Goal: Transaction & Acquisition: Obtain resource

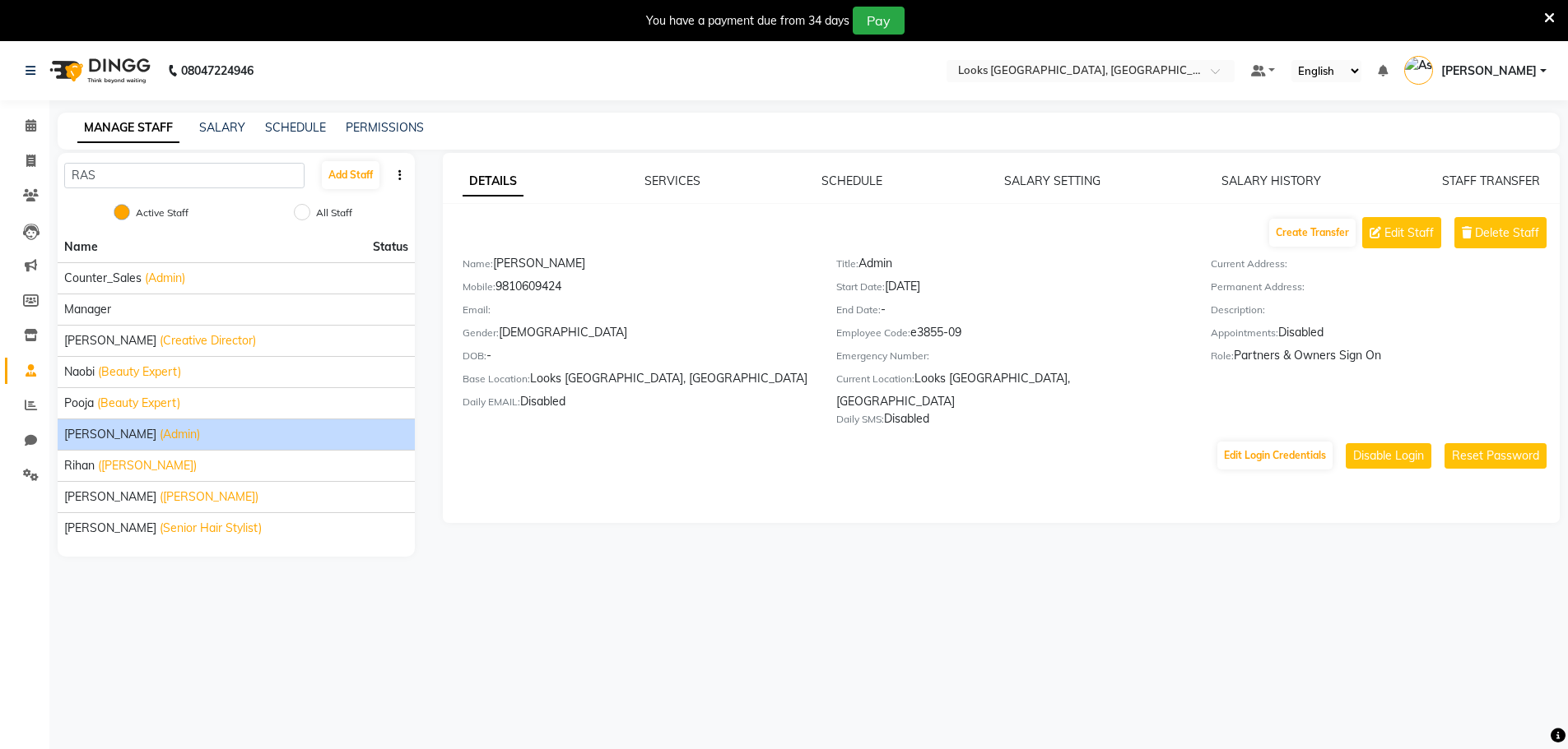
click at [983, 57] on nav "08047224946 Select Location × Looks [GEOGRAPHIC_DATA], [GEOGRAPHIC_DATA] Defaul…" at bounding box center [784, 71] width 1568 height 60
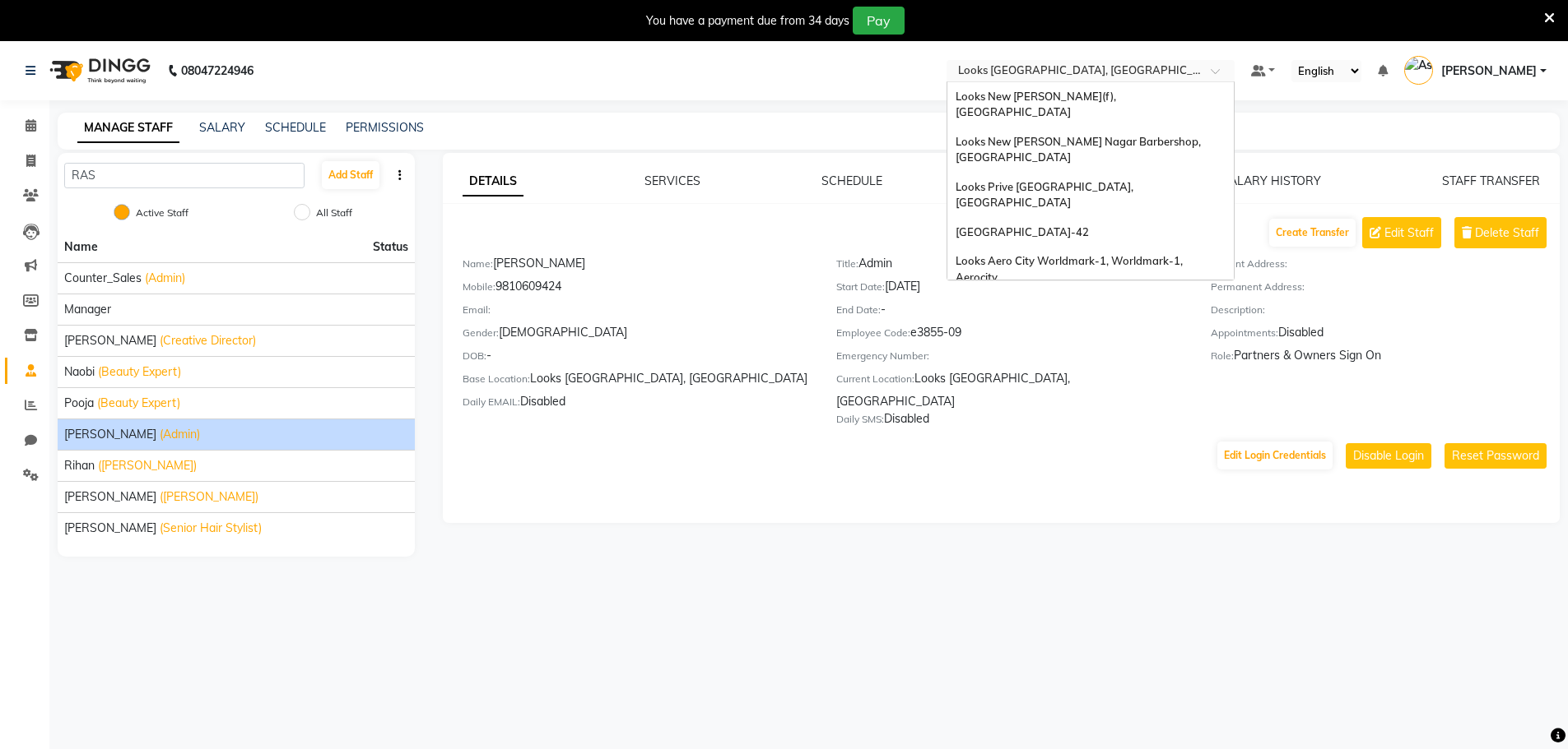
click at [987, 64] on input "text" at bounding box center [1074, 72] width 238 height 16
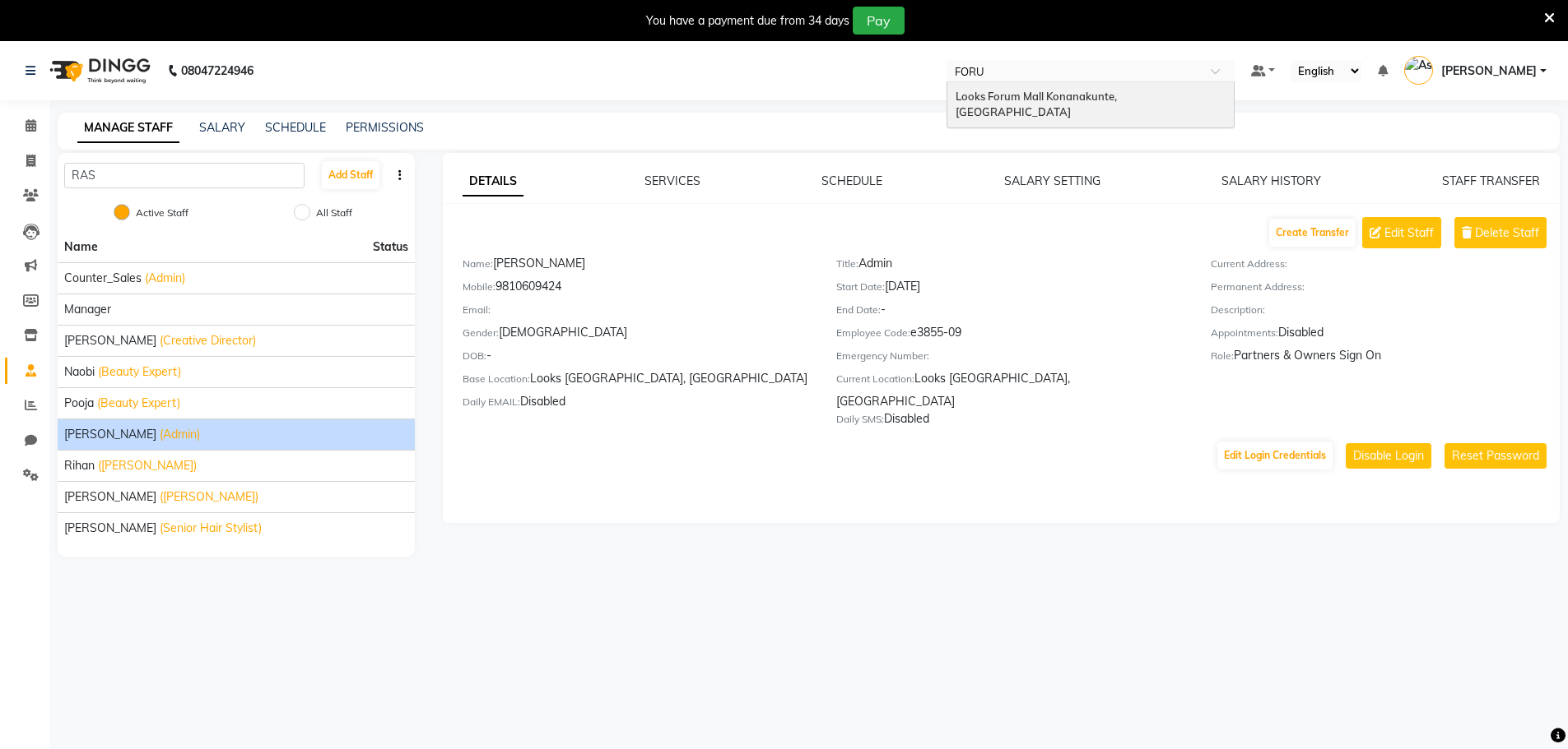
type input "FORUM"
click at [995, 112] on div "MANAGE STAFF SALARY SCHEDULE PERMISSIONS" at bounding box center [808, 131] width 1502 height 37
click at [1010, 72] on input "text" at bounding box center [1074, 72] width 238 height 16
type input "FORUM"
click at [1013, 93] on span "Looks Forum Mall Konanakunte, [GEOGRAPHIC_DATA]" at bounding box center [1037, 104] width 163 height 30
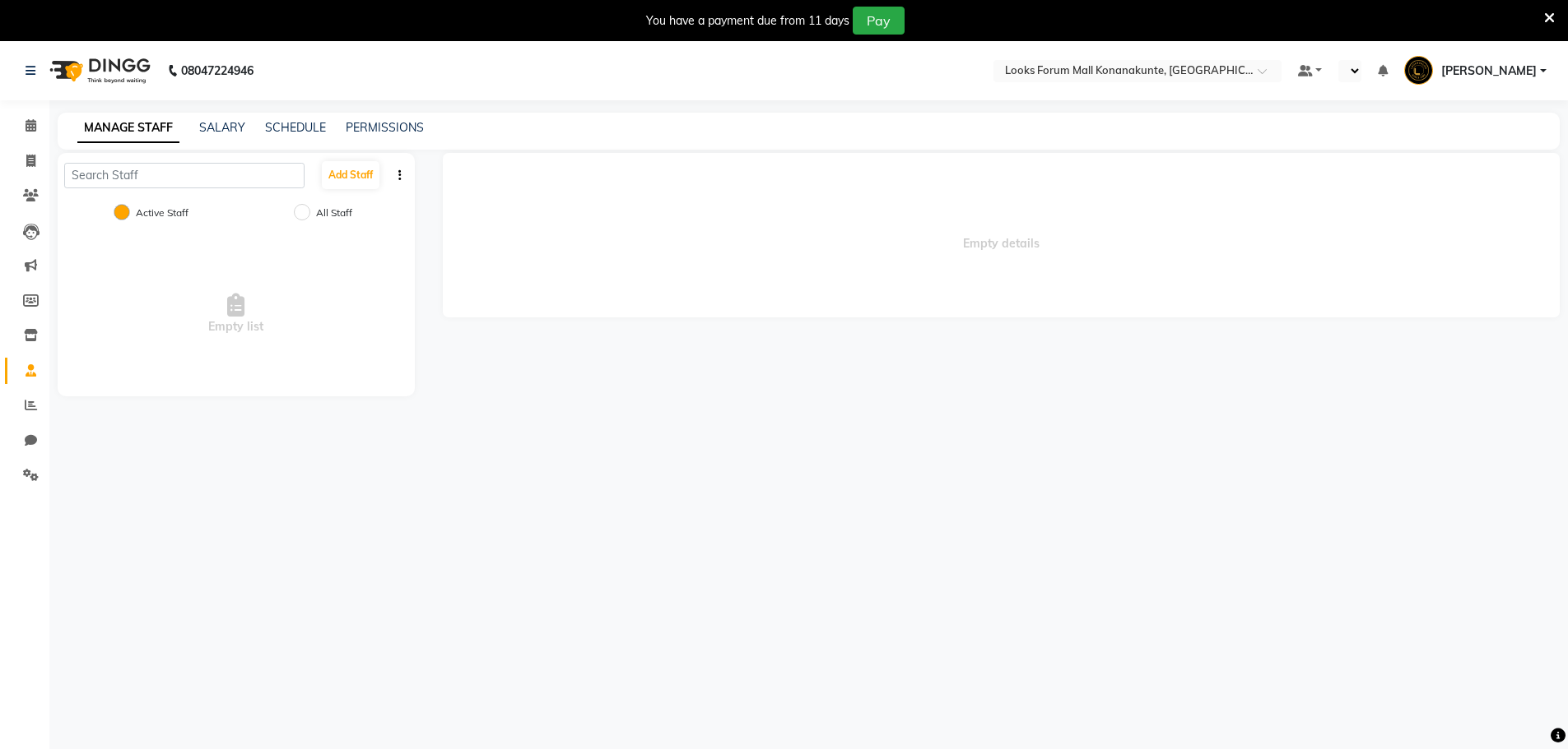
select select "en"
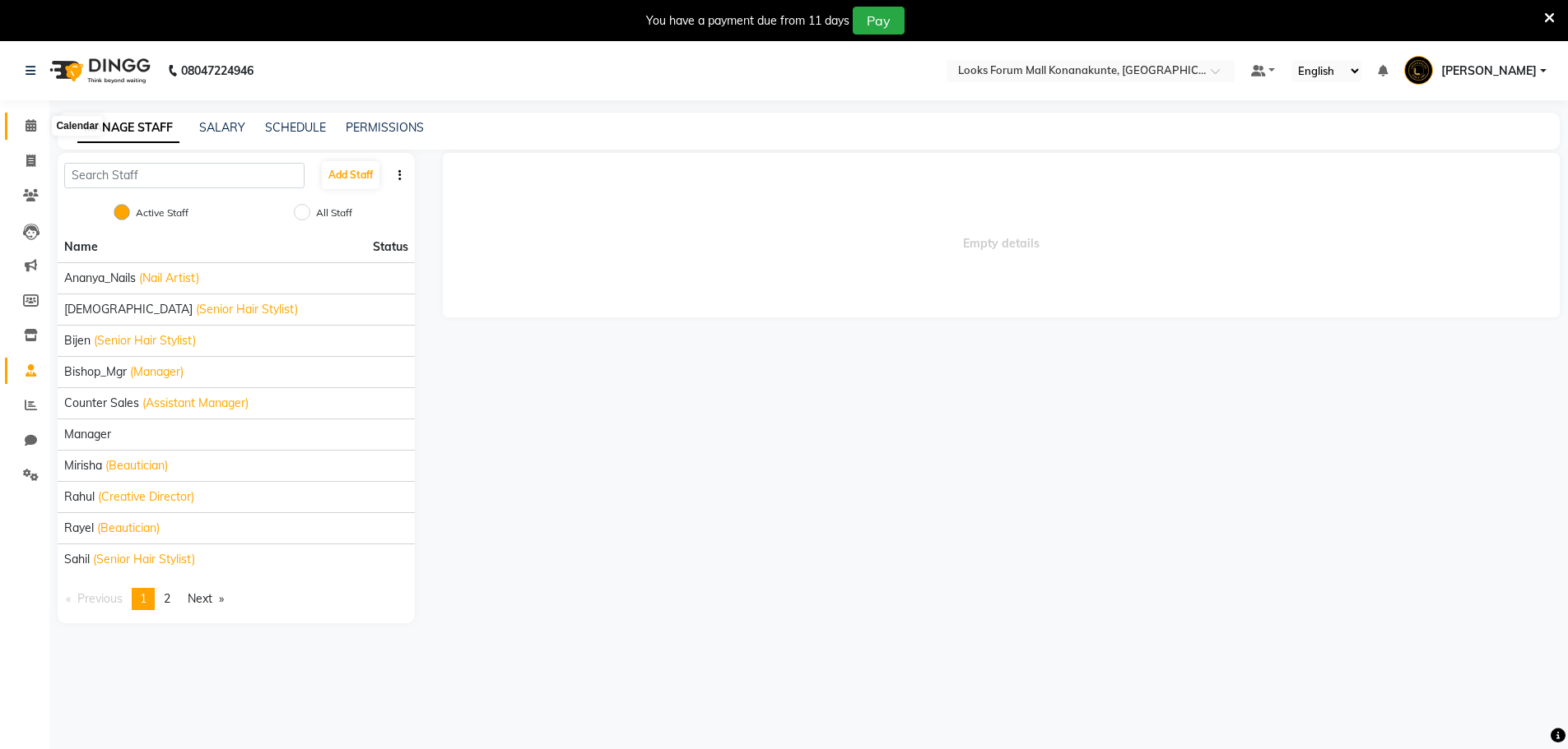
click at [29, 127] on icon at bounding box center [31, 125] width 11 height 12
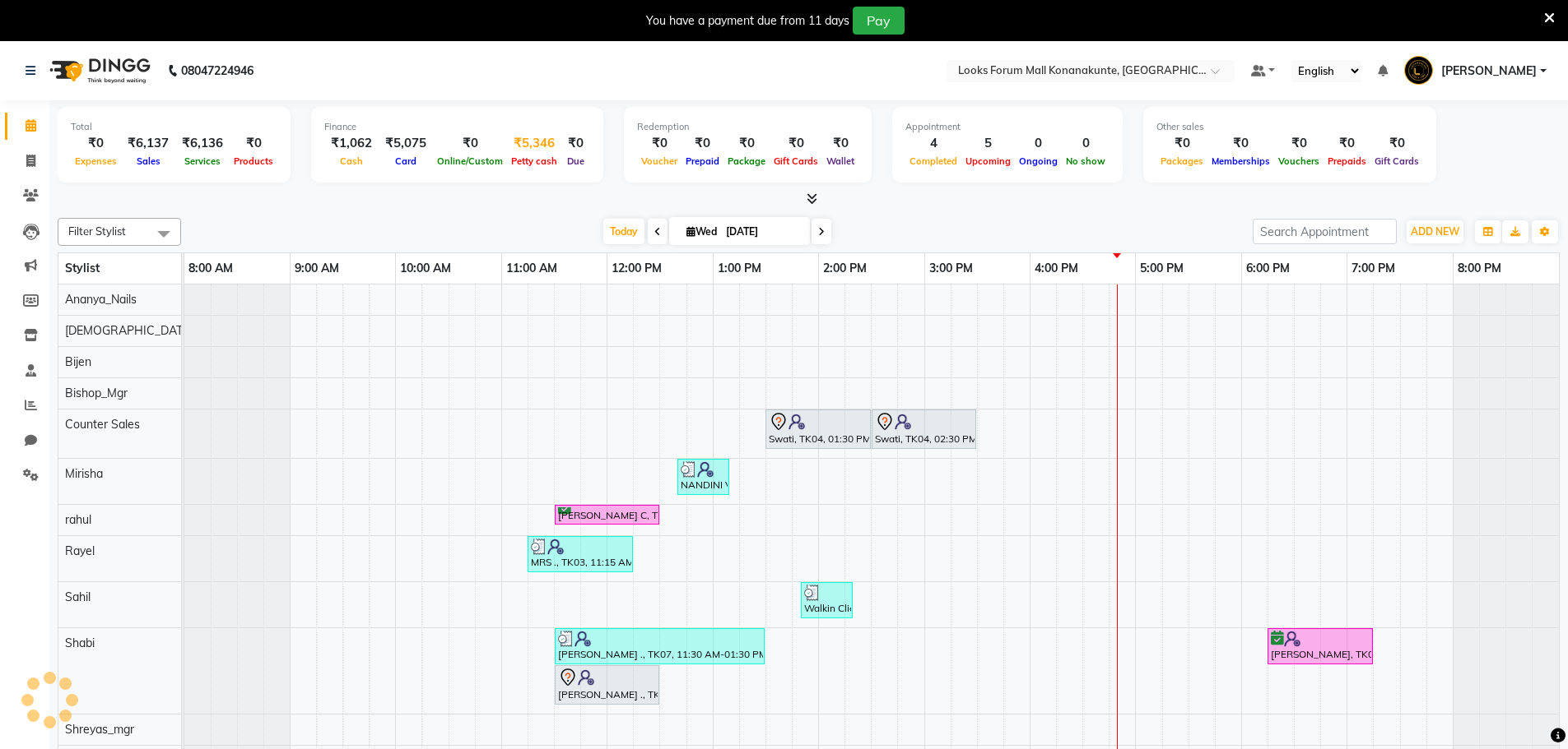
click at [513, 154] on div "Petty cash" at bounding box center [534, 160] width 55 height 17
click at [517, 142] on div "₹5,346" at bounding box center [534, 144] width 55 height 19
select select "8119"
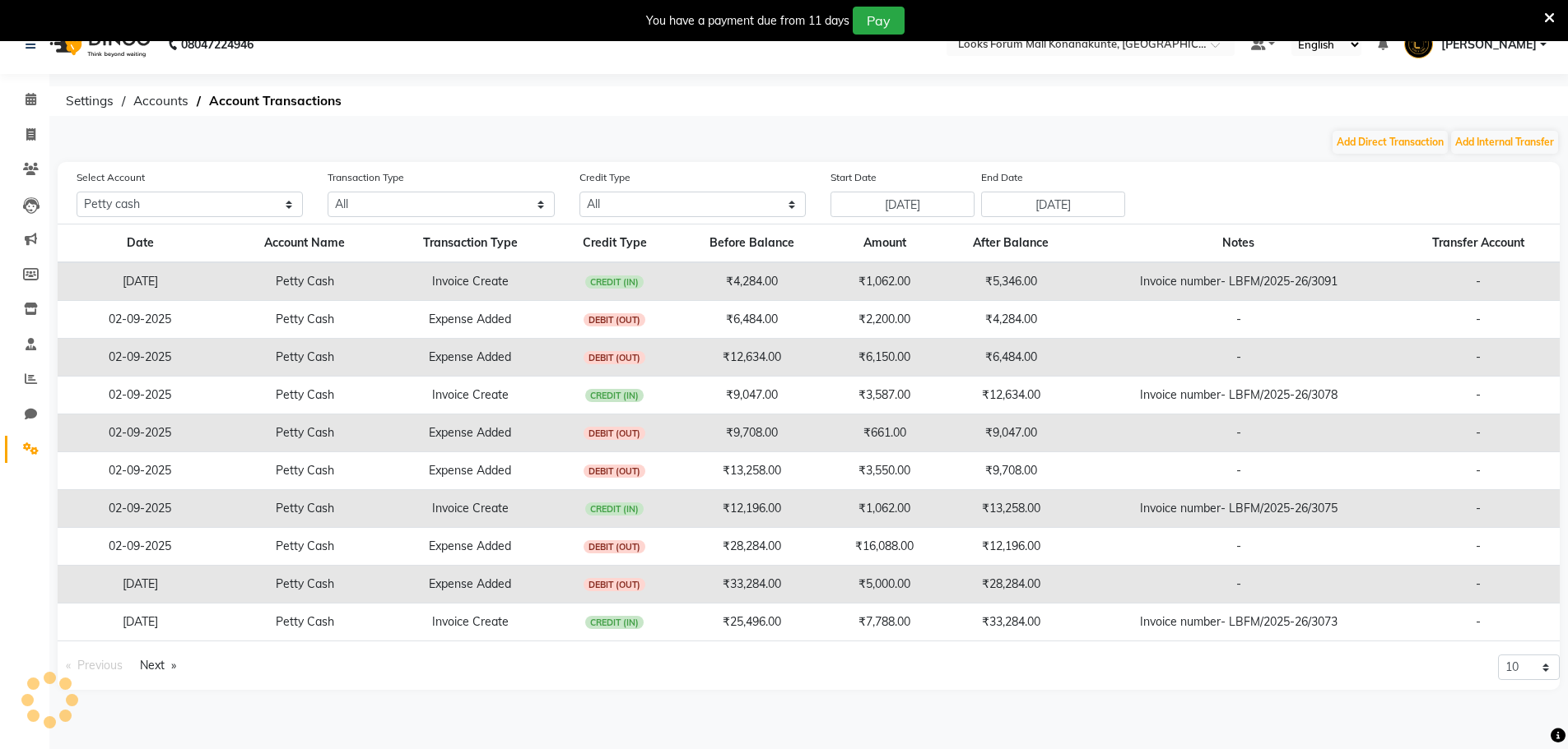
scroll to position [41, 0]
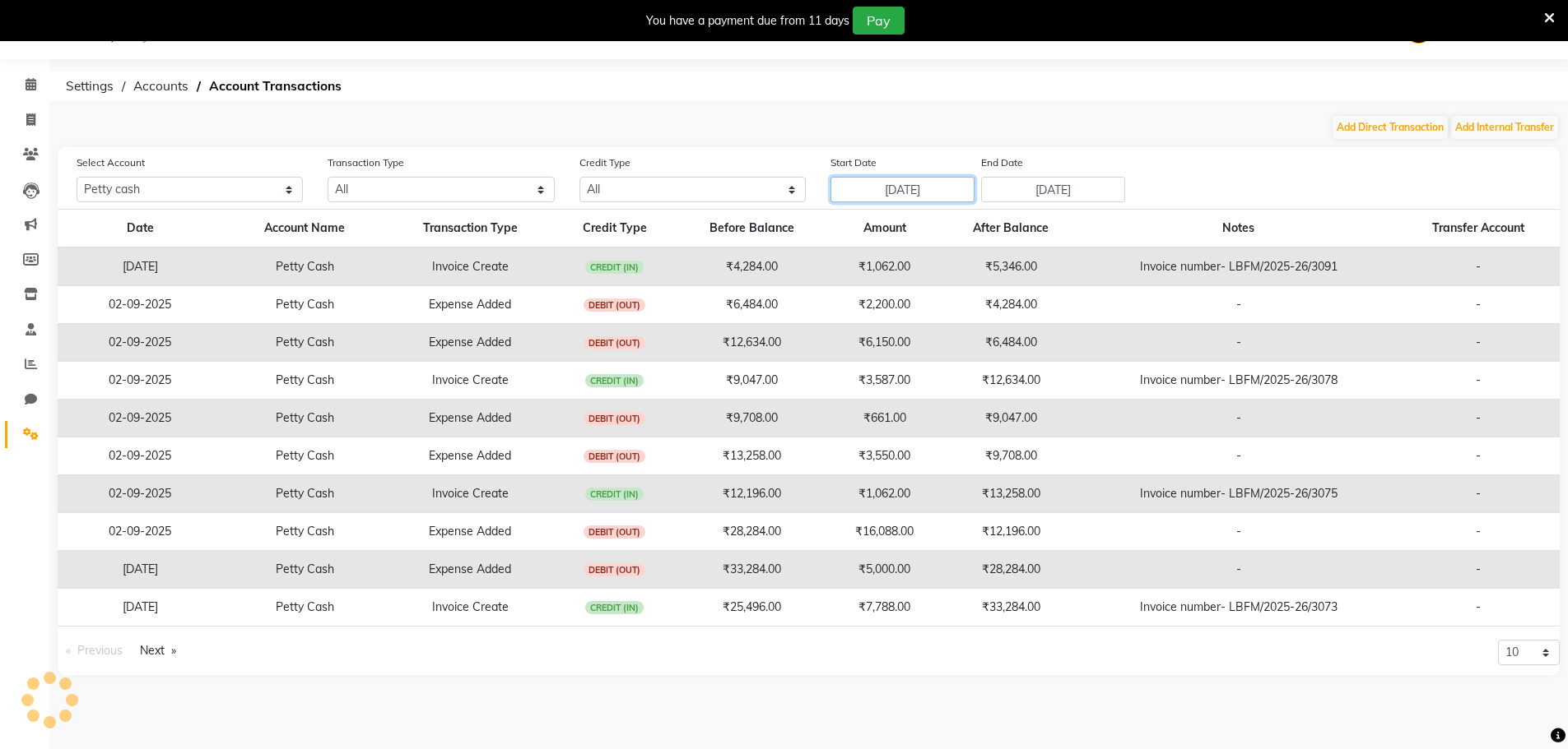
click at [950, 189] on input "[DATE]" at bounding box center [902, 189] width 144 height 26
select select "8"
select select "2025"
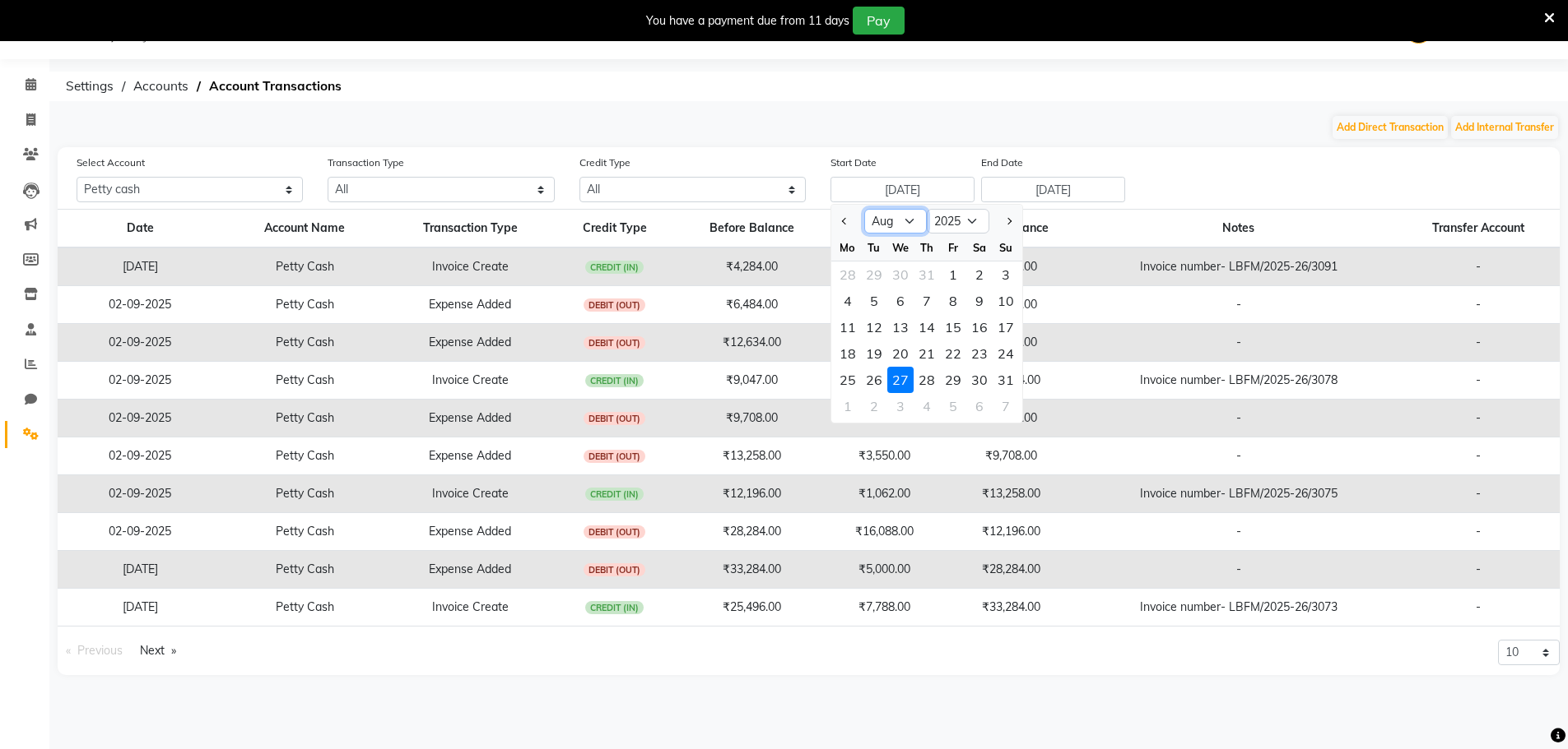
click at [904, 223] on select "Jan Feb Mar Apr May Jun Jul Aug Sep Oct Nov Dec" at bounding box center [894, 222] width 62 height 25
select select "9"
click at [864, 209] on select "Jan Feb Mar Apr May Jun Jul Aug Sep Oct Nov Dec" at bounding box center [894, 222] width 62 height 25
click at [846, 274] on div "1" at bounding box center [847, 274] width 26 height 26
type input "[DATE]"
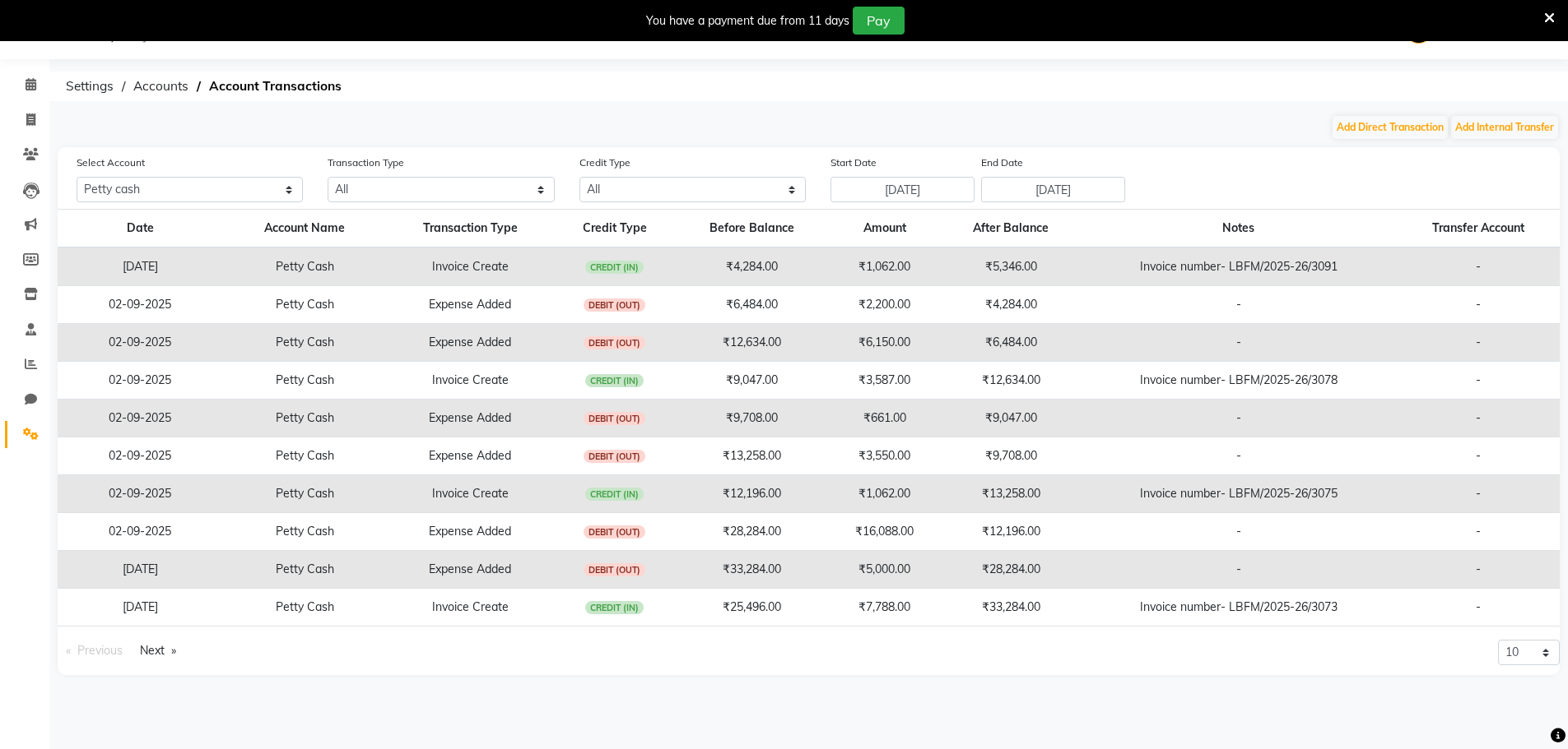
click at [1202, 188] on div "Select Account All Petty cash Default account Transaction Type All Direct Inter…" at bounding box center [818, 178] width 1507 height 49
click at [171, 650] on link "Next page" at bounding box center [158, 650] width 53 height 22
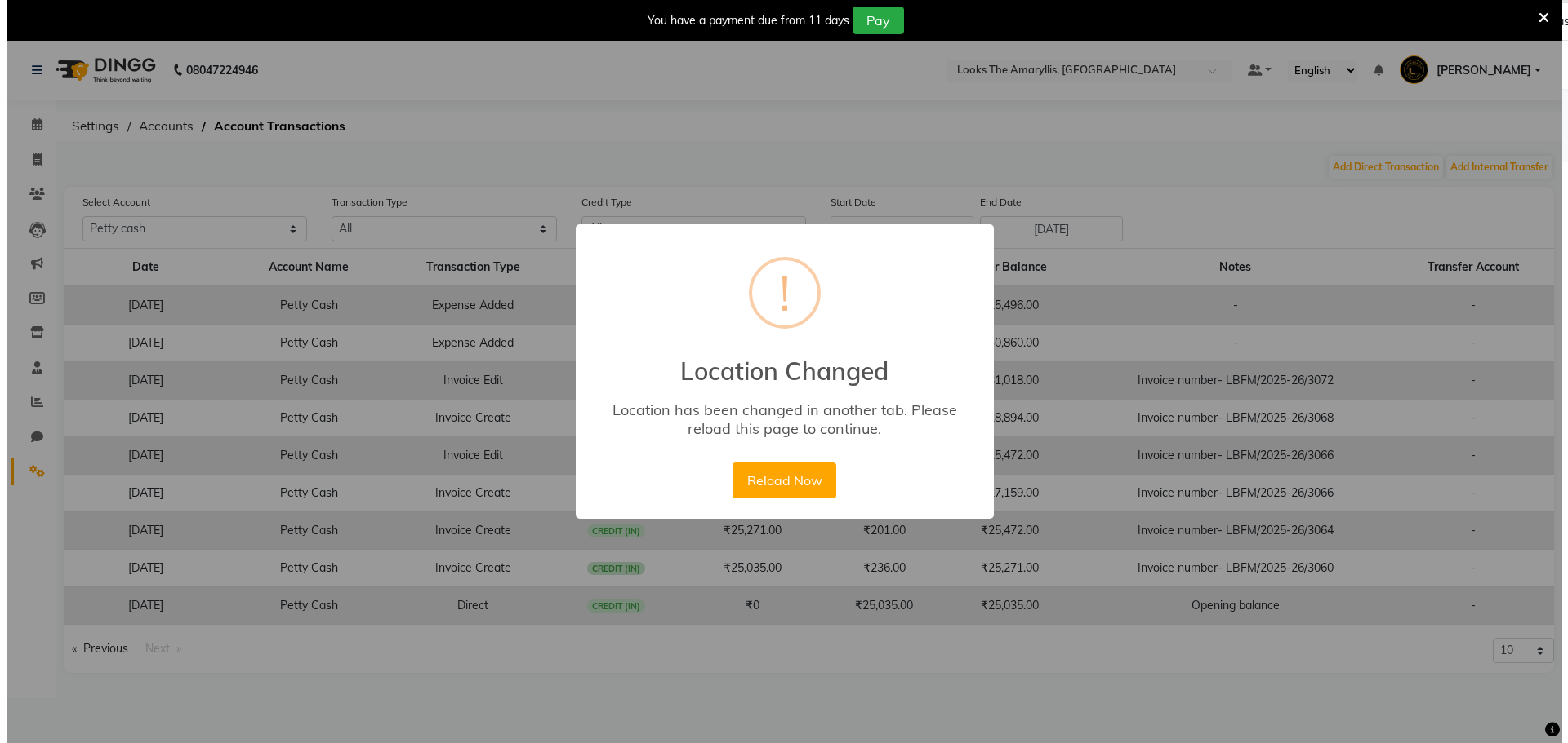
scroll to position [0, 0]
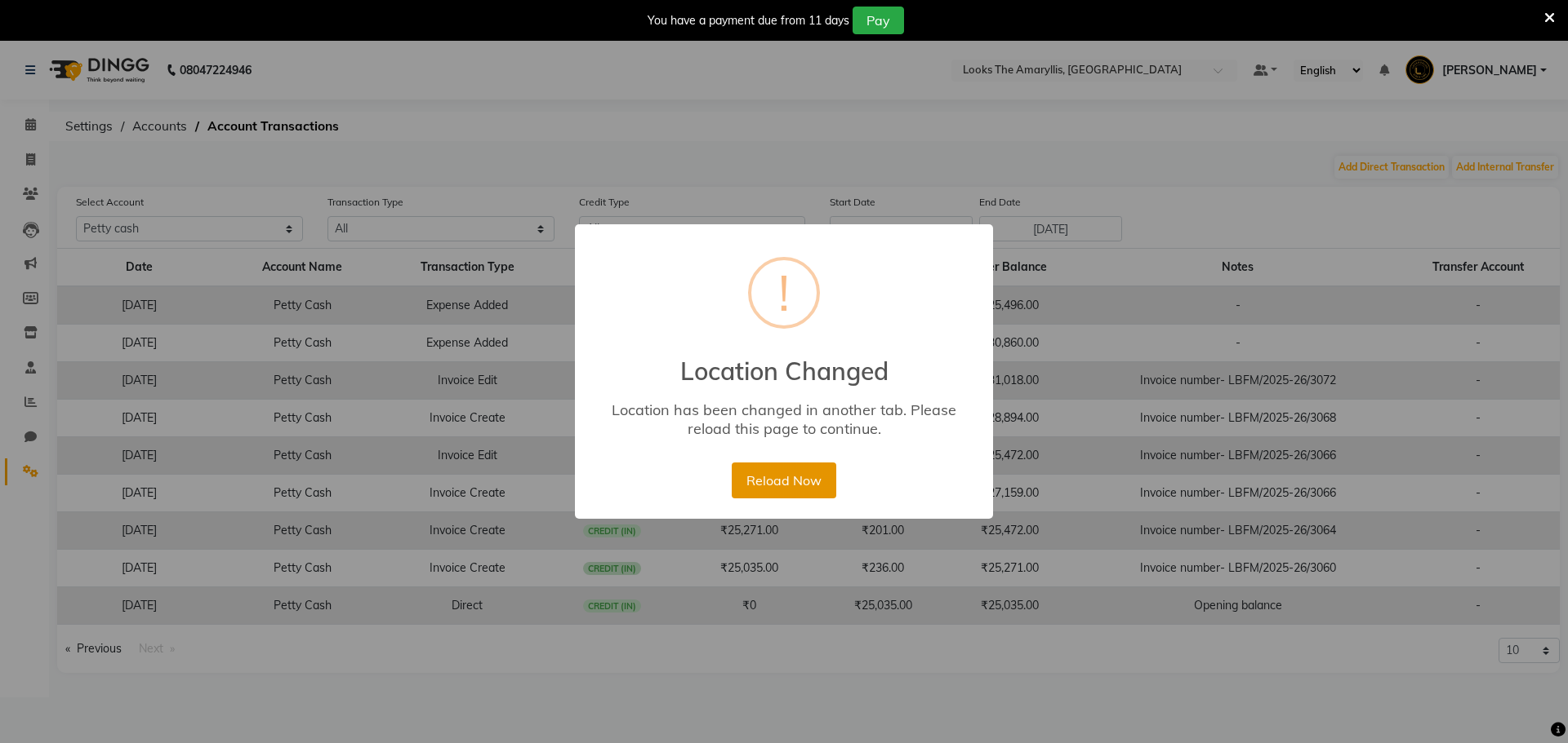
click at [800, 477] on button "Reload Now" at bounding box center [783, 481] width 104 height 36
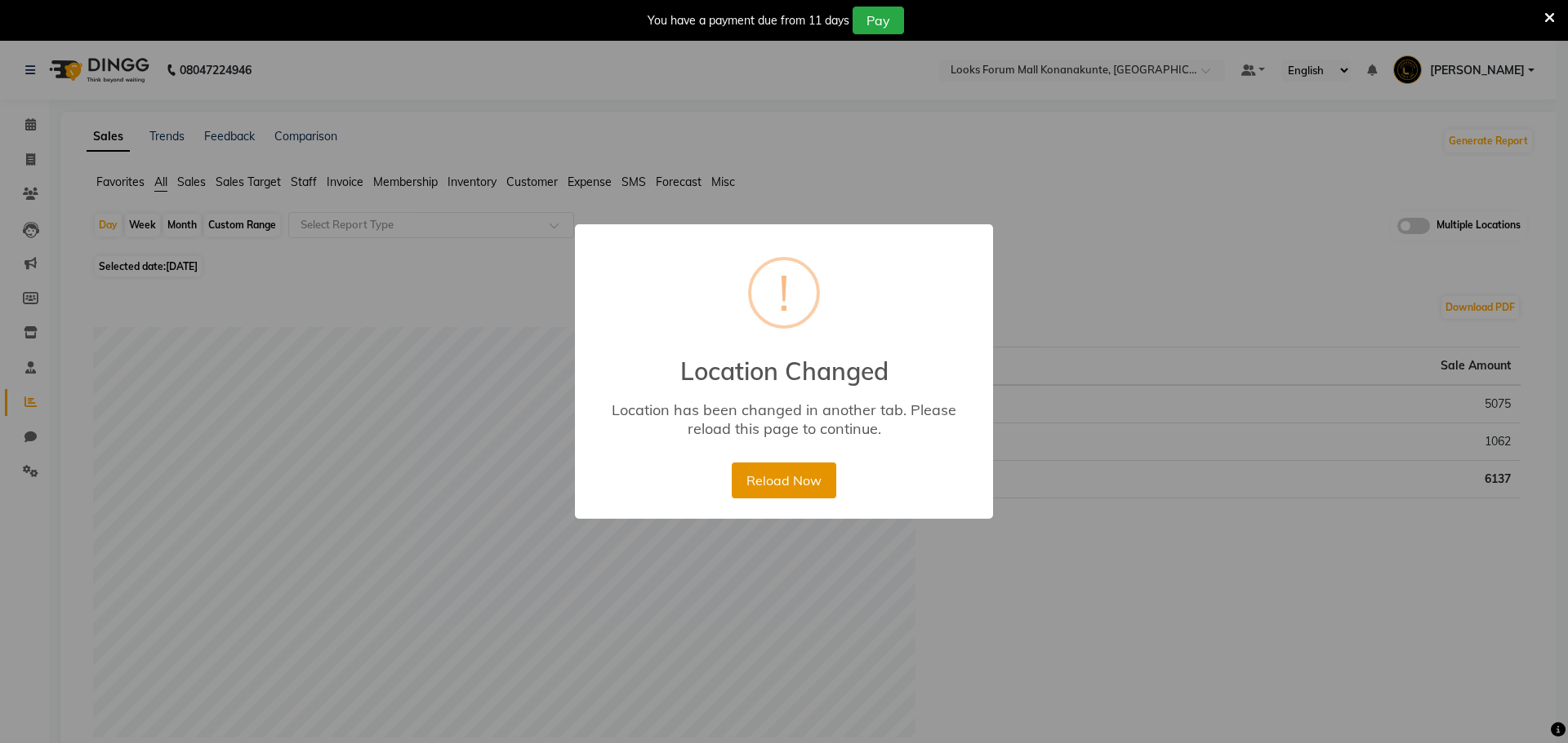
click at [795, 475] on button "Reload Now" at bounding box center [783, 481] width 104 height 36
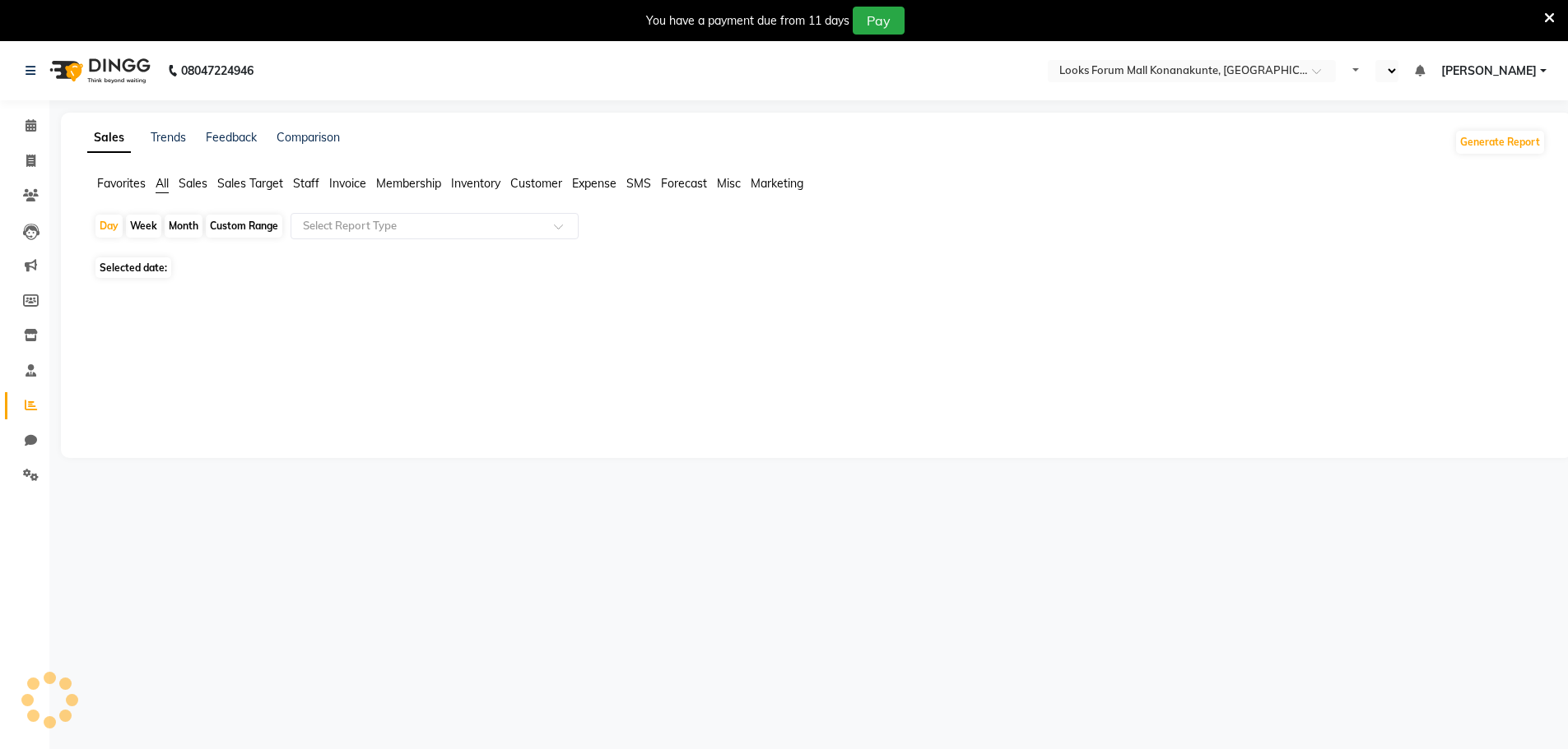
select select "en"
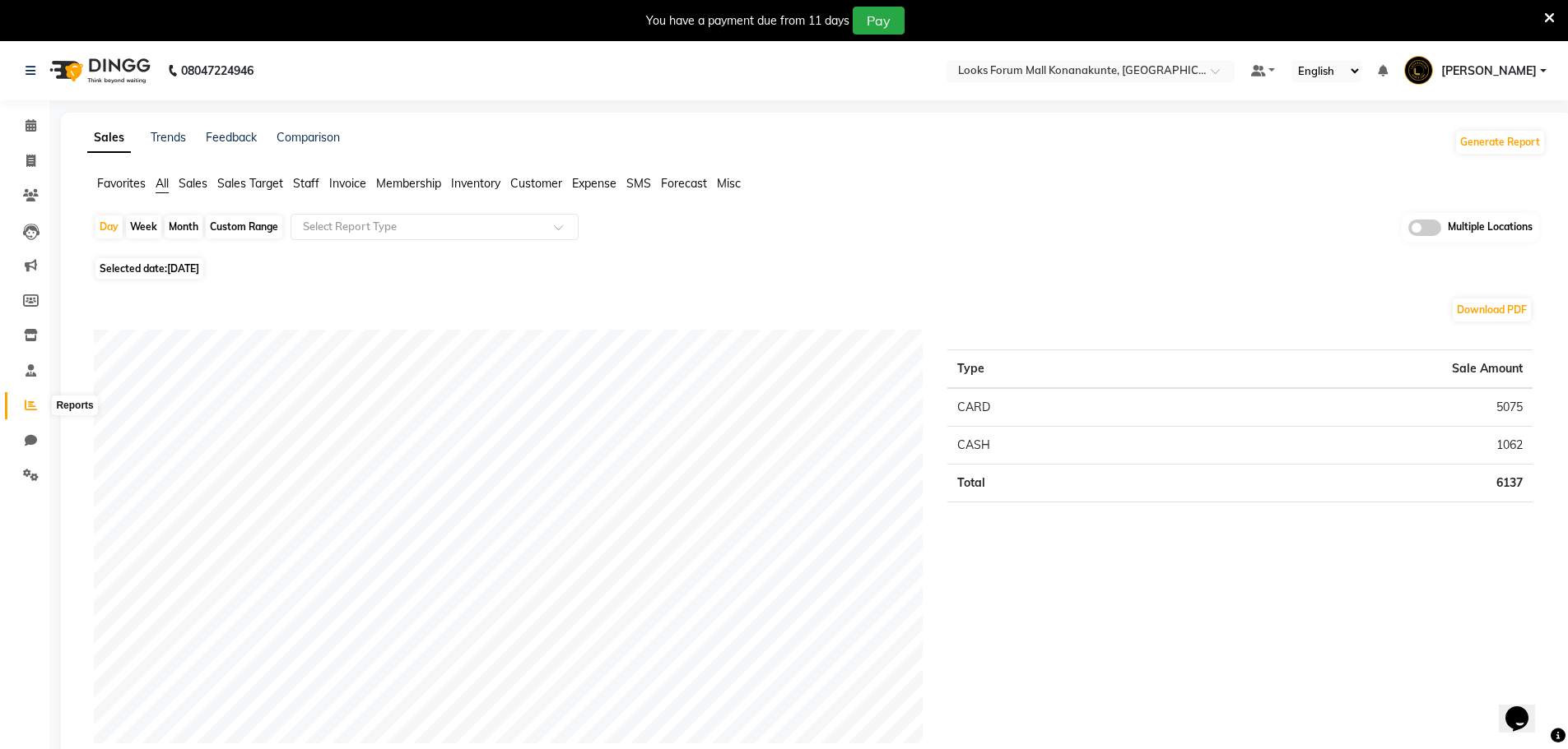
click at [27, 399] on span at bounding box center [31, 406] width 29 height 19
click at [1502, 150] on button "Generate Report" at bounding box center [1500, 142] width 88 height 23
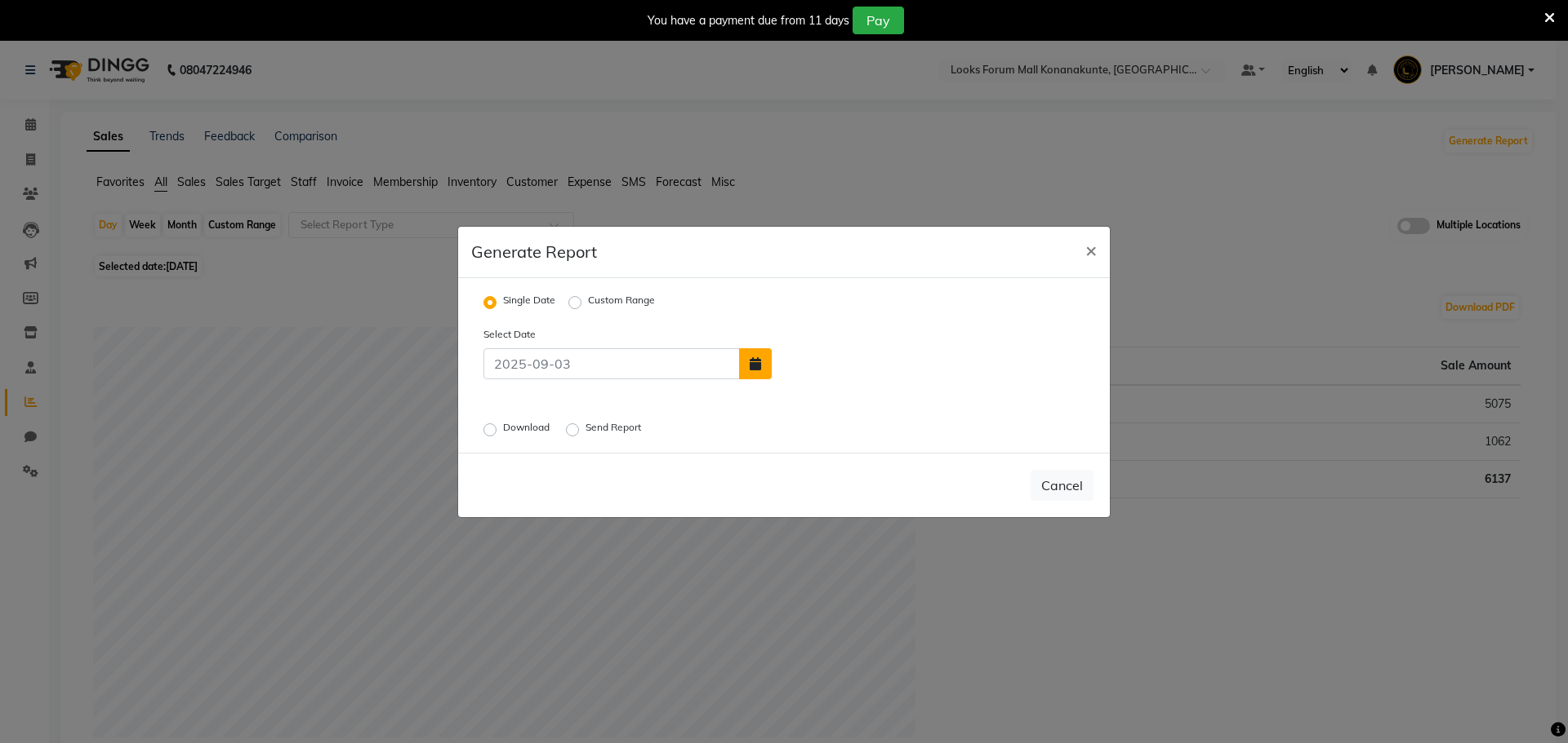
click at [749, 360] on icon "button" at bounding box center [755, 364] width 11 height 13
select select "9"
select select "2025"
click at [788, 327] on div "1" at bounding box center [789, 325] width 26 height 26
type input "[DATE]"
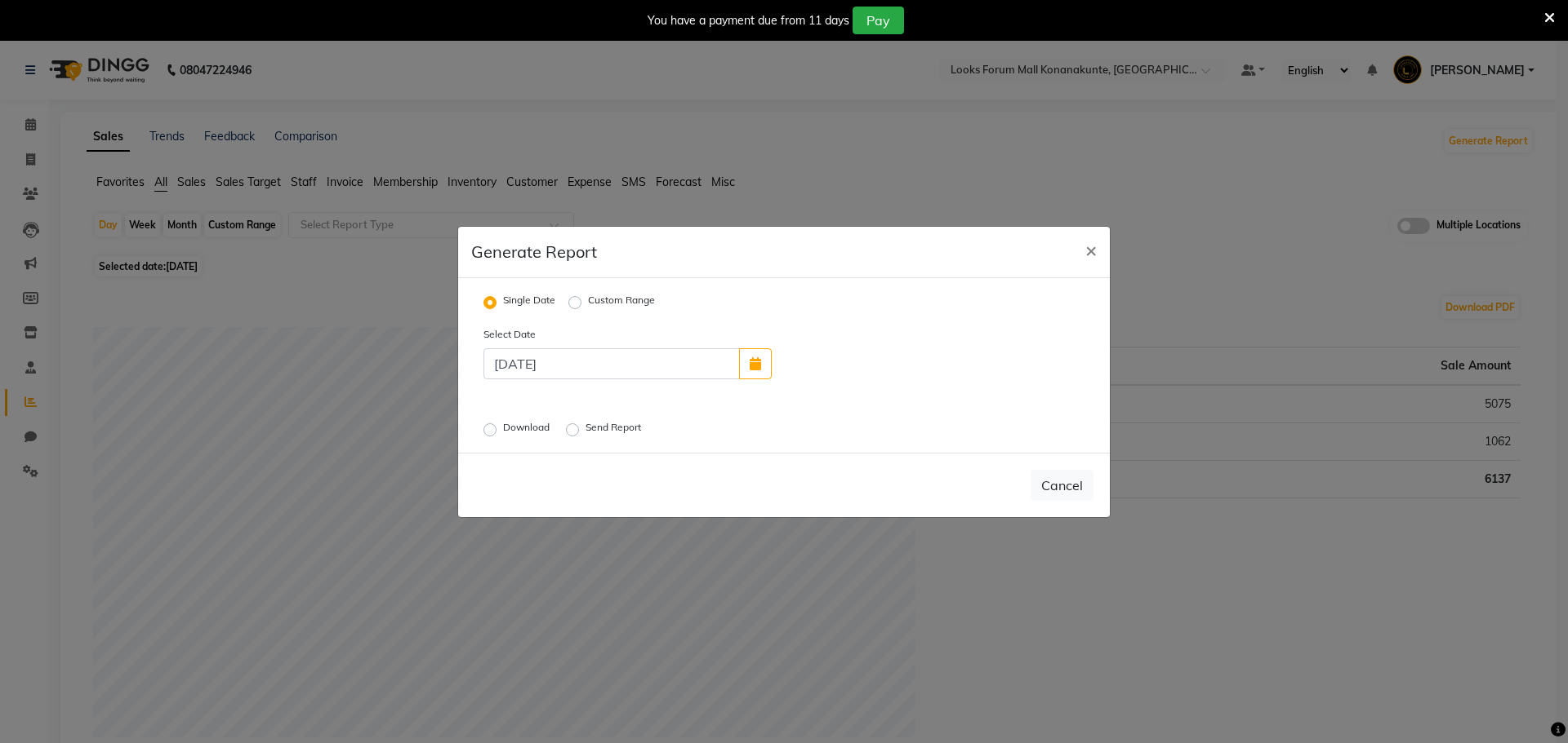
click at [503, 432] on label "Download" at bounding box center [528, 430] width 50 height 20
click at [489, 432] on input "Download" at bounding box center [492, 430] width 11 height 11
radio input "true"
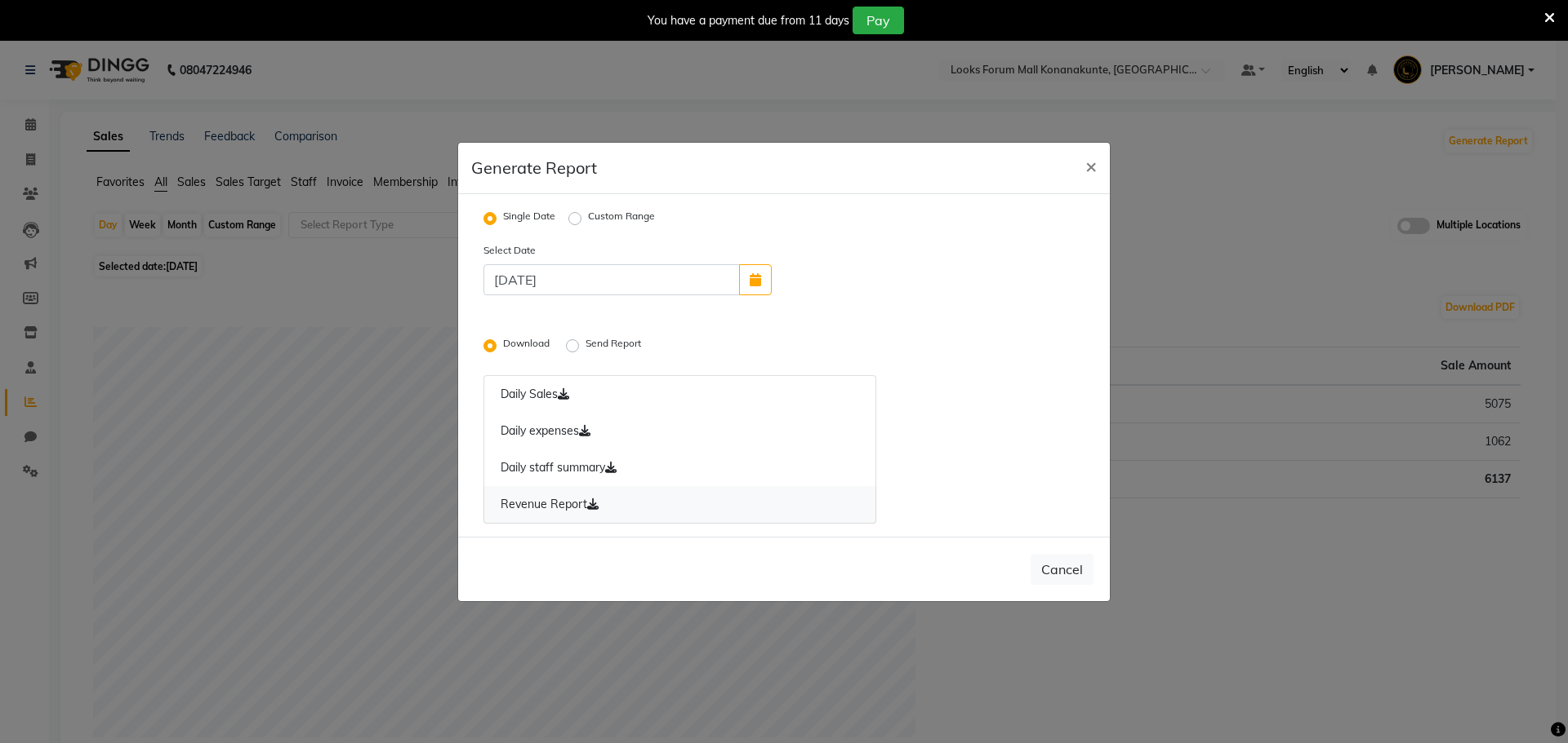
click at [580, 495] on link "Revenue Report" at bounding box center [680, 504] width 393 height 37
click at [1087, 168] on span "×" at bounding box center [1090, 166] width 11 height 25
radio input "false"
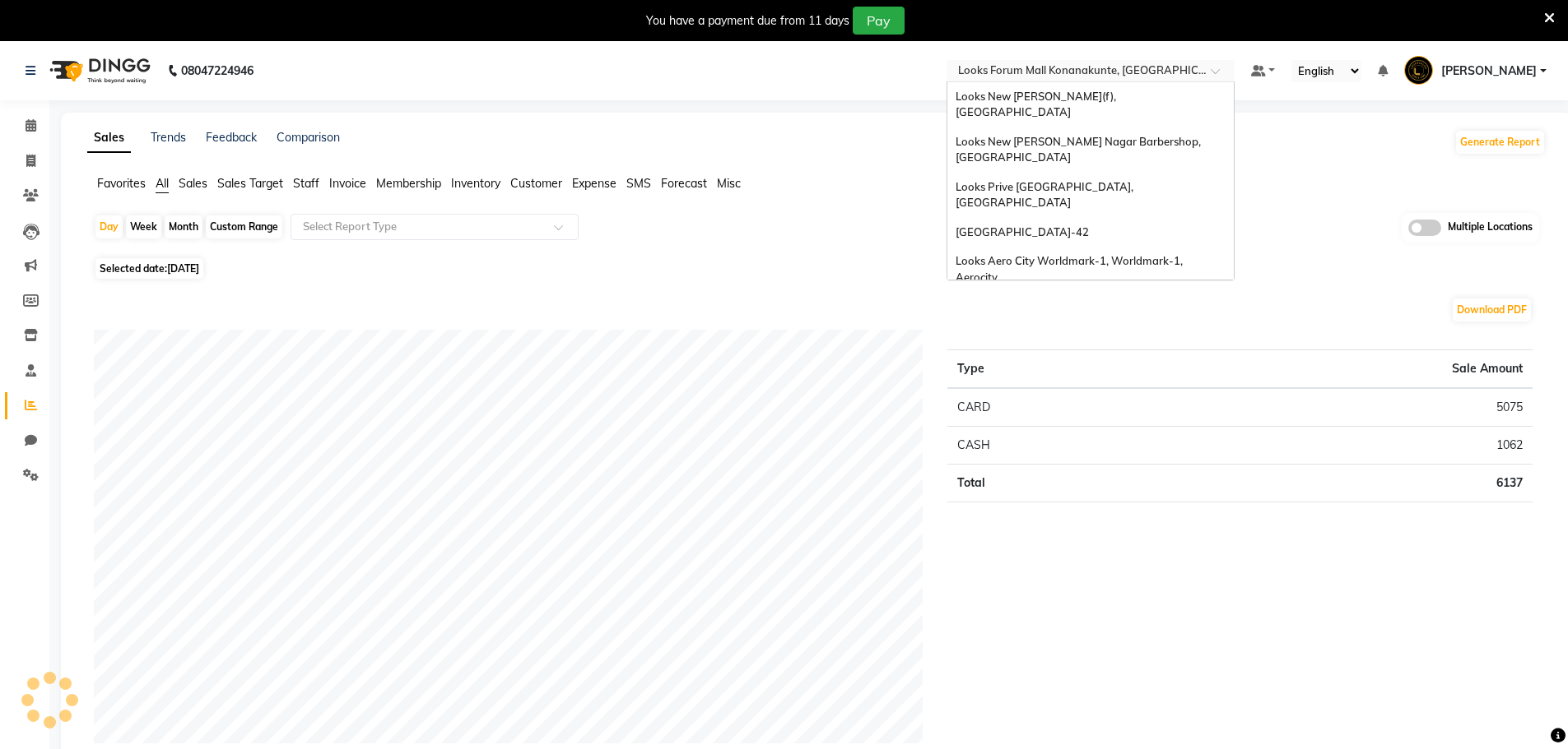
click at [1066, 81] on ng-select "Select Location × Looks Forum Mall Konanakunte, Bengaluru Looks New Rajinder Na…" at bounding box center [1090, 71] width 288 height 22
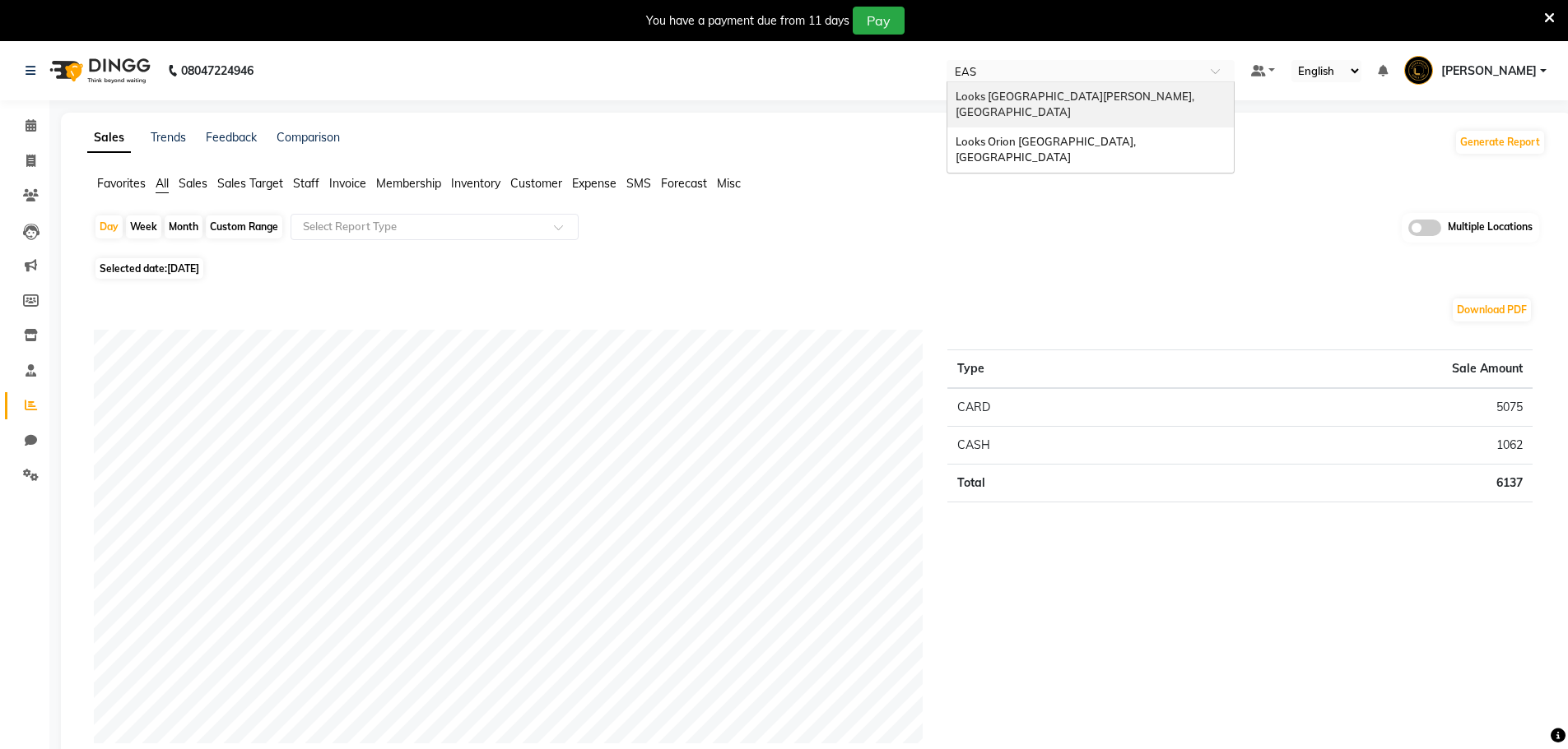
type input "EAST"
click at [1081, 134] on span "Looks Orion East Mall, Bengaluru" at bounding box center [1046, 149] width 183 height 30
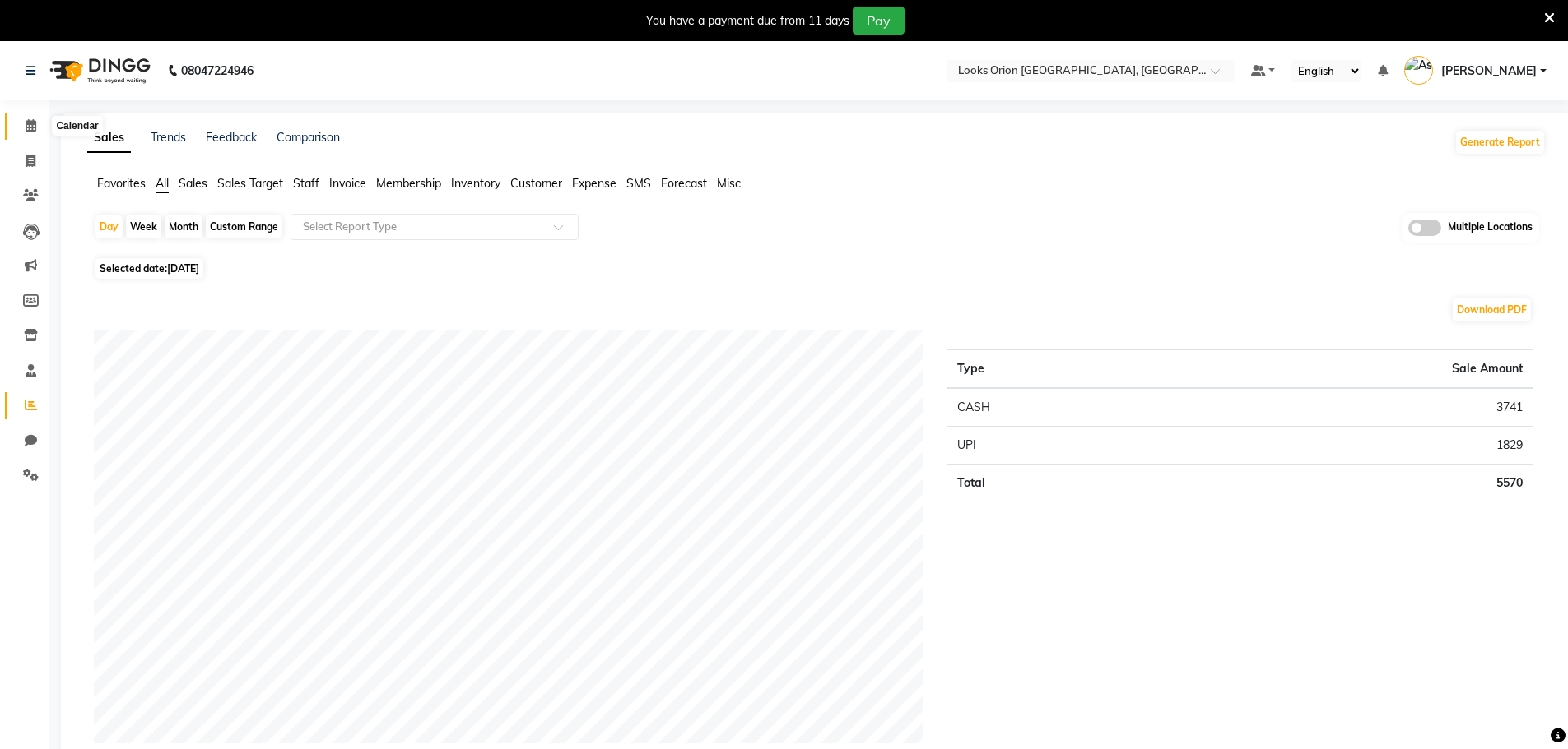
click at [33, 127] on icon at bounding box center [31, 125] width 11 height 12
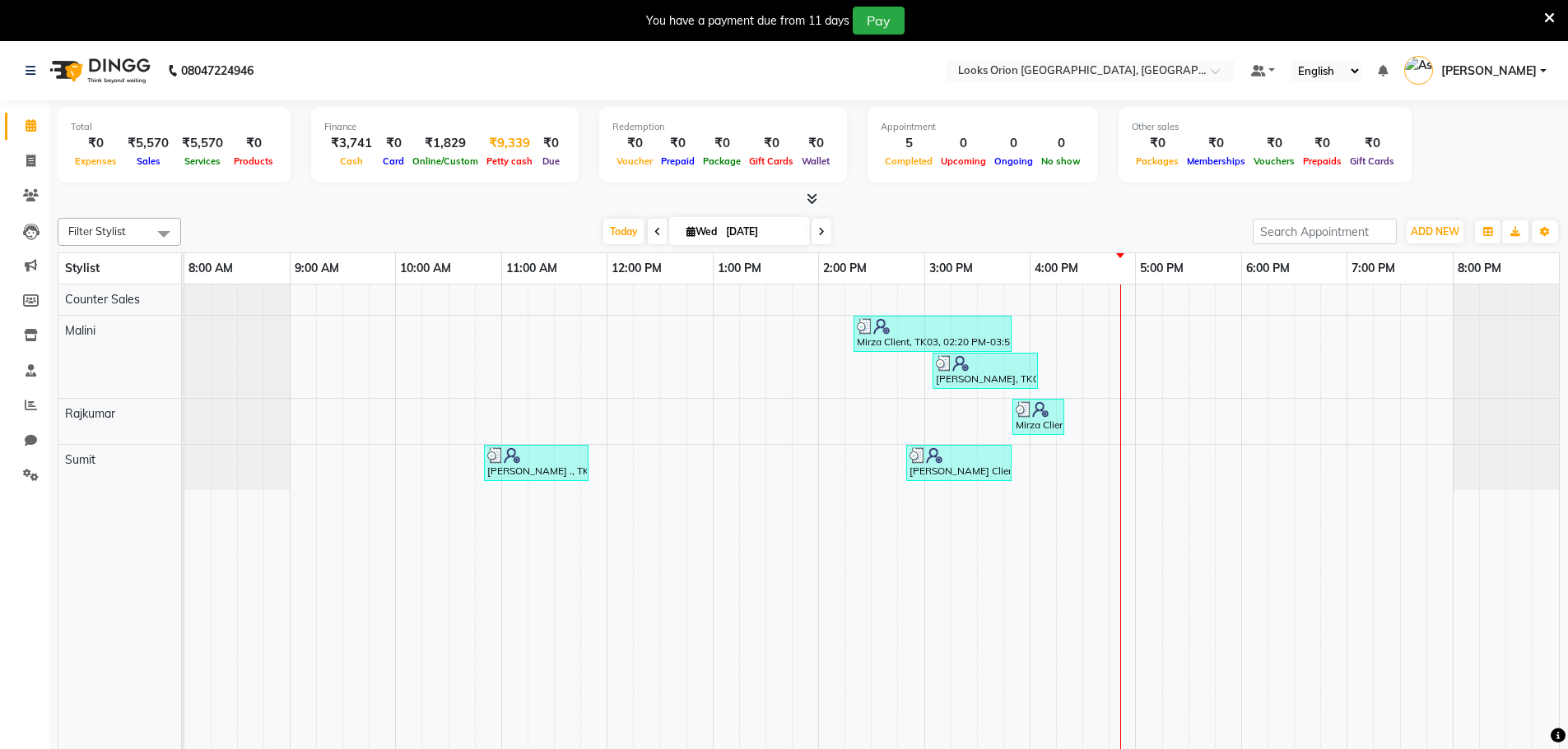
click at [491, 137] on div "₹9,339" at bounding box center [509, 144] width 55 height 19
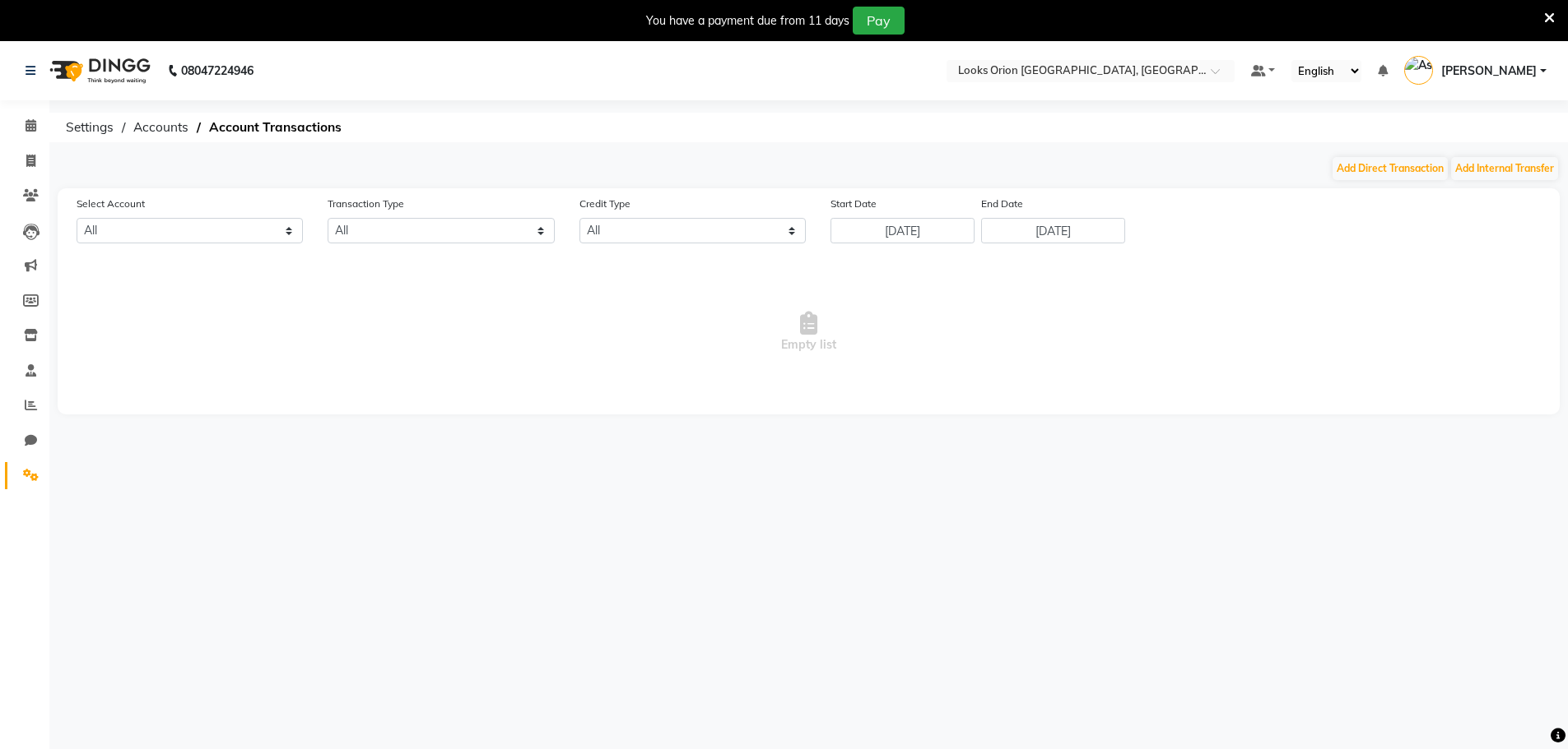
select select "8123"
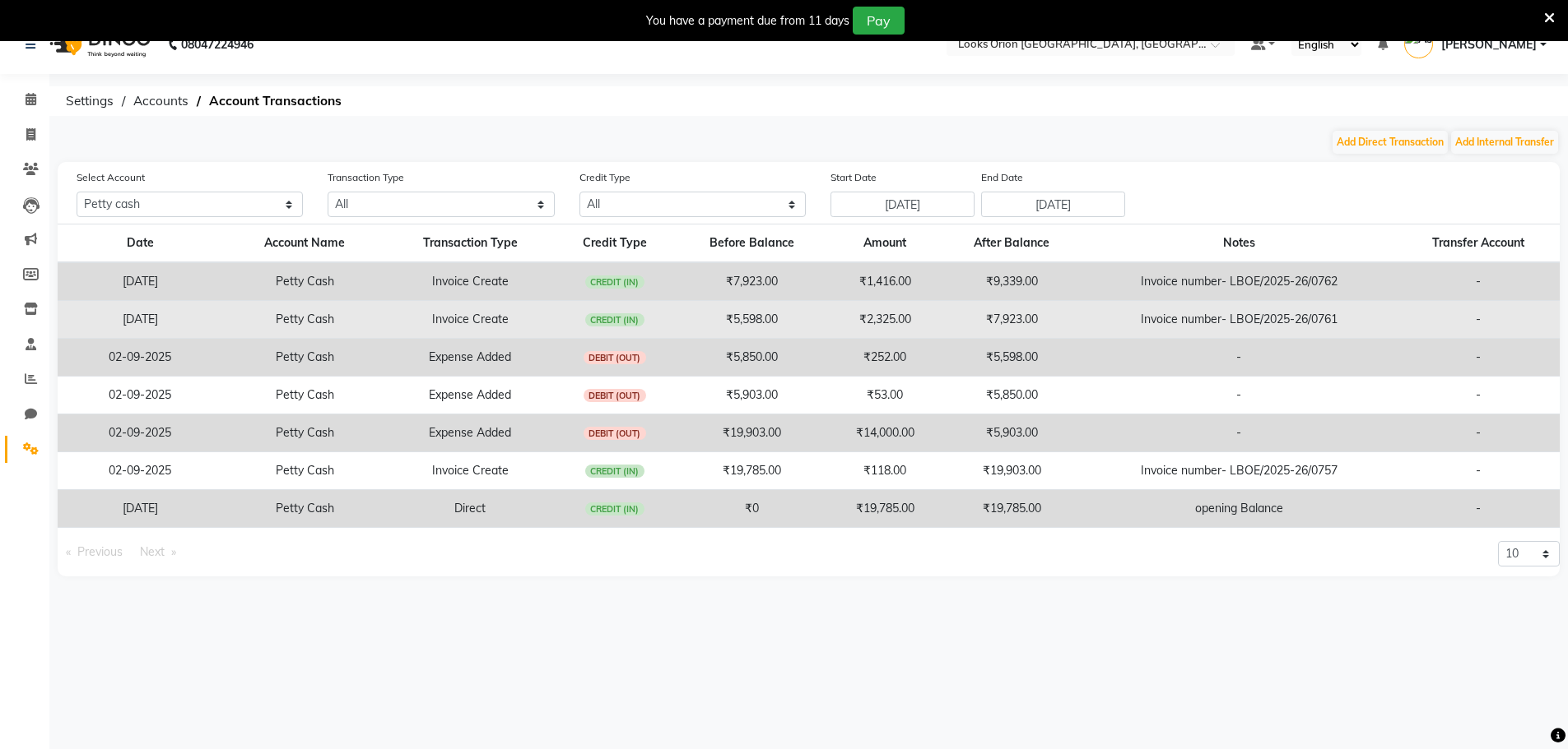
scroll to position [41, 0]
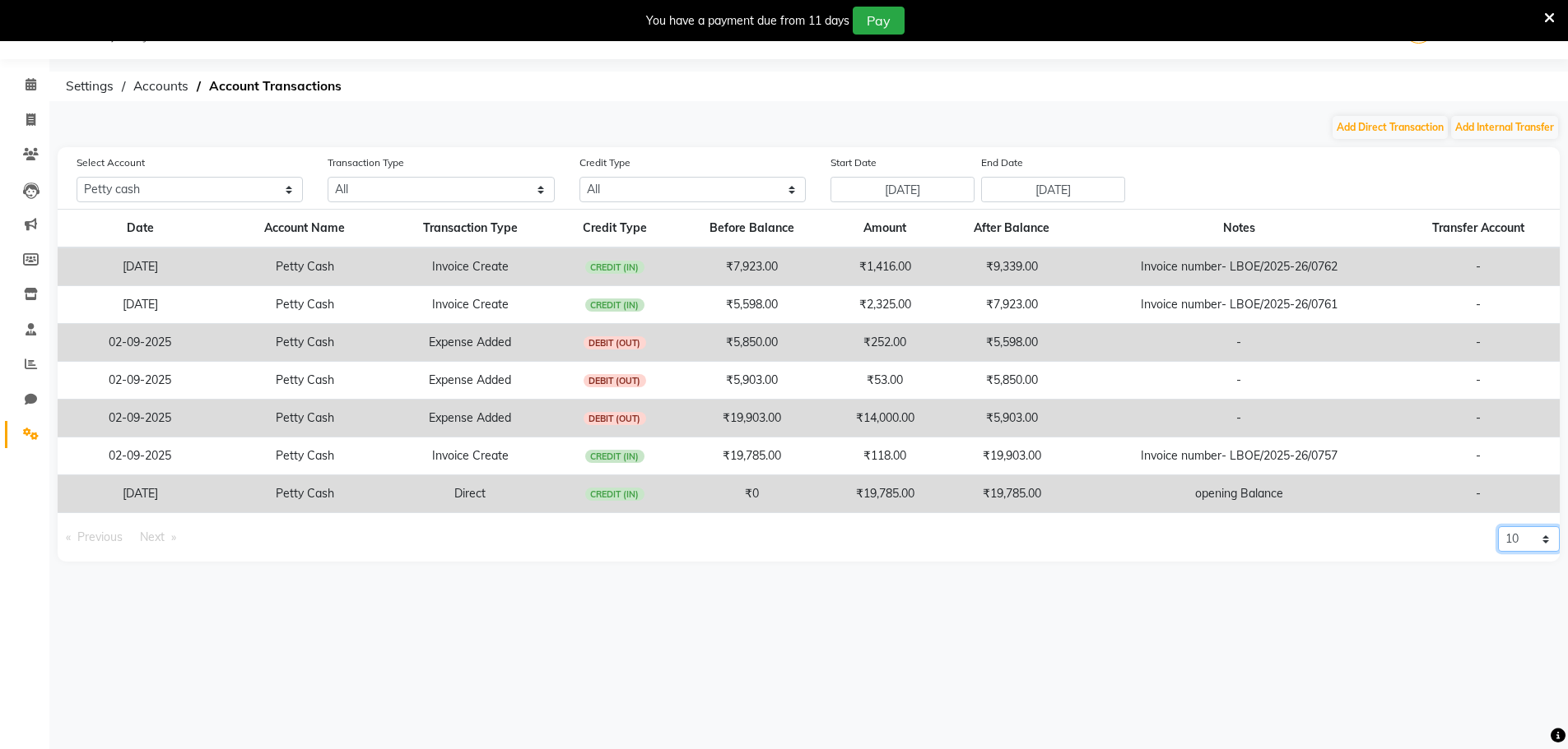
click at [1555, 536] on select "10 20 50 100" at bounding box center [1529, 539] width 61 height 26
select select "100"
click at [1498, 526] on select "10 20 50 100" at bounding box center [1529, 539] width 61 height 26
drag, startPoint x: 1036, startPoint y: 503, endPoint x: 992, endPoint y: 501, distance: 44.0
click at [992, 501] on td "₹19,785.00" at bounding box center [1012, 494] width 139 height 37
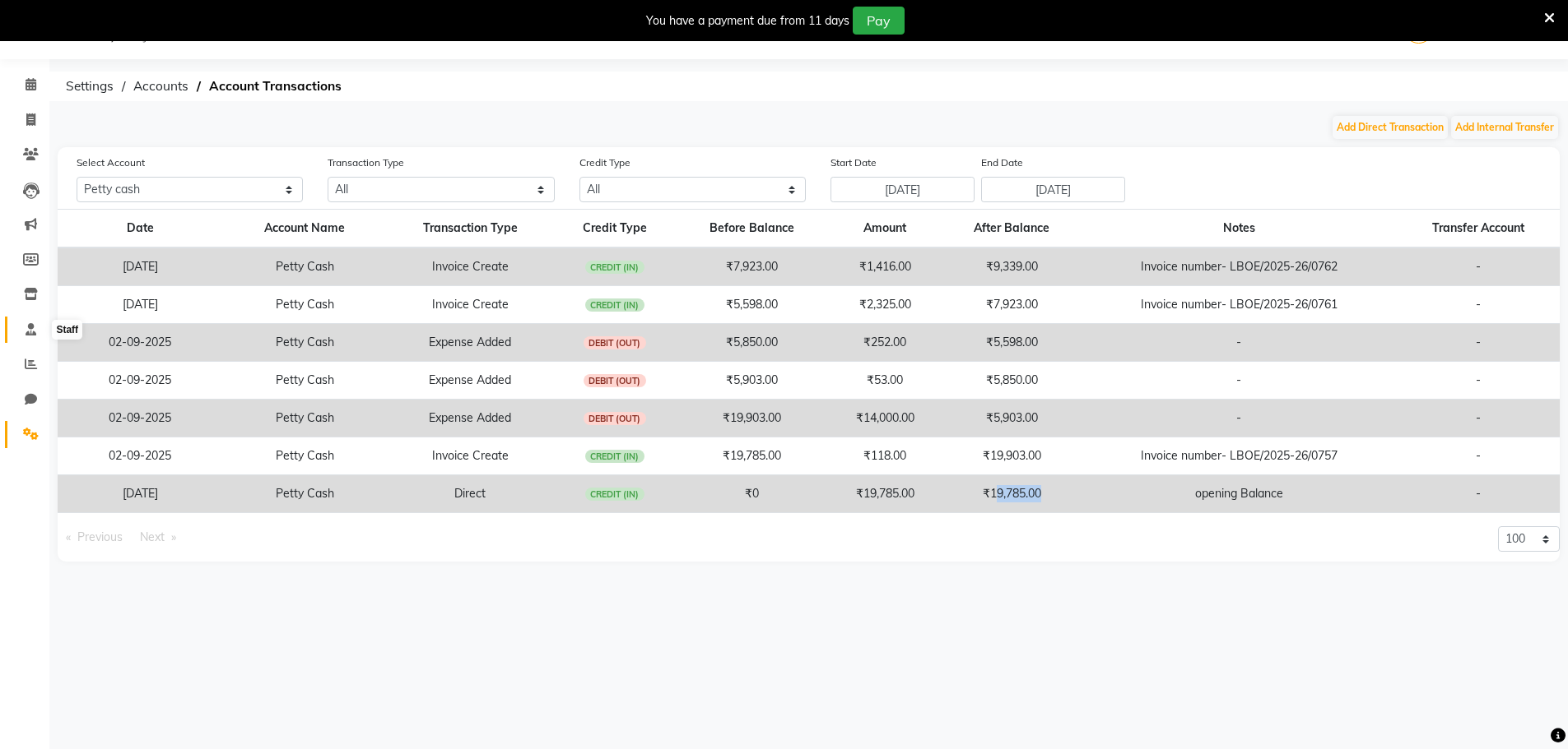
click at [29, 326] on icon at bounding box center [31, 329] width 11 height 12
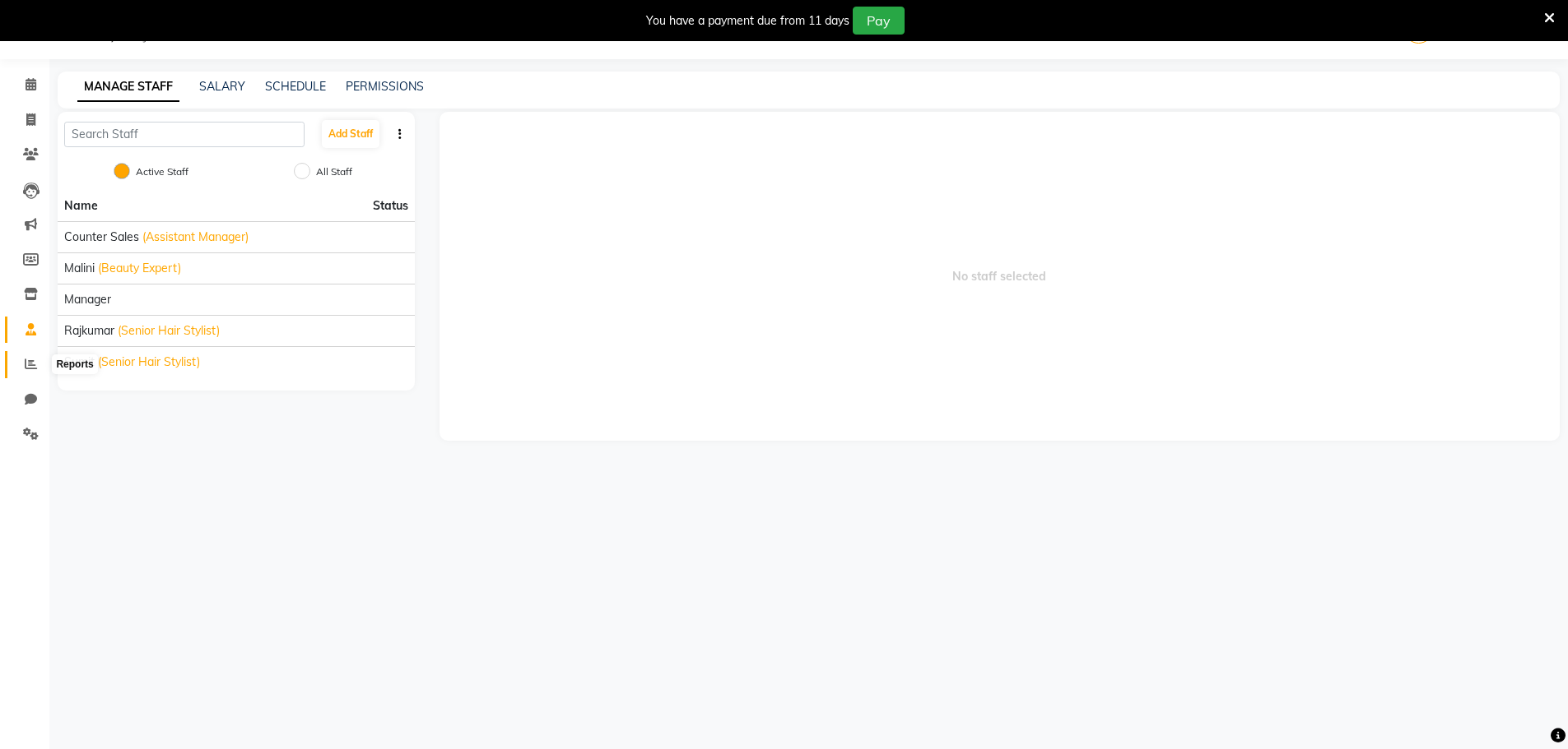
click at [31, 356] on span at bounding box center [31, 365] width 29 height 19
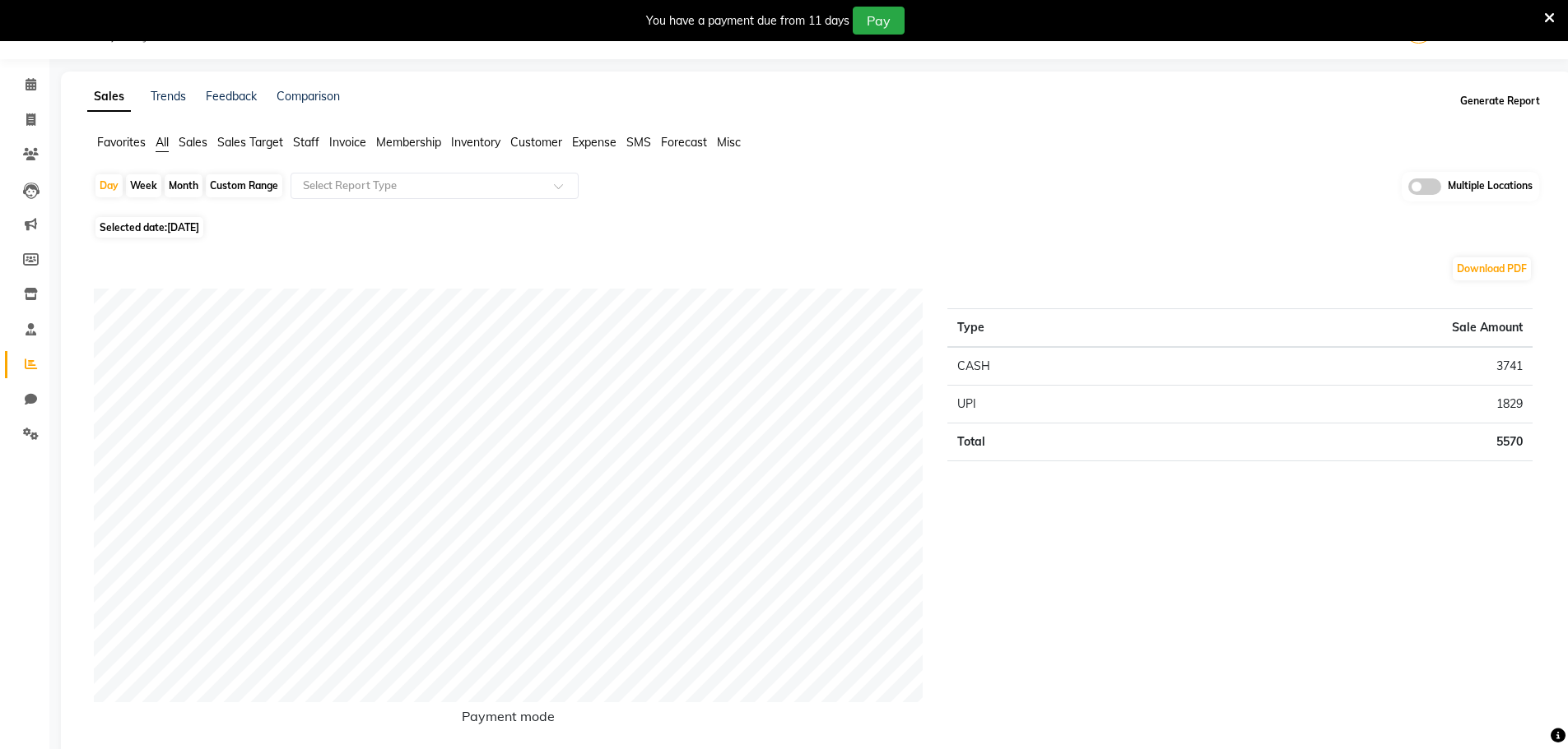
click at [1498, 106] on button "Generate Report" at bounding box center [1500, 101] width 88 height 23
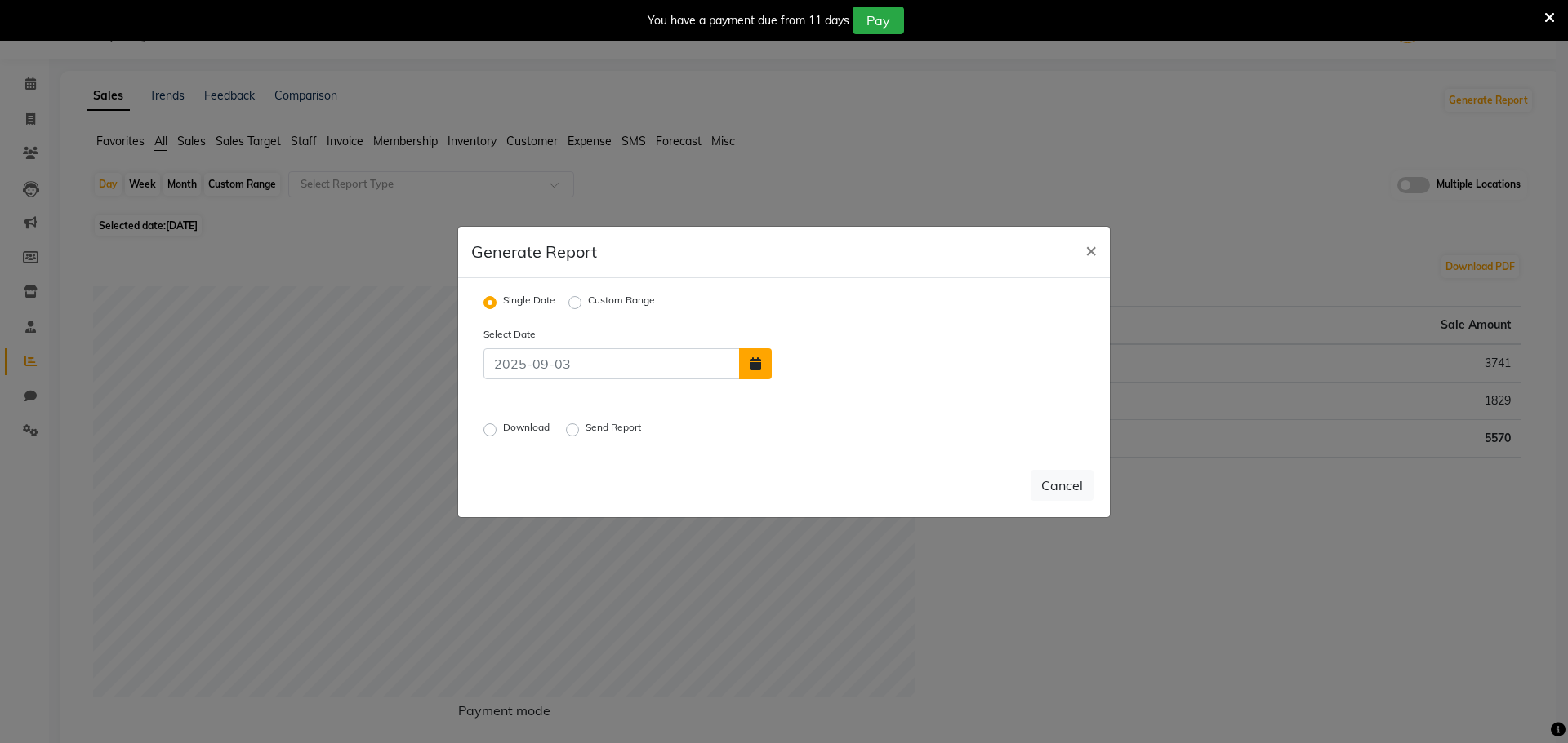
click at [757, 368] on icon "button" at bounding box center [755, 364] width 11 height 13
select select "9"
select select "2025"
click at [793, 325] on div "1" at bounding box center [789, 325] width 26 height 26
type input "01-09-2025"
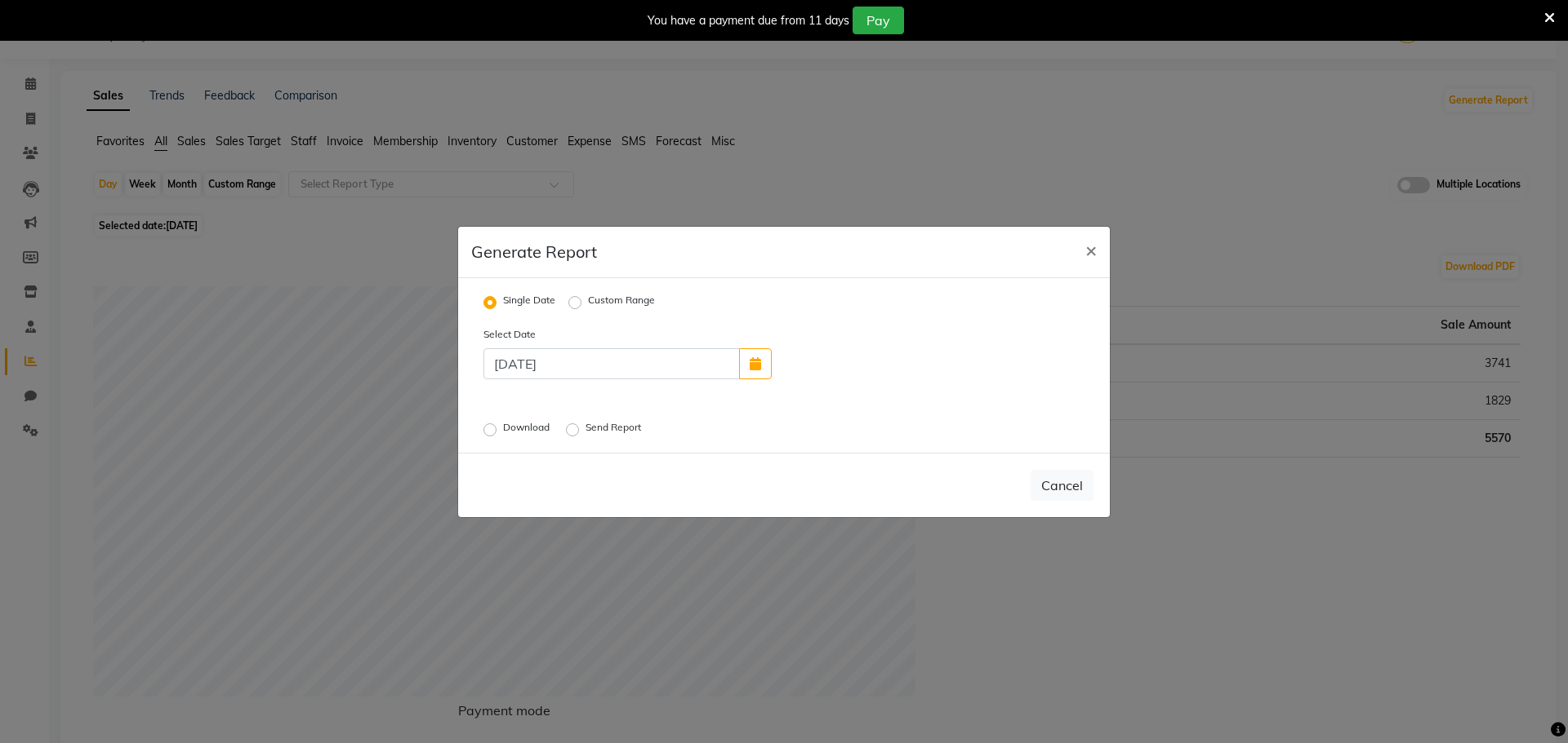
click at [503, 430] on label "Download" at bounding box center [528, 430] width 50 height 20
click at [490, 430] on input "Download" at bounding box center [492, 430] width 11 height 11
radio input "true"
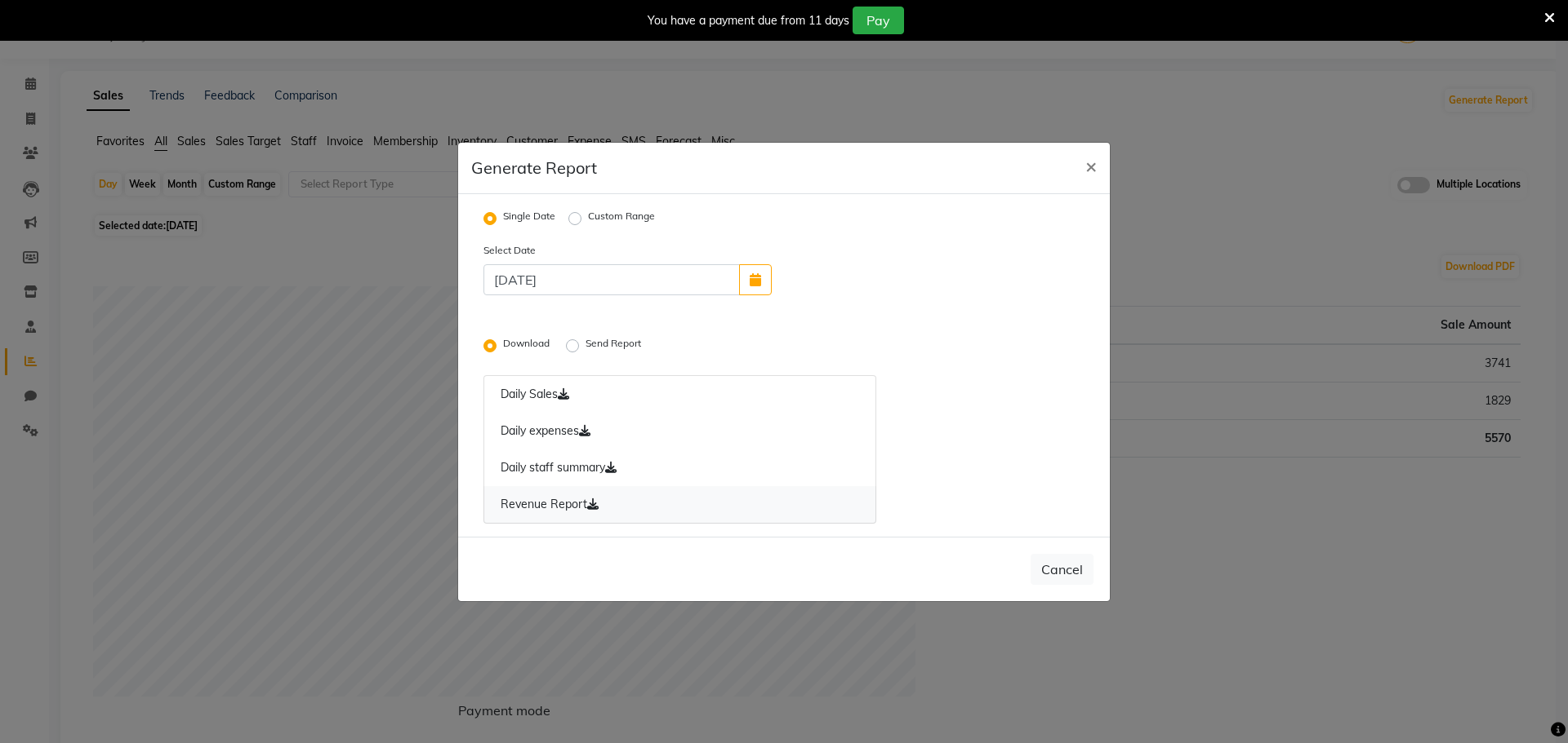
click at [579, 508] on link "Revenue Report" at bounding box center [680, 504] width 393 height 37
click at [728, 292] on input "01-09-2025" at bounding box center [611, 280] width 256 height 31
click at [746, 286] on button "button" at bounding box center [755, 280] width 32 height 31
select select "9"
select select "2025"
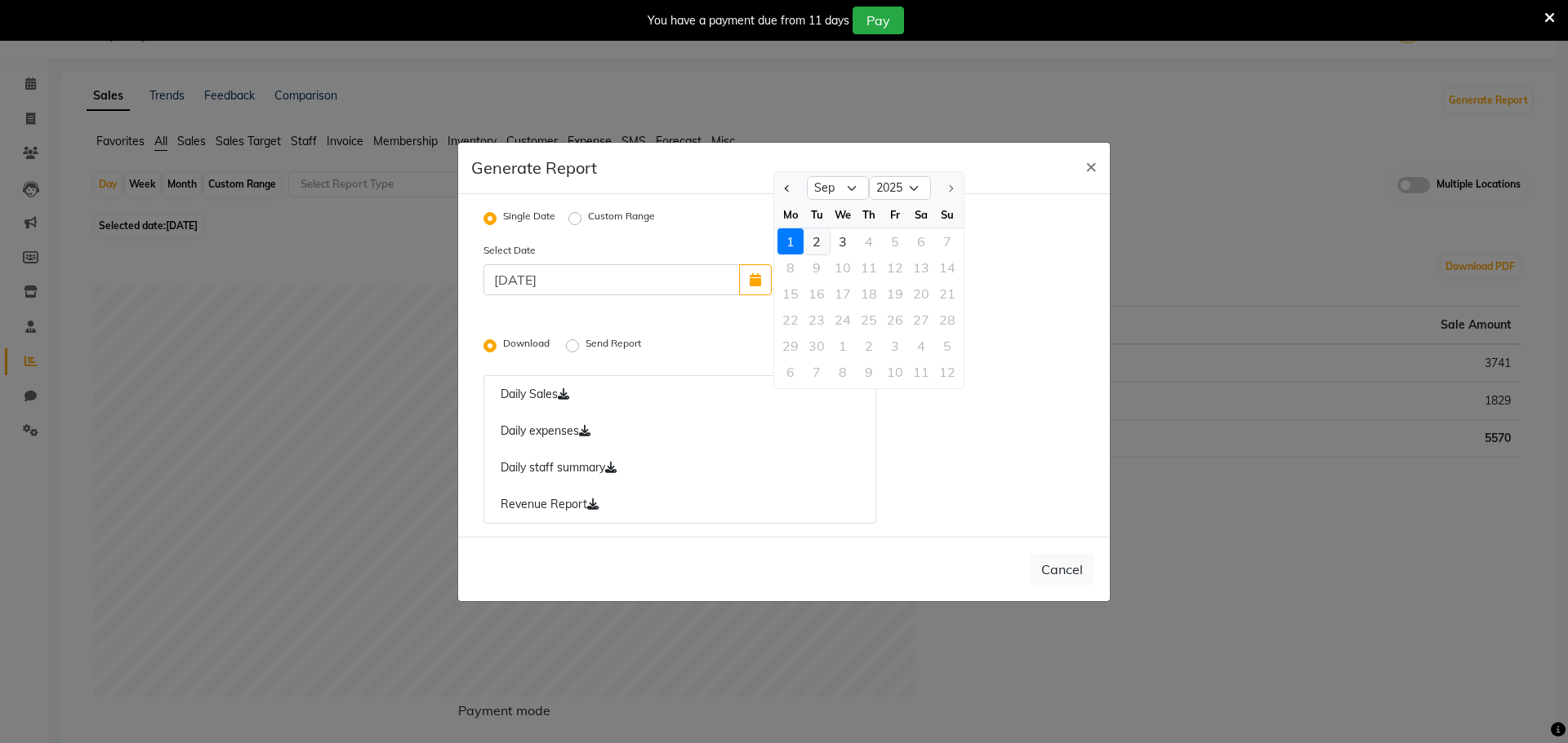
click at [812, 237] on div "2" at bounding box center [816, 241] width 26 height 26
type input "02-09-2025"
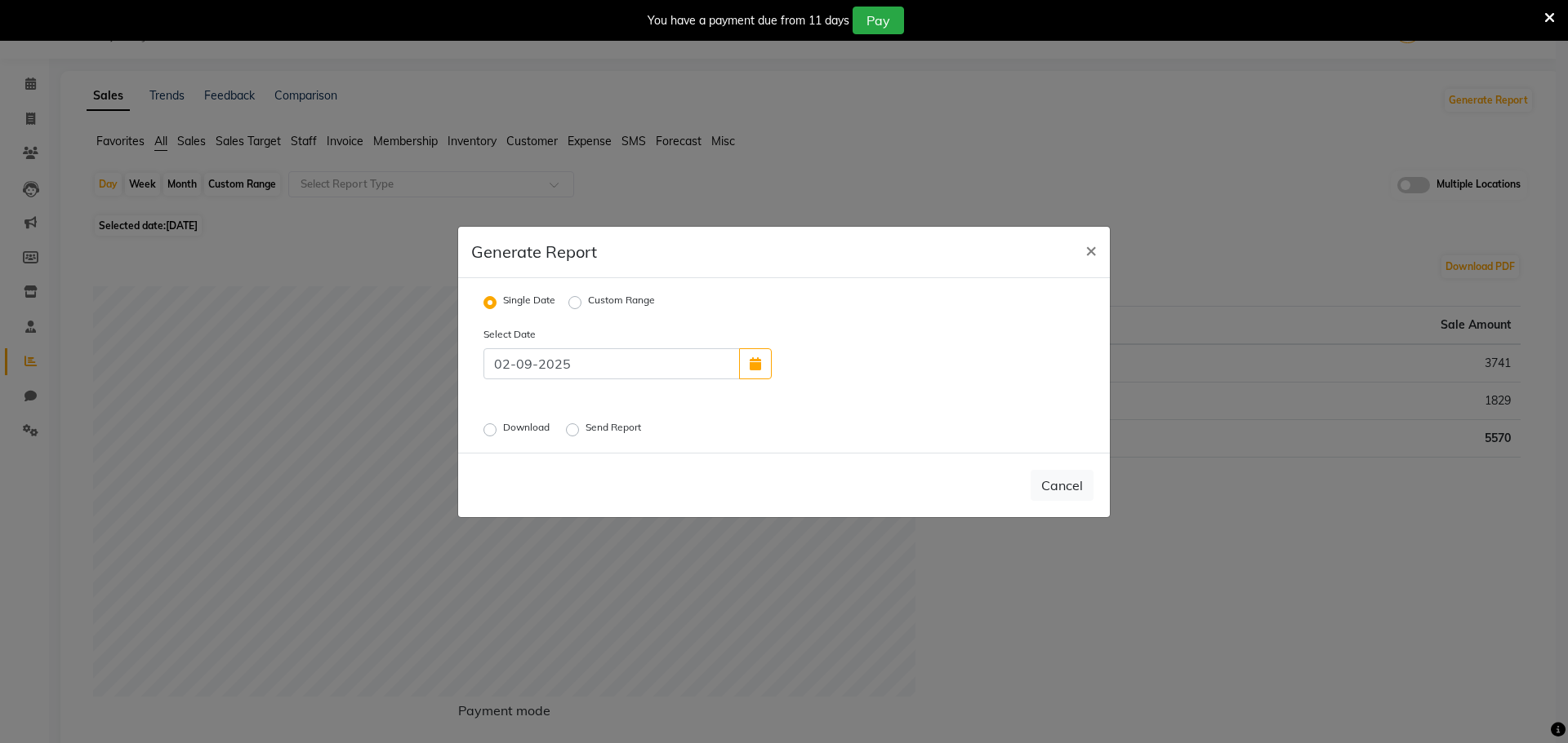
click at [516, 430] on label "Download" at bounding box center [528, 430] width 50 height 20
click at [498, 430] on input "Download" at bounding box center [492, 430] width 11 height 11
radio input "true"
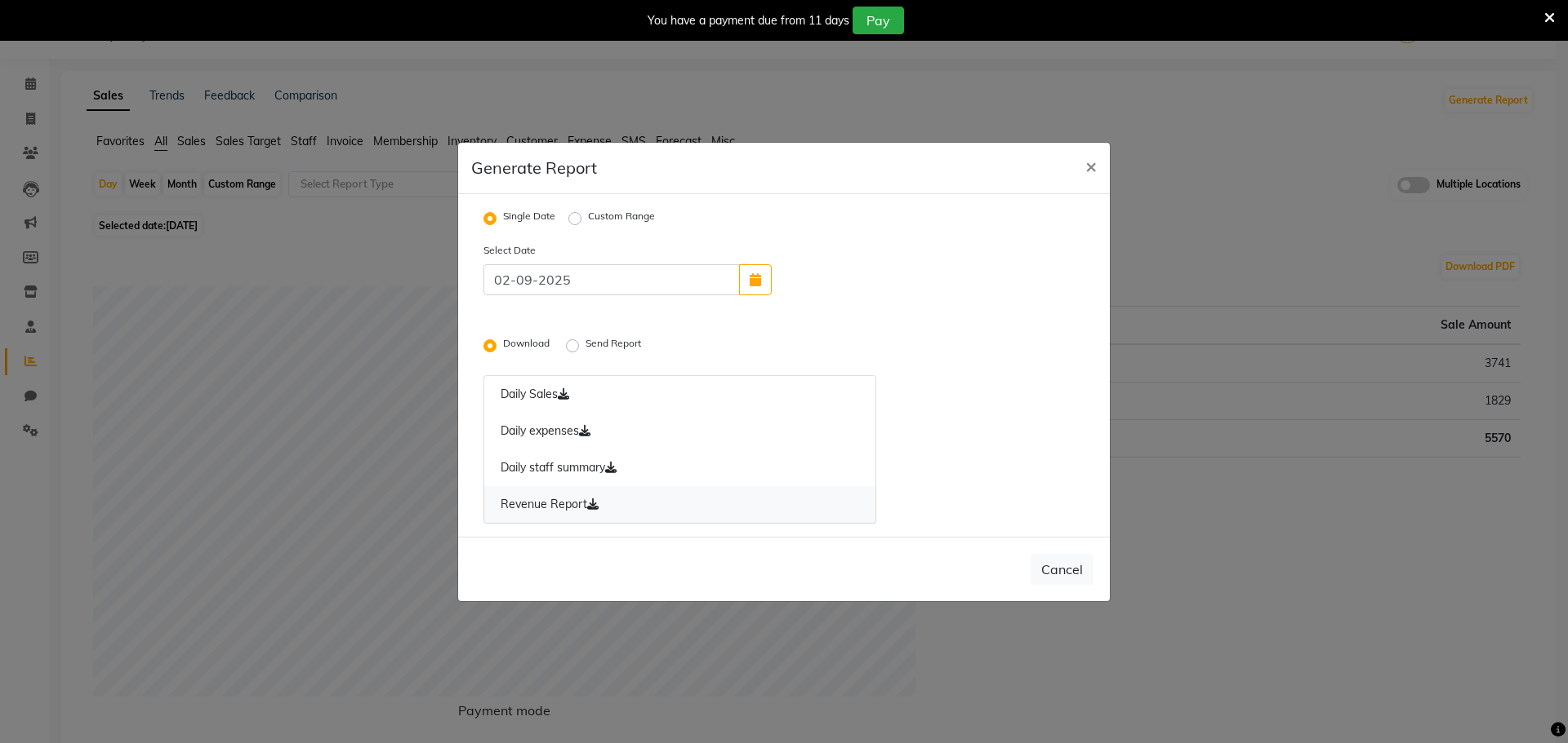
click at [570, 503] on link "Revenue Report" at bounding box center [680, 504] width 393 height 37
click at [1088, 159] on span "×" at bounding box center [1090, 166] width 11 height 25
radio input "false"
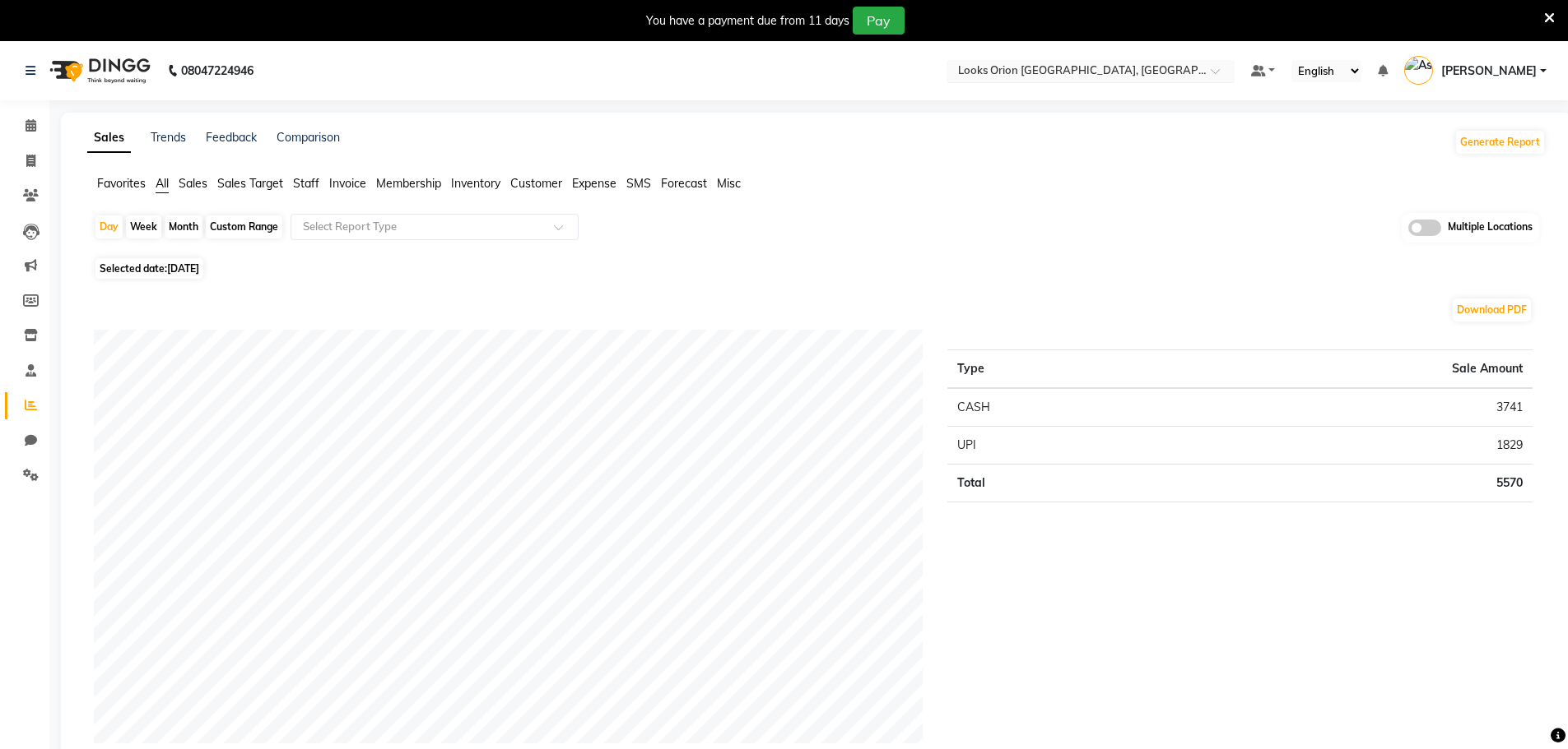
click at [1018, 72] on input "text" at bounding box center [1074, 72] width 238 height 16
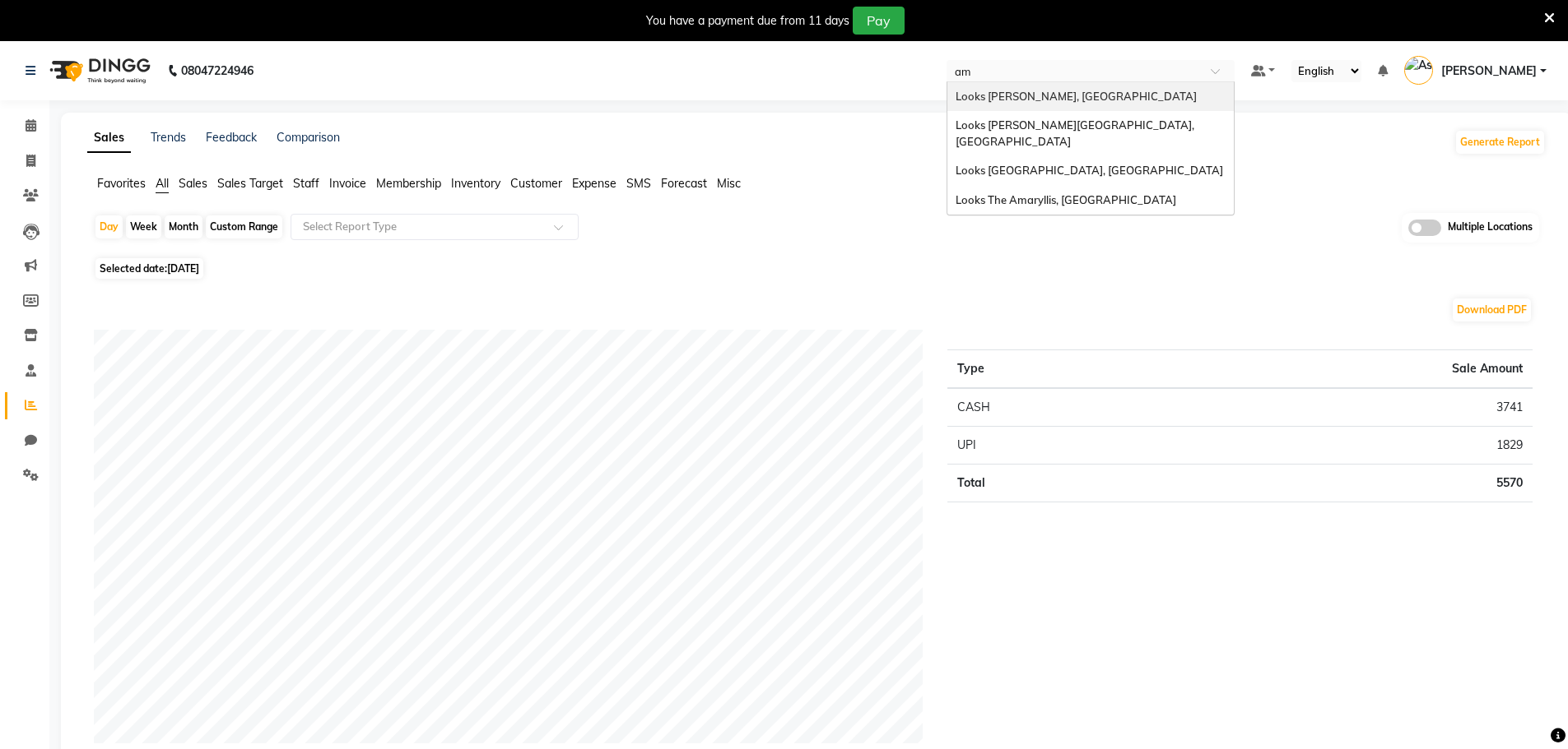
type input "ama"
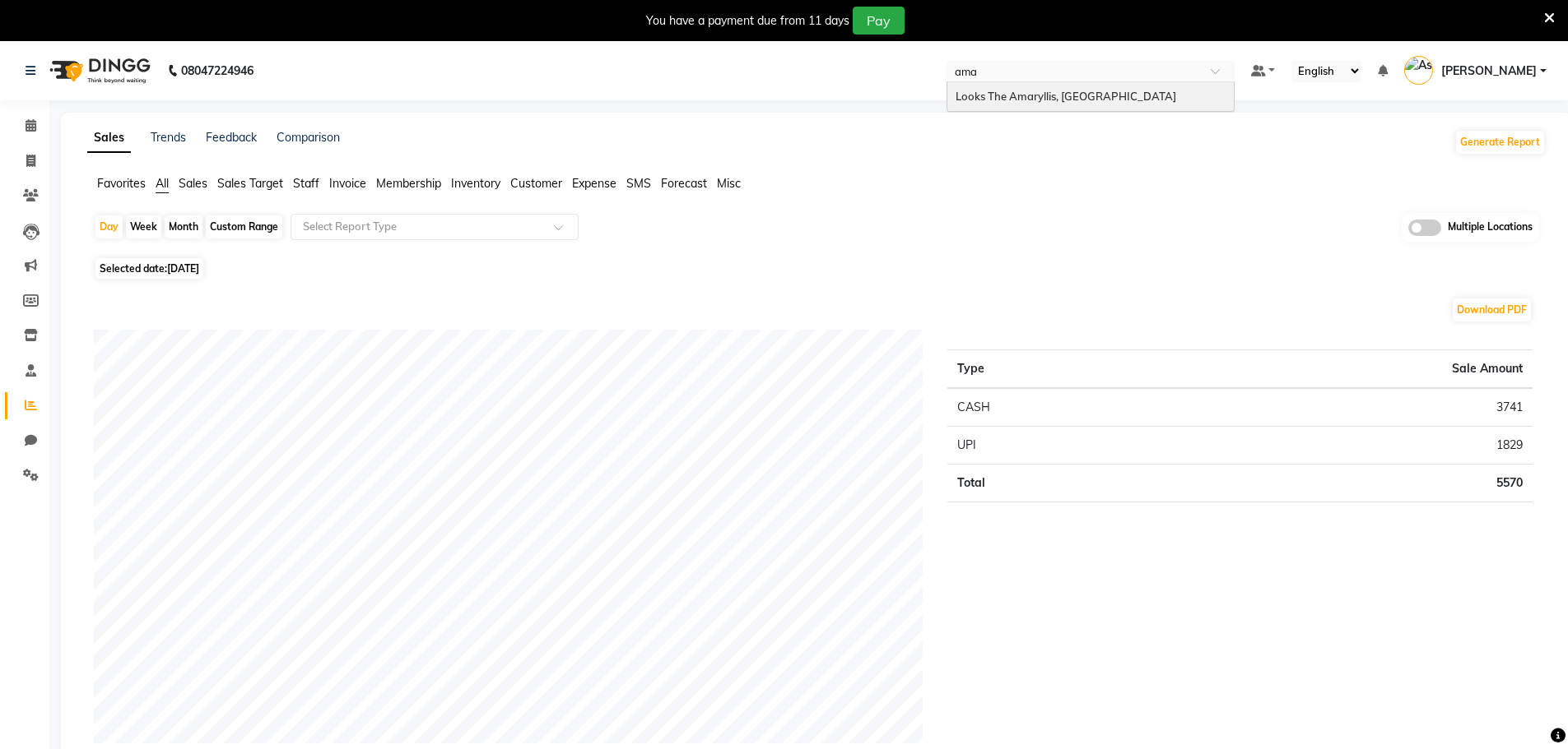
click at [1018, 93] on span "Looks The Amaryllis, New Delhi" at bounding box center [1066, 96] width 221 height 13
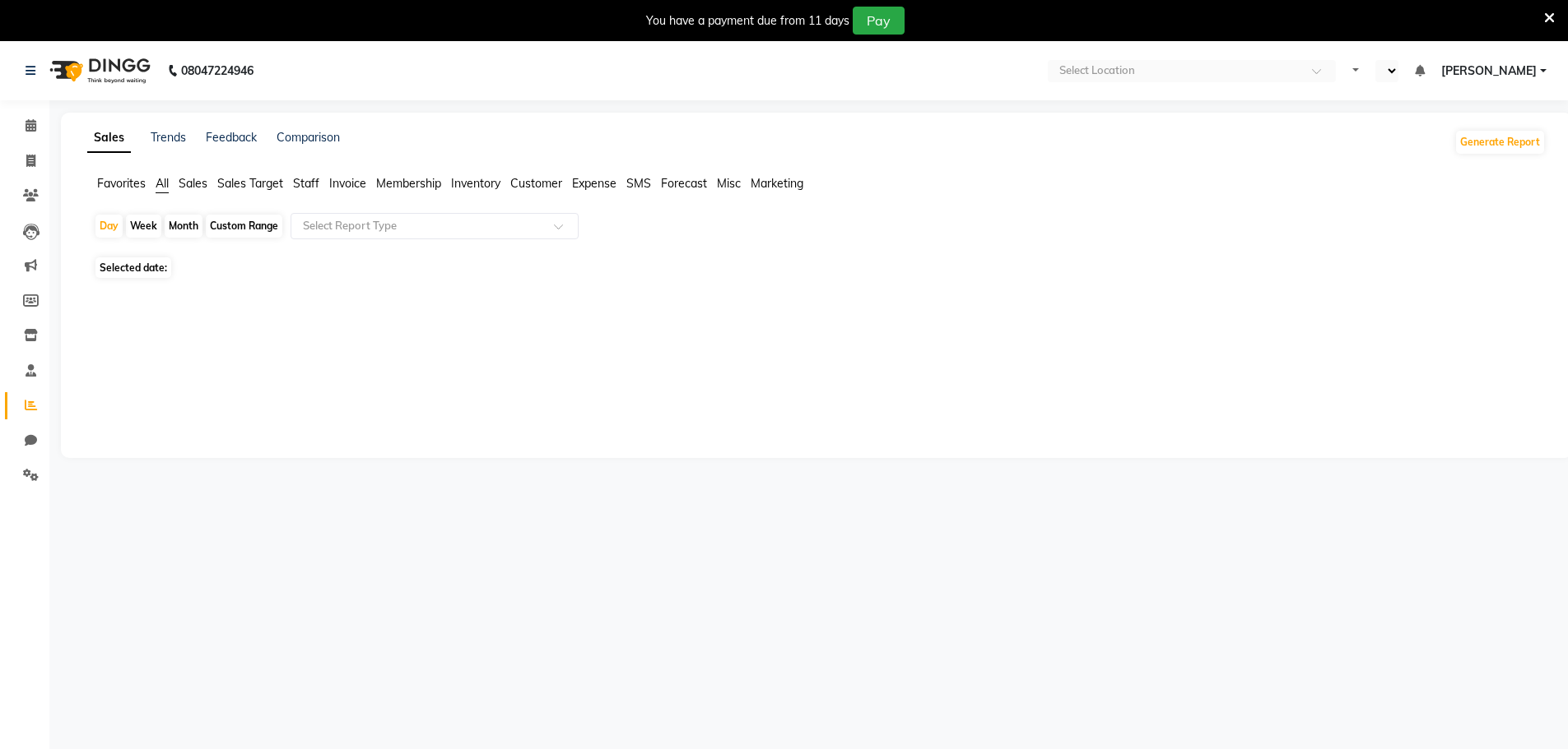
select select "en"
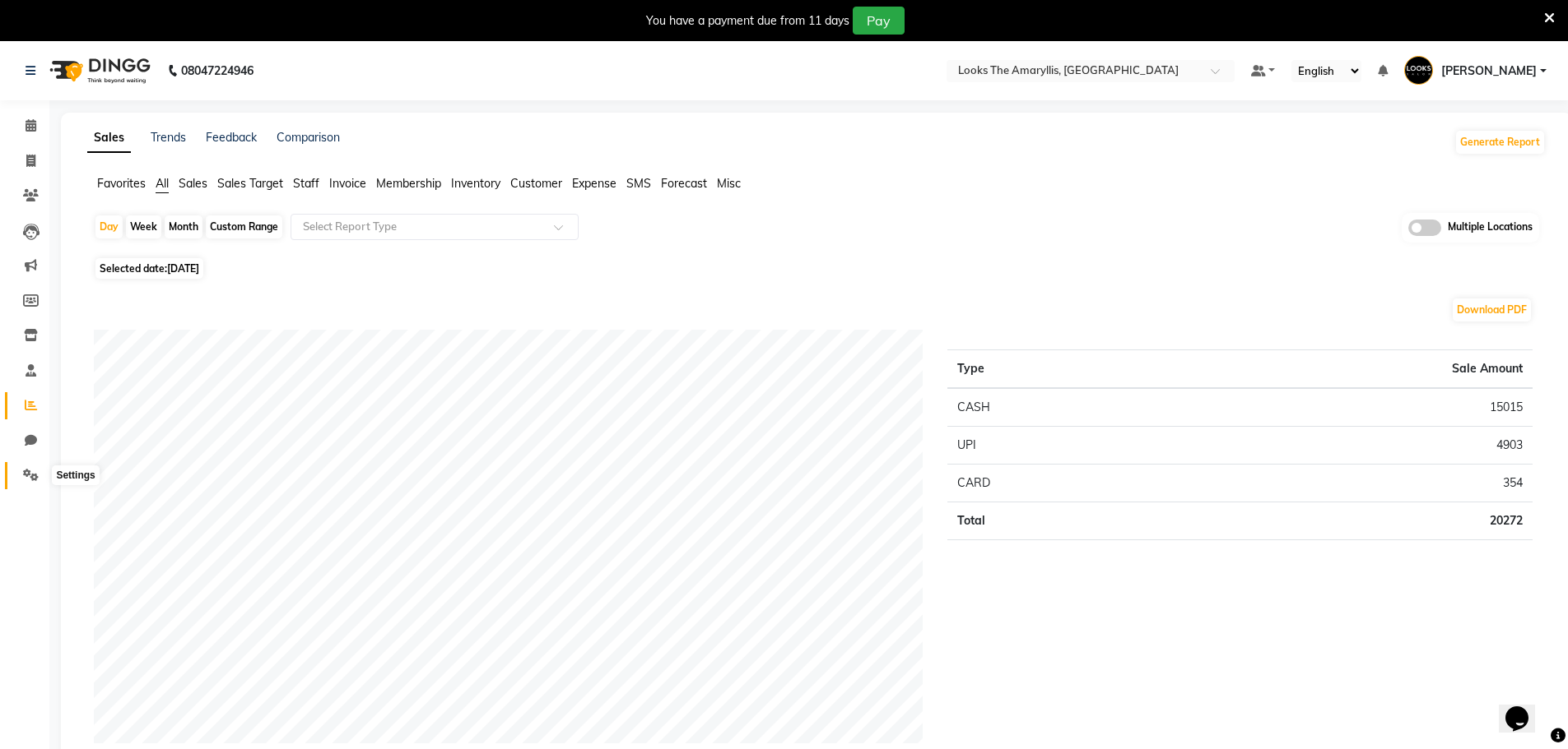
click at [37, 473] on icon at bounding box center [31, 474] width 15 height 12
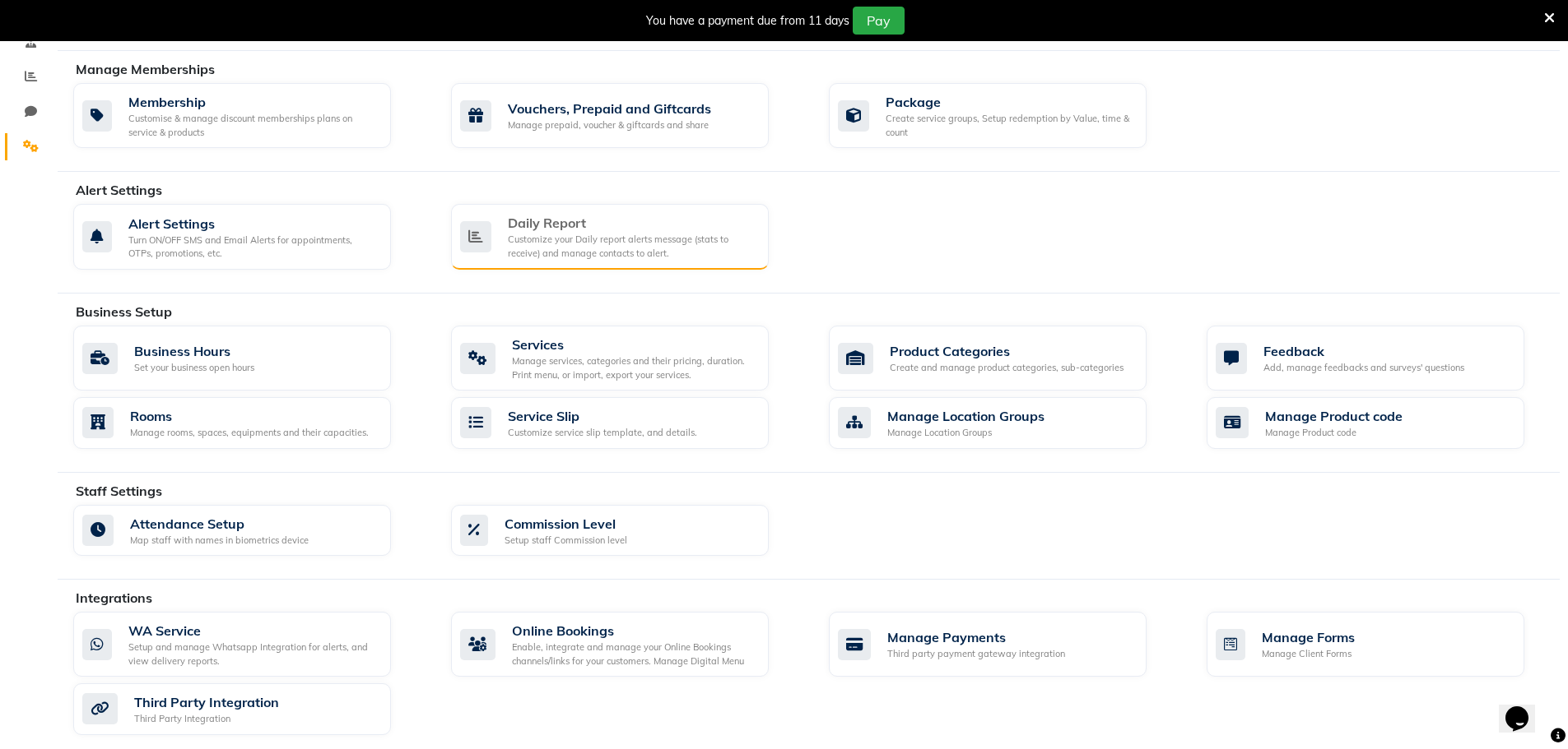
click at [605, 260] on div "Daily Report Customize your Daily report alerts message (stats to receive) and …" at bounding box center [609, 236] width 318 height 66
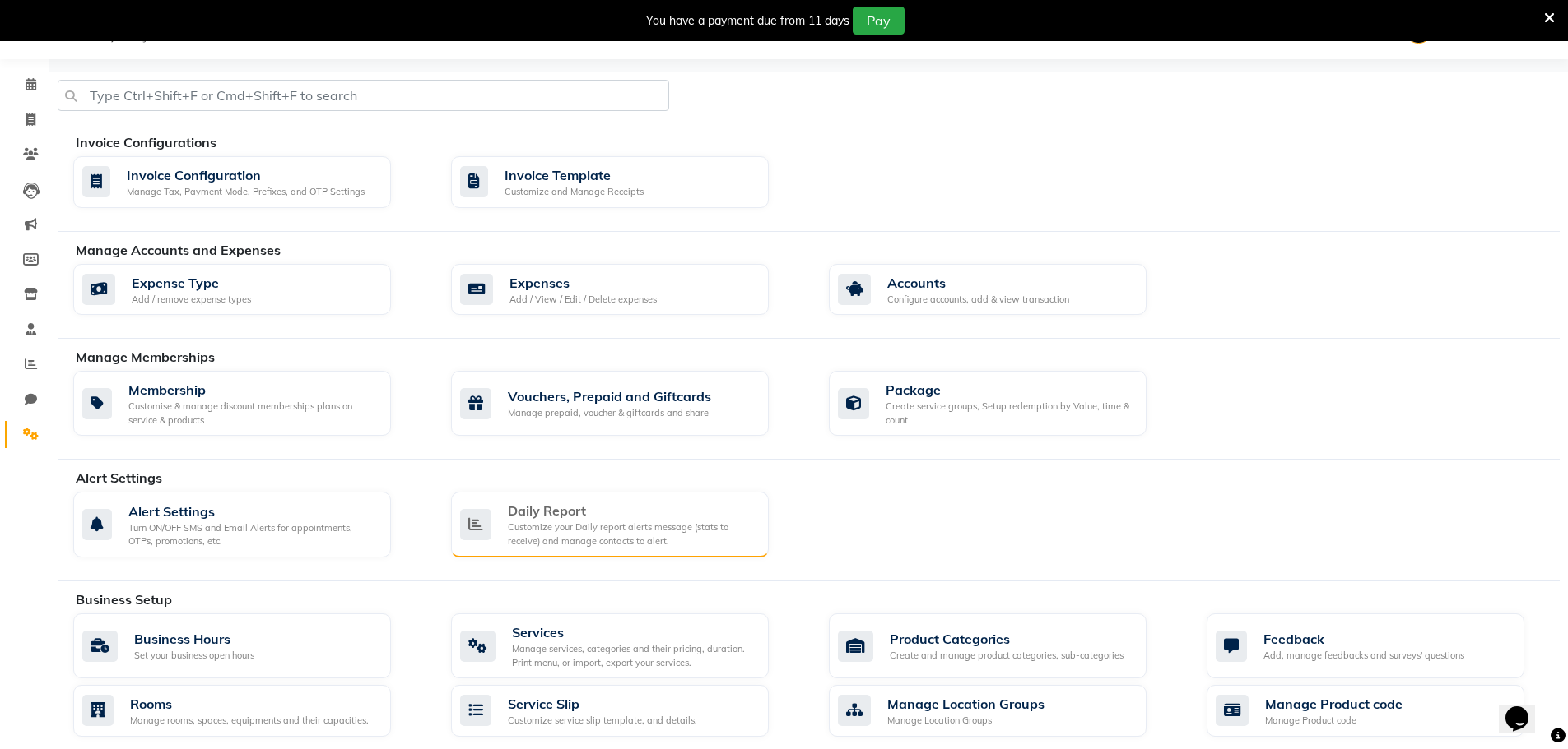
select select "1425"
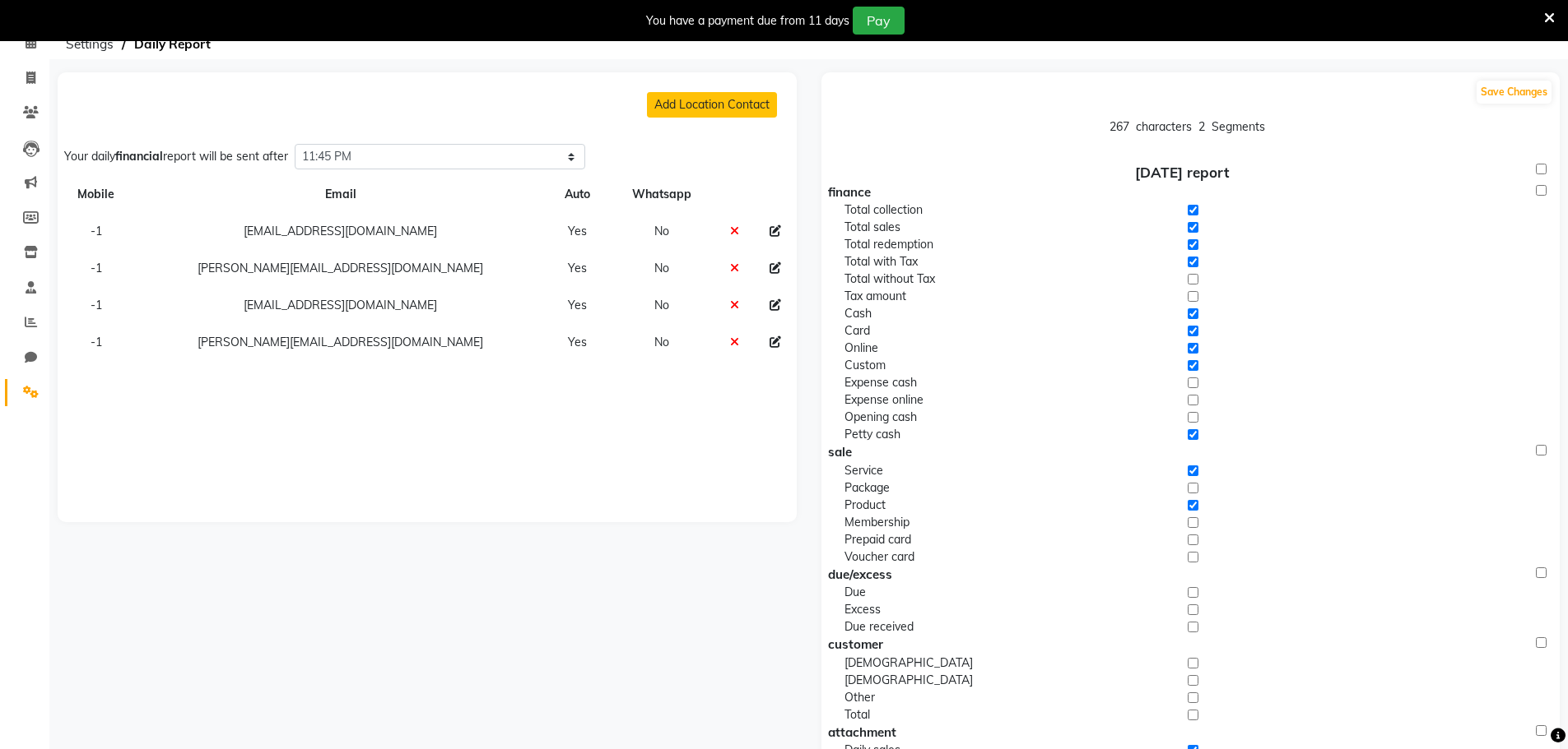
scroll to position [83, 0]
click at [771, 306] on icon at bounding box center [775, 306] width 12 height 12
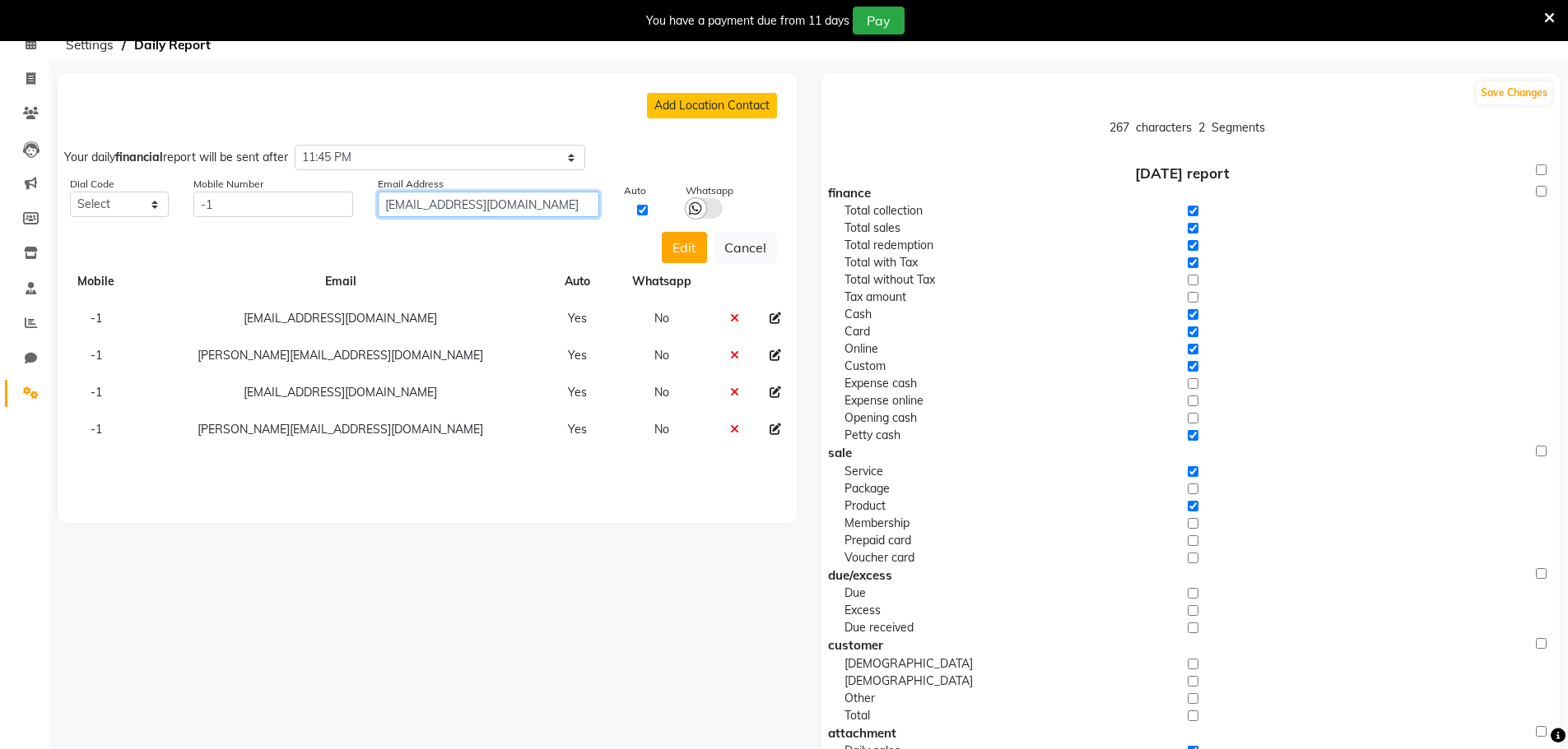
drag, startPoint x: 556, startPoint y: 204, endPoint x: 189, endPoint y: 204, distance: 367.0
click at [189, 204] on div "Dial Code Select +93 Afghanistan (AF) +355 Albania (AL) +213 Algeria (DZ) +1684…" at bounding box center [427, 198] width 739 height 42
paste input "Cluboperatio"
click at [410, 211] on input "Cluboperations1@unitygroup.in" at bounding box center [488, 205] width 221 height 26
type input "cluboperations1@unitygroup.in"
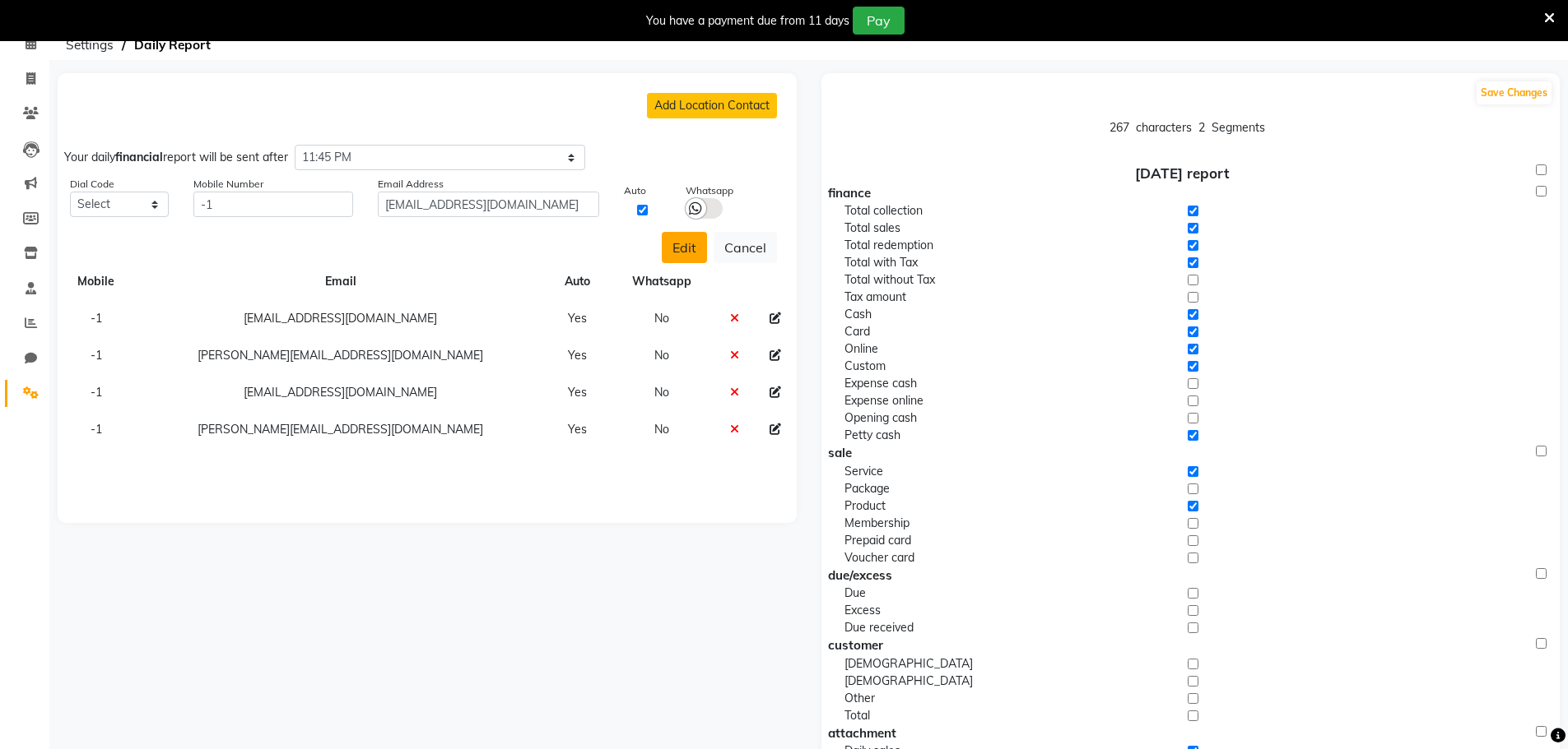
click at [701, 256] on button "Edit" at bounding box center [684, 248] width 45 height 32
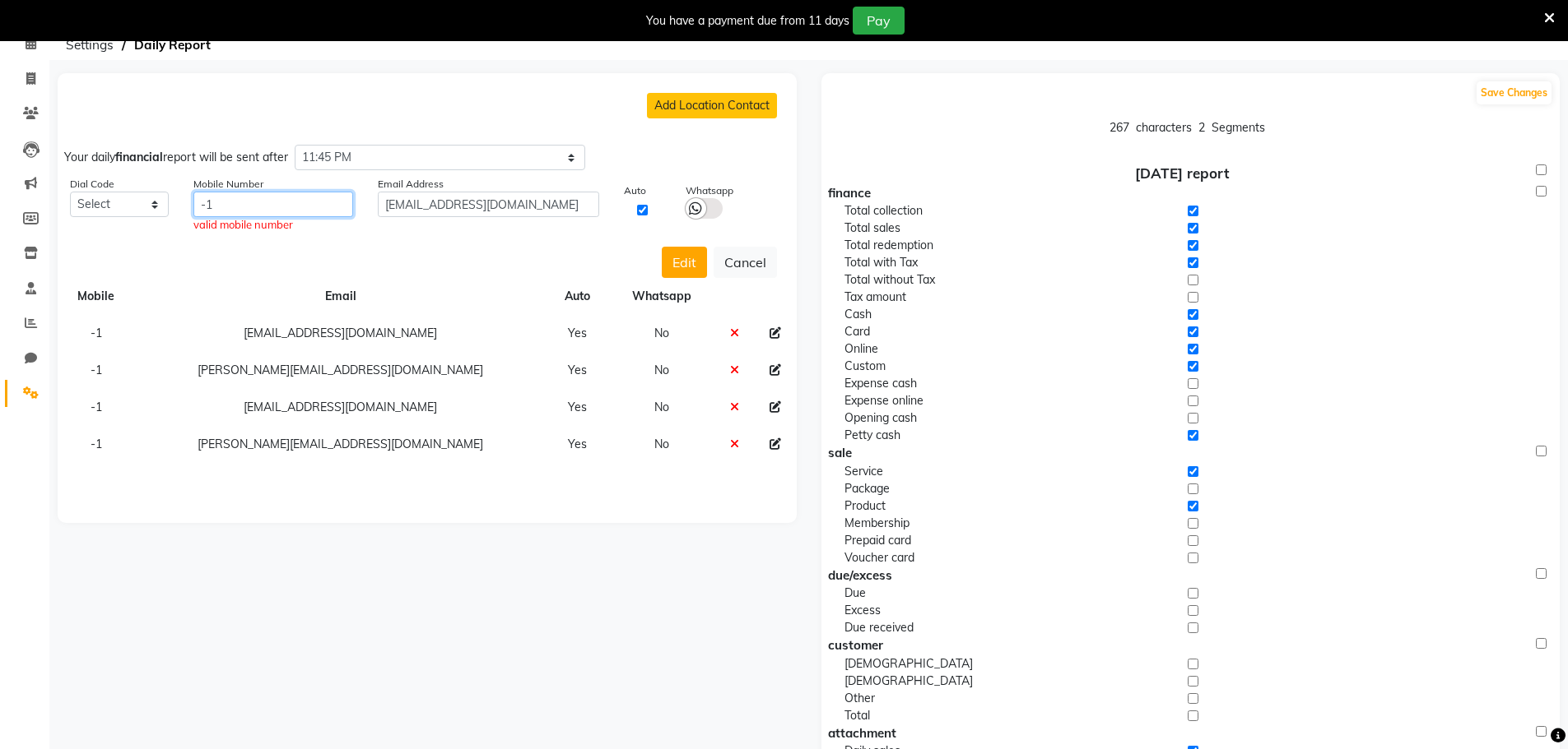
drag, startPoint x: 244, startPoint y: 202, endPoint x: 0, endPoint y: 190, distance: 244.3
click at [0, 190] on app-home "08047224946 Select Location × Looks The Amaryllis, New Delhi Default Panel My P…" at bounding box center [784, 557] width 1568 height 1197
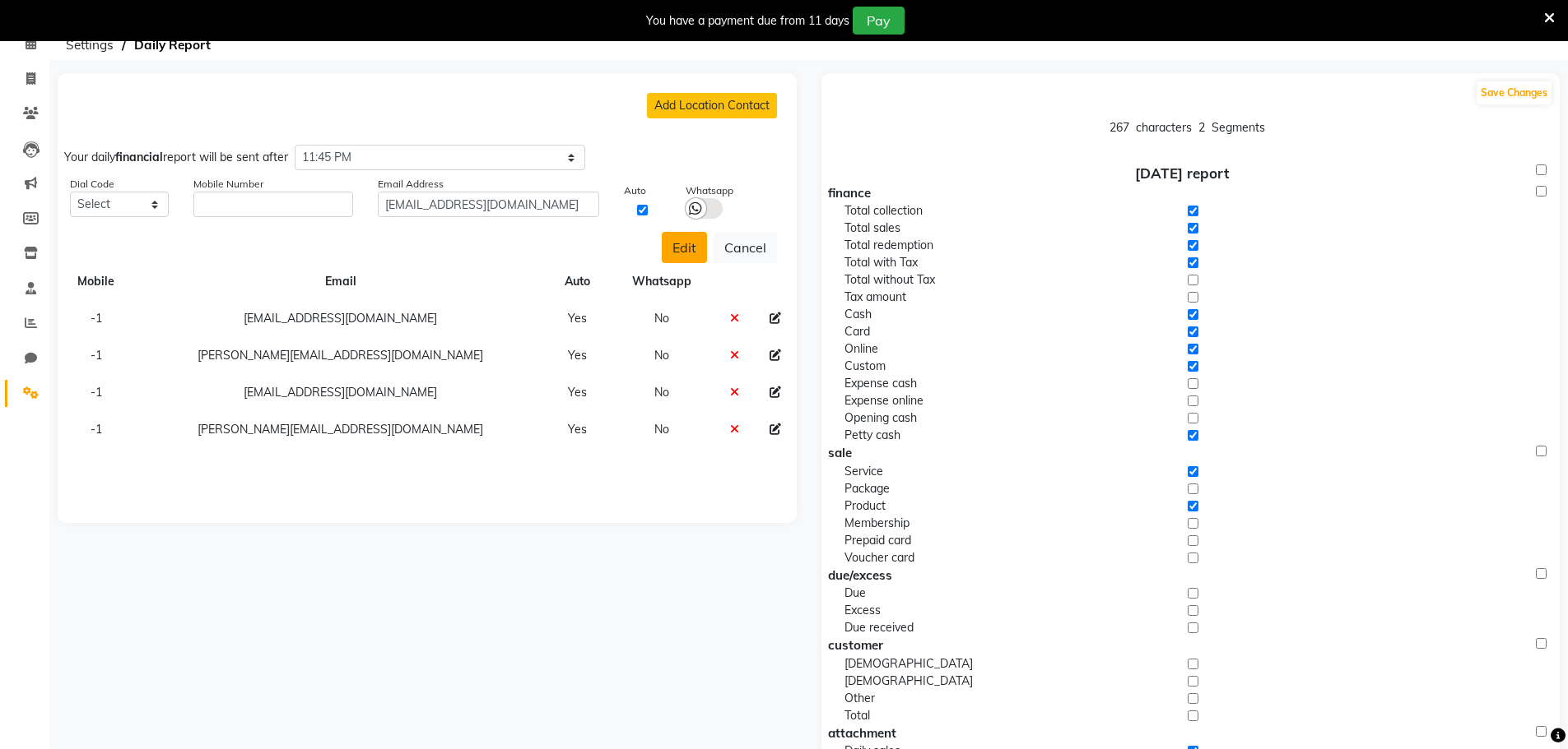
click at [663, 243] on button "Edit" at bounding box center [684, 248] width 45 height 32
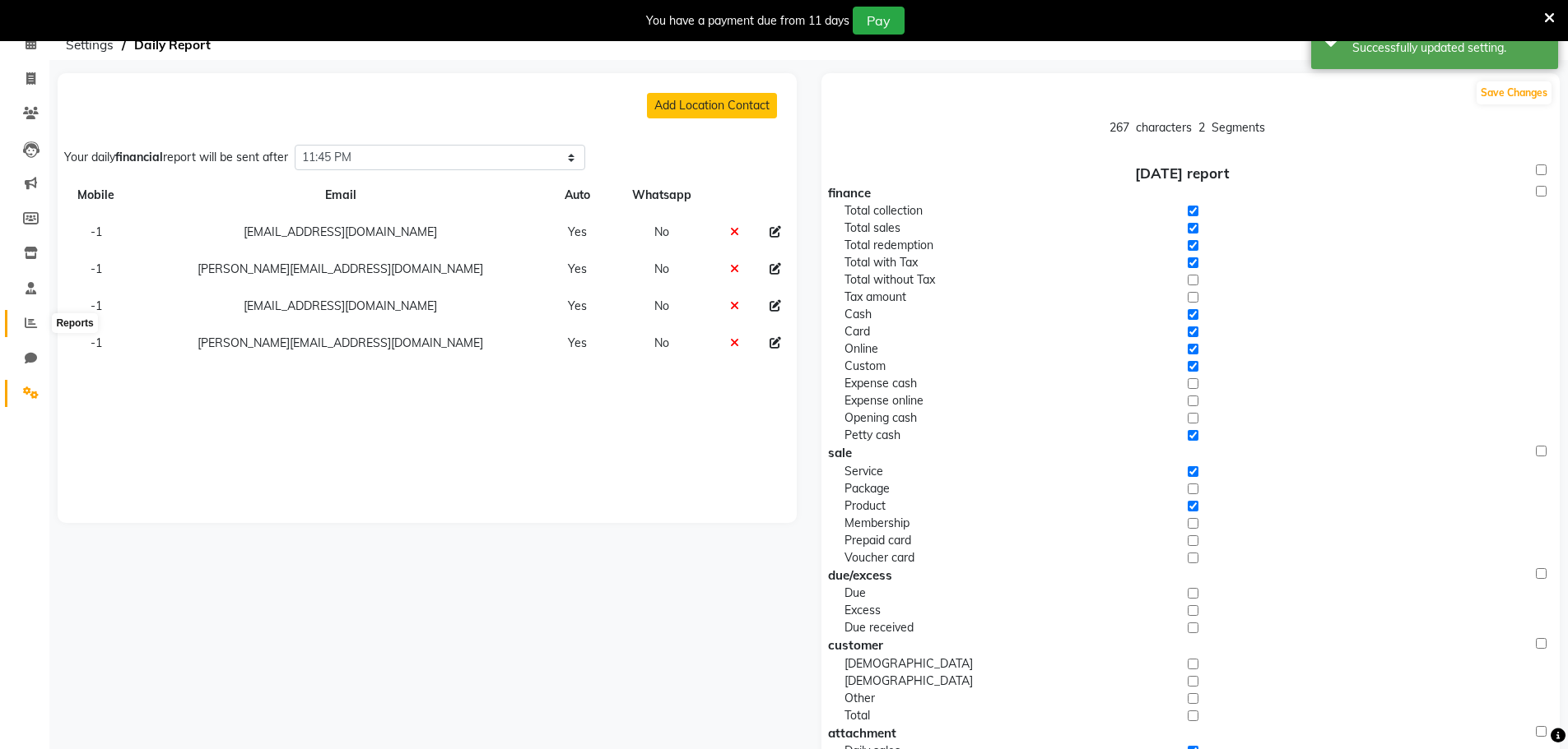
click at [33, 324] on icon at bounding box center [31, 323] width 12 height 12
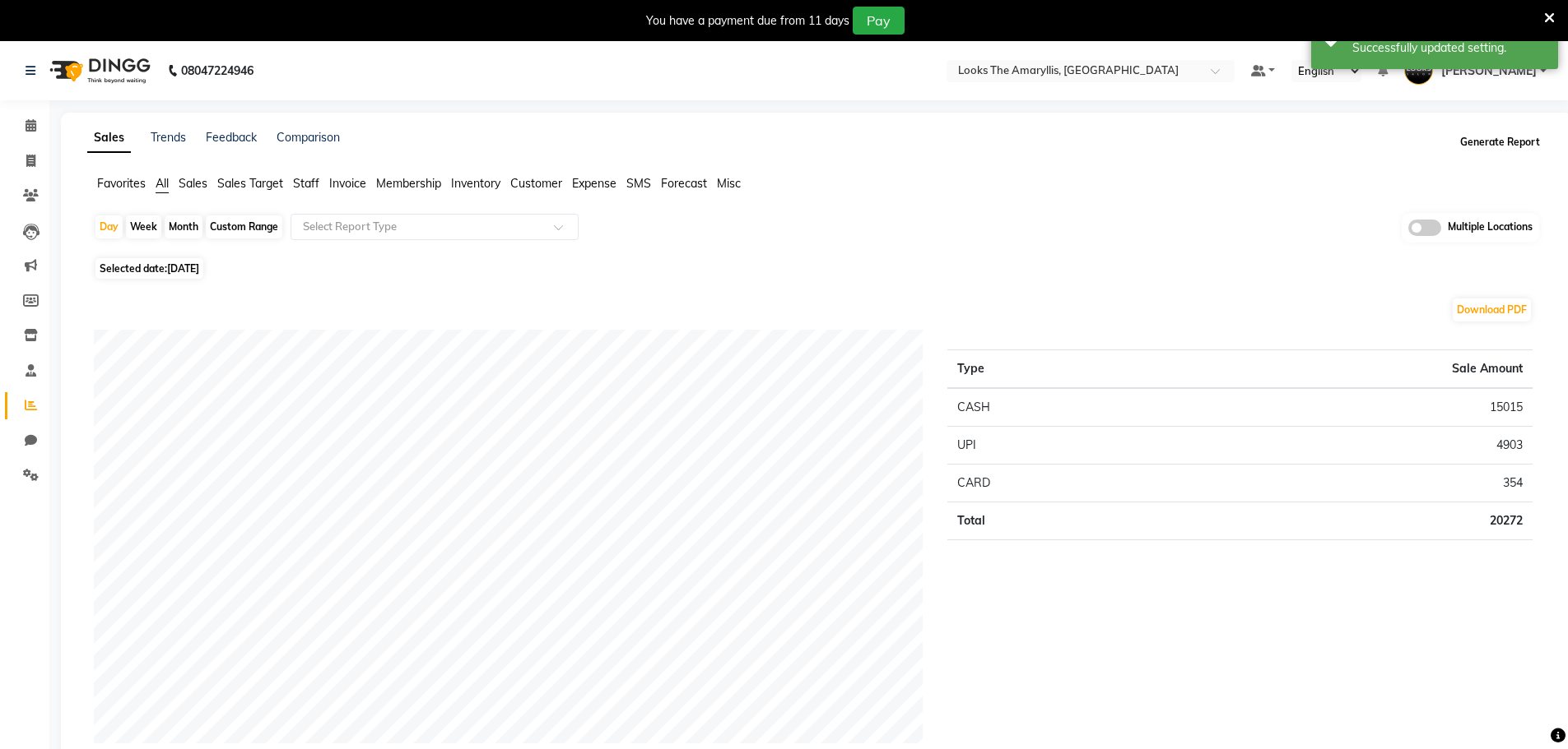
click at [1504, 151] on button "Generate Report" at bounding box center [1500, 142] width 88 height 23
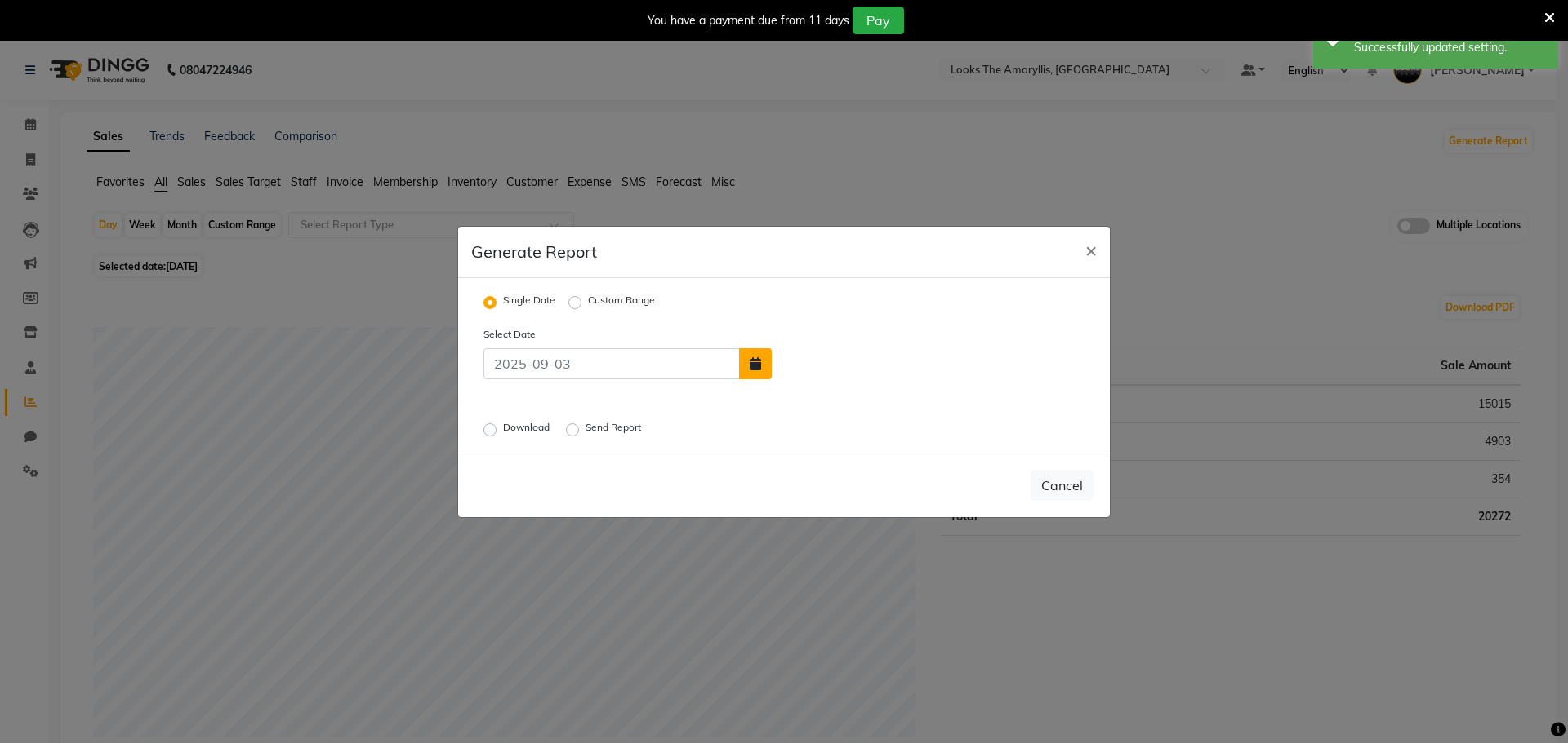
click at [755, 357] on icon "button" at bounding box center [755, 364] width 11 height 13
select select "9"
select select "2025"
click at [793, 321] on div "1" at bounding box center [789, 325] width 26 height 26
type input "01-09-2025"
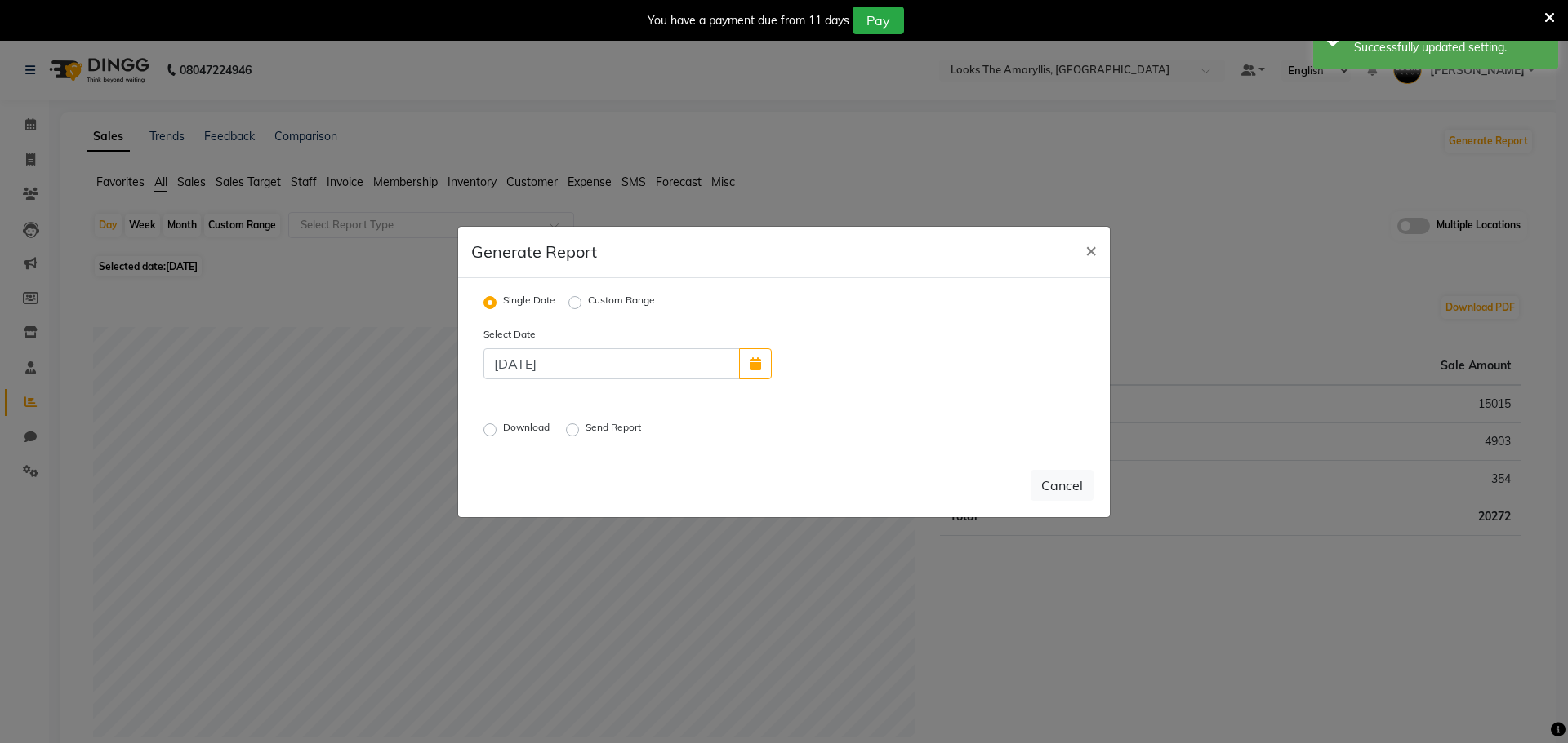
click at [585, 428] on label "Send Report" at bounding box center [615, 430] width 59 height 20
click at [578, 428] on input "Send Report" at bounding box center [575, 430] width 11 height 11
radio input "true"
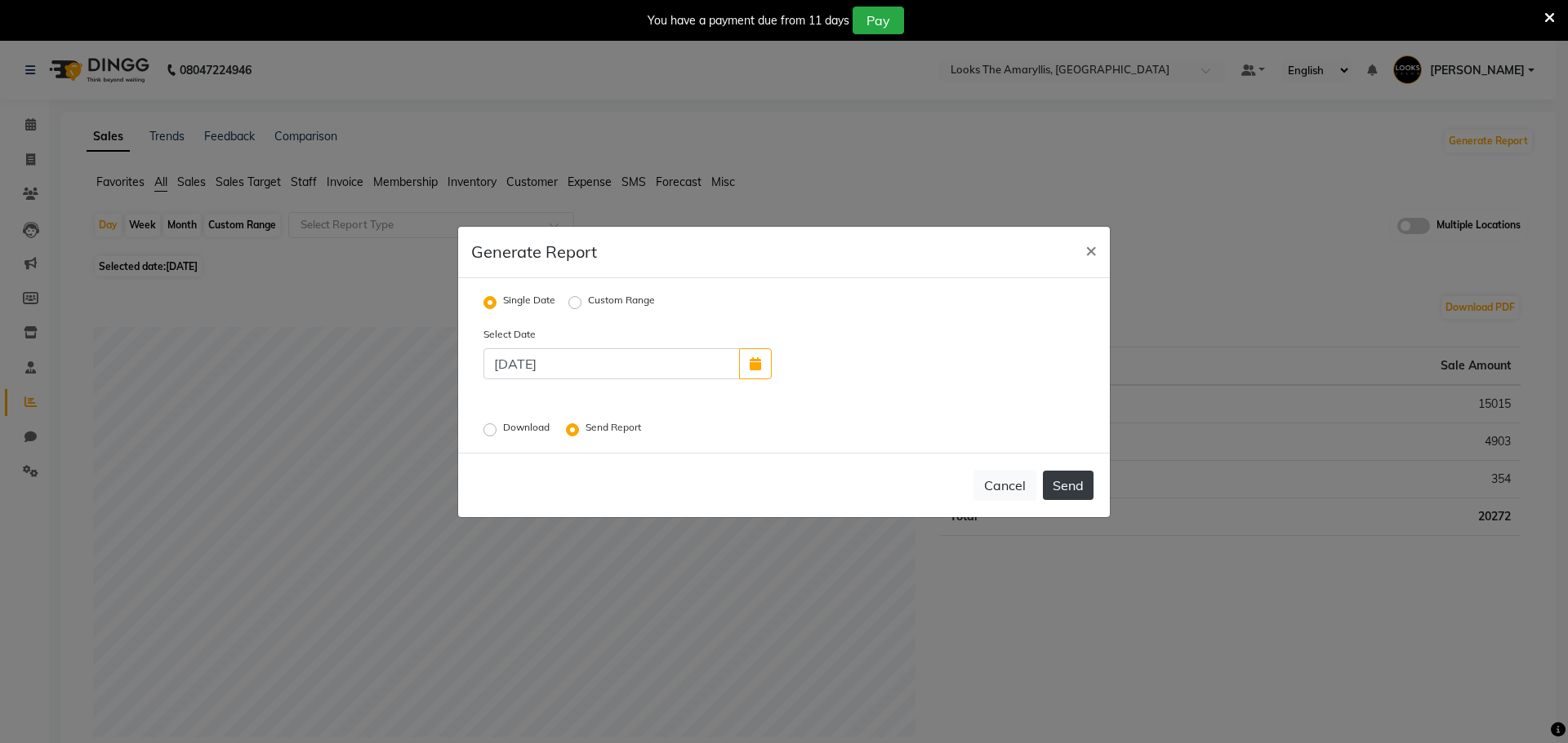
click at [1071, 483] on button "Send" at bounding box center [1068, 485] width 51 height 30
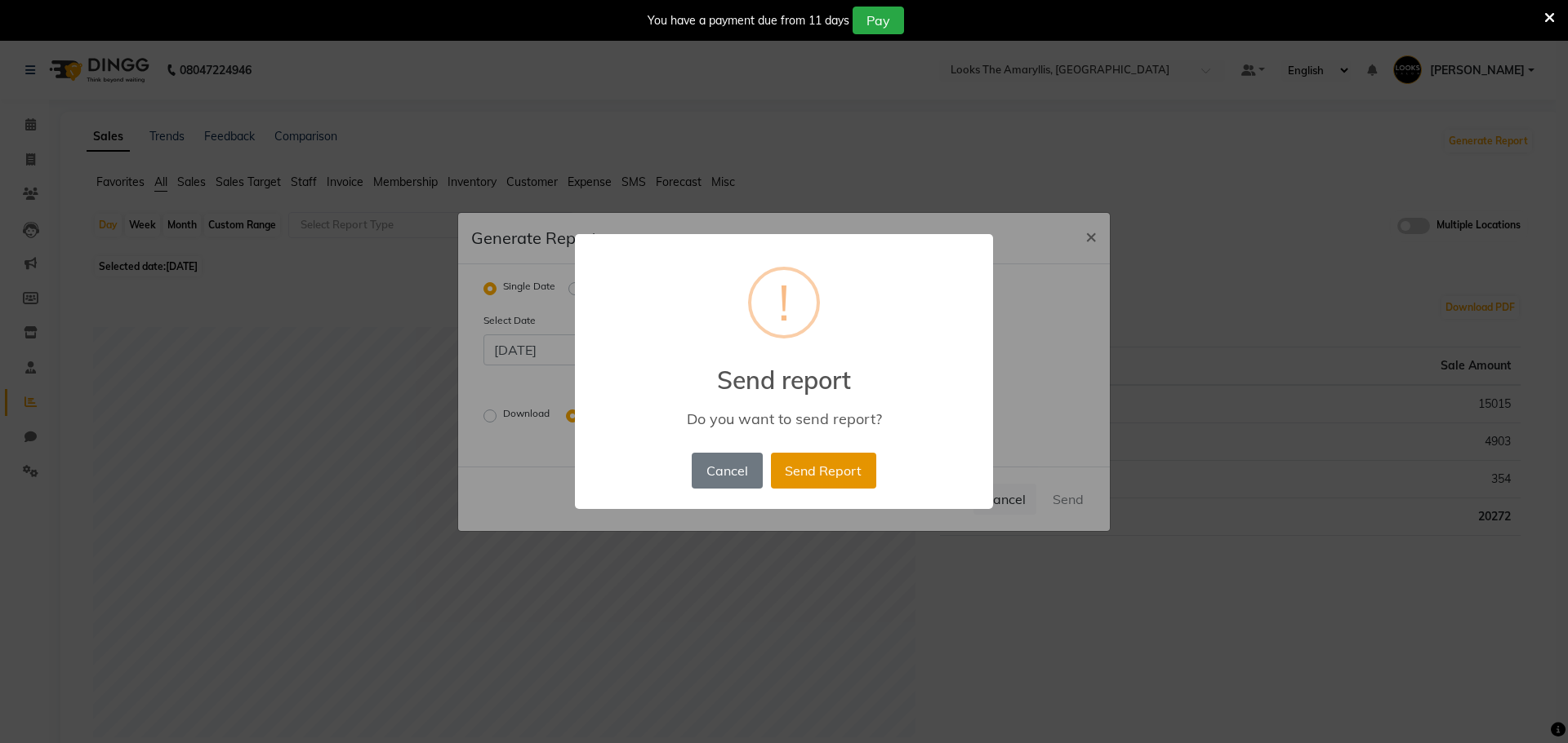
click at [840, 472] on button "Send Report" at bounding box center [824, 471] width 105 height 36
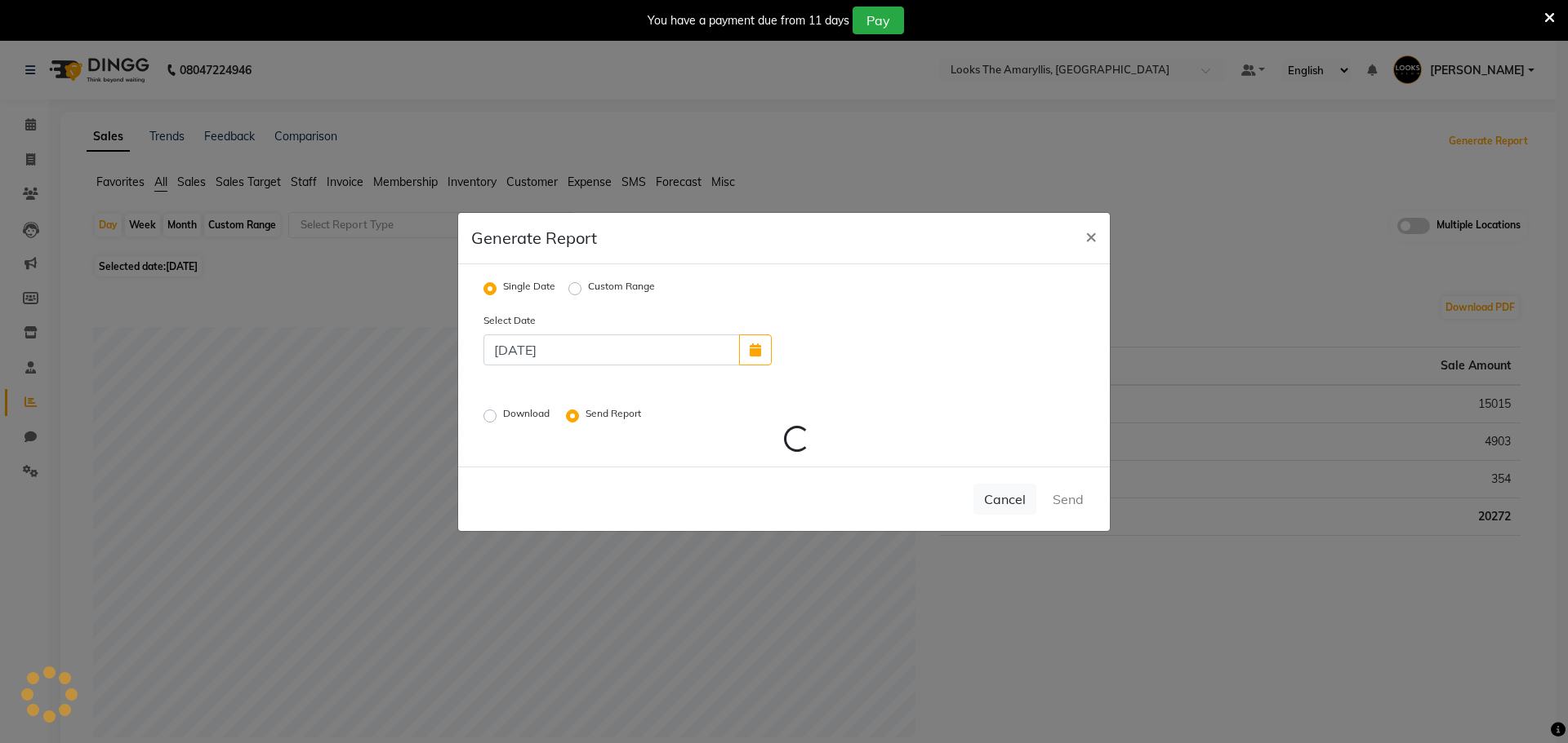
radio input "false"
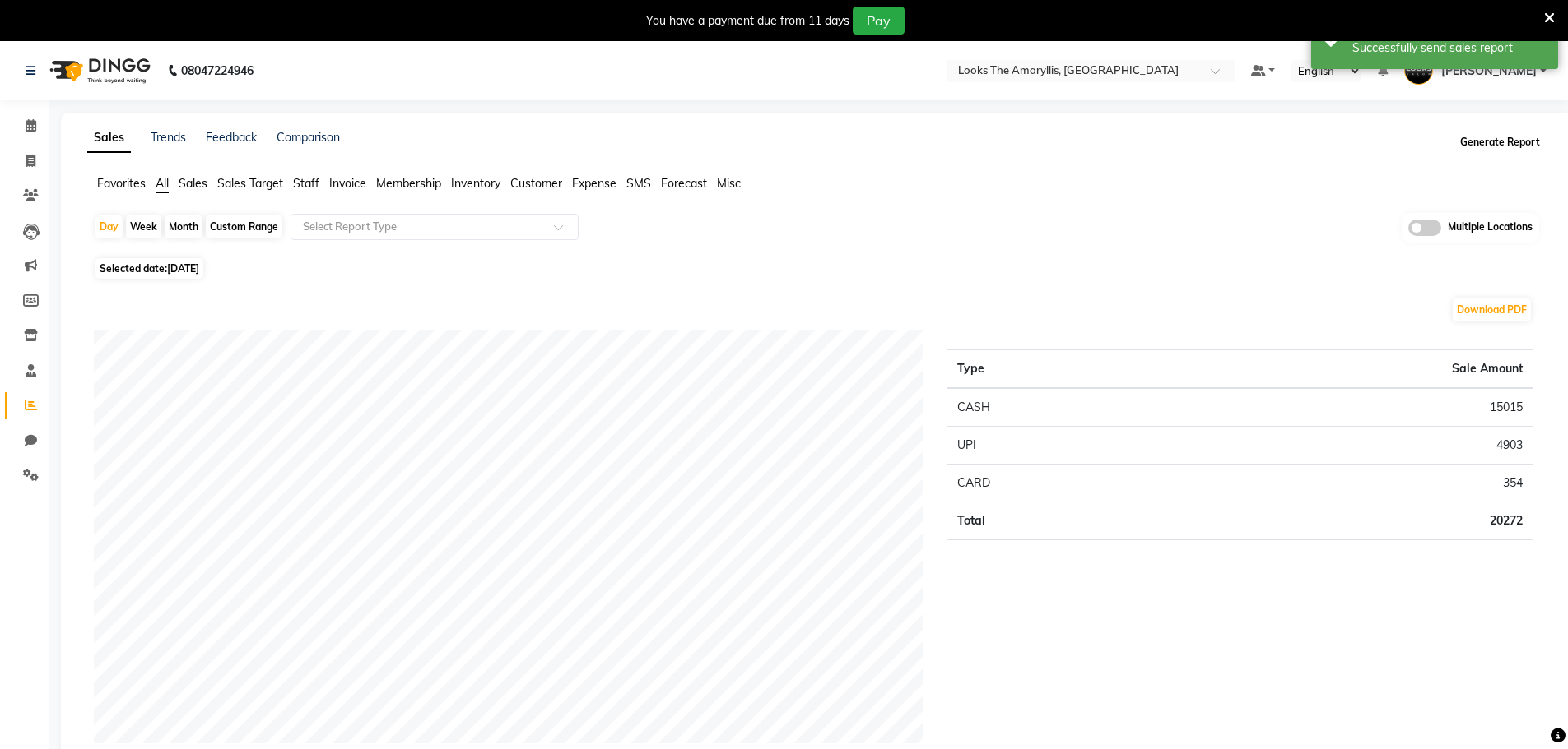
click at [1499, 139] on button "Generate Report" at bounding box center [1500, 142] width 88 height 23
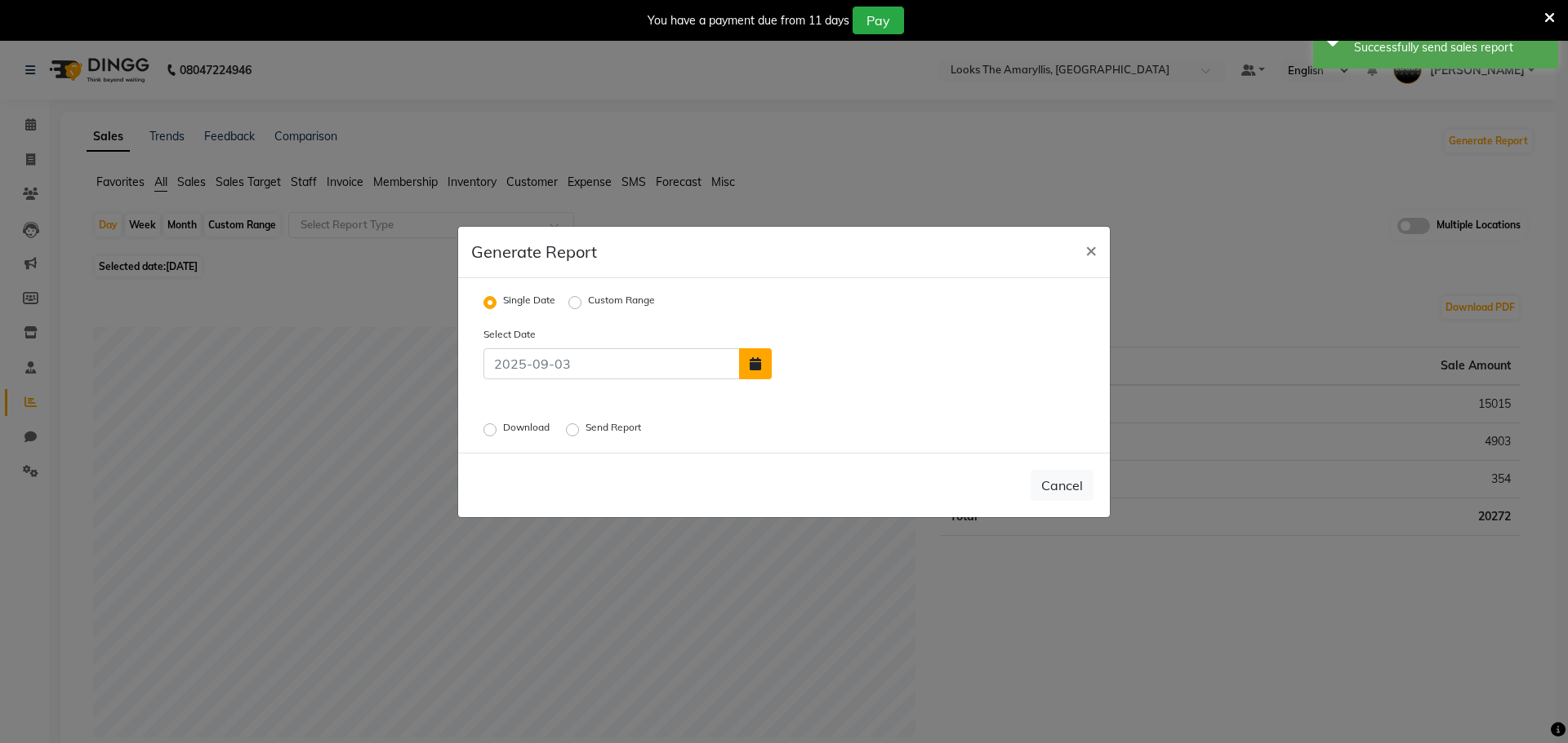
click at [760, 361] on icon "button" at bounding box center [755, 364] width 11 height 13
select select "9"
select select "2025"
click at [810, 314] on div "2" at bounding box center [816, 325] width 26 height 26
type input "02-09-2025"
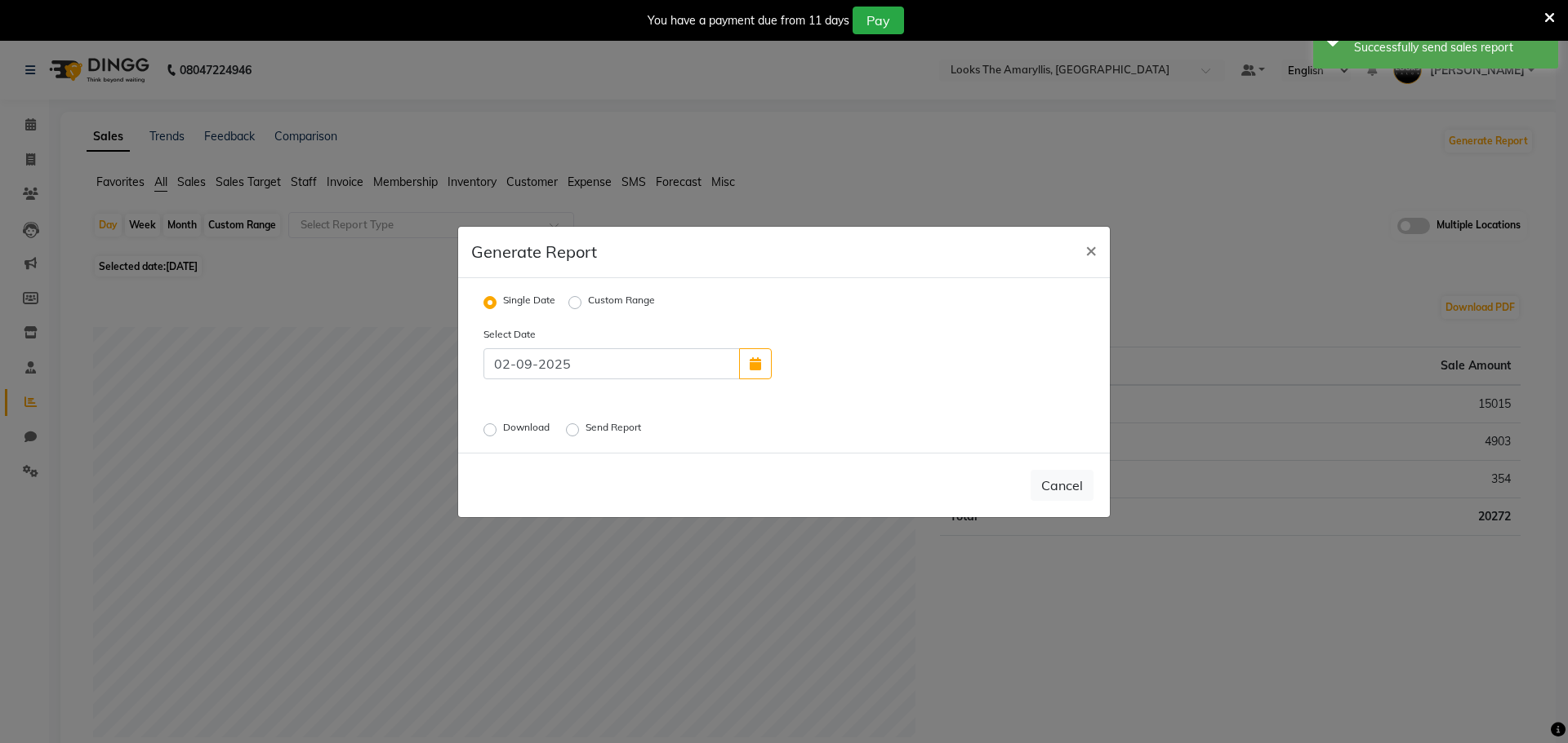
click at [585, 432] on label "Send Report" at bounding box center [615, 430] width 59 height 20
click at [578, 432] on input "Send Report" at bounding box center [575, 430] width 11 height 11
radio input "true"
click at [1067, 482] on button "Send" at bounding box center [1068, 485] width 51 height 30
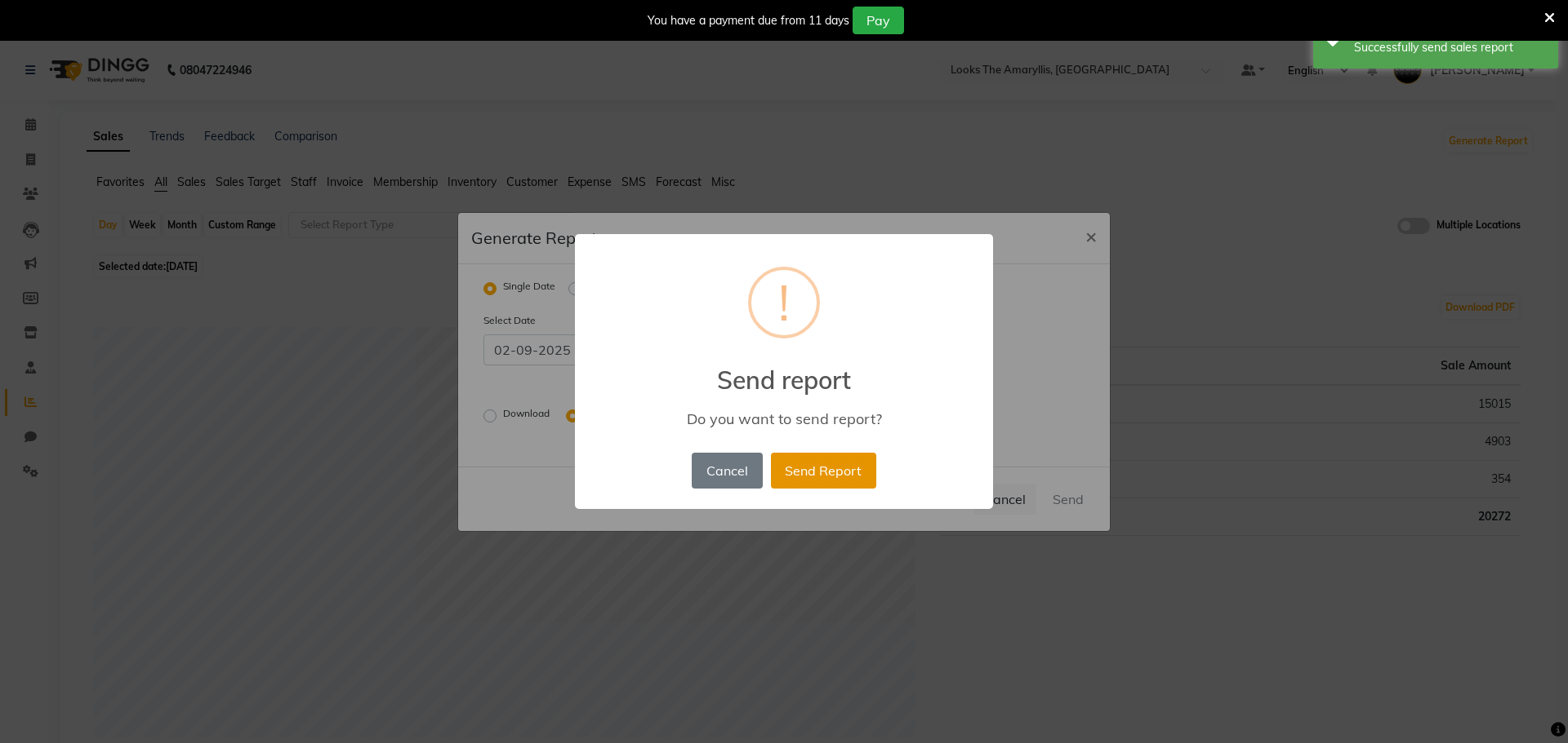
click at [865, 481] on button "Send Report" at bounding box center [824, 471] width 105 height 36
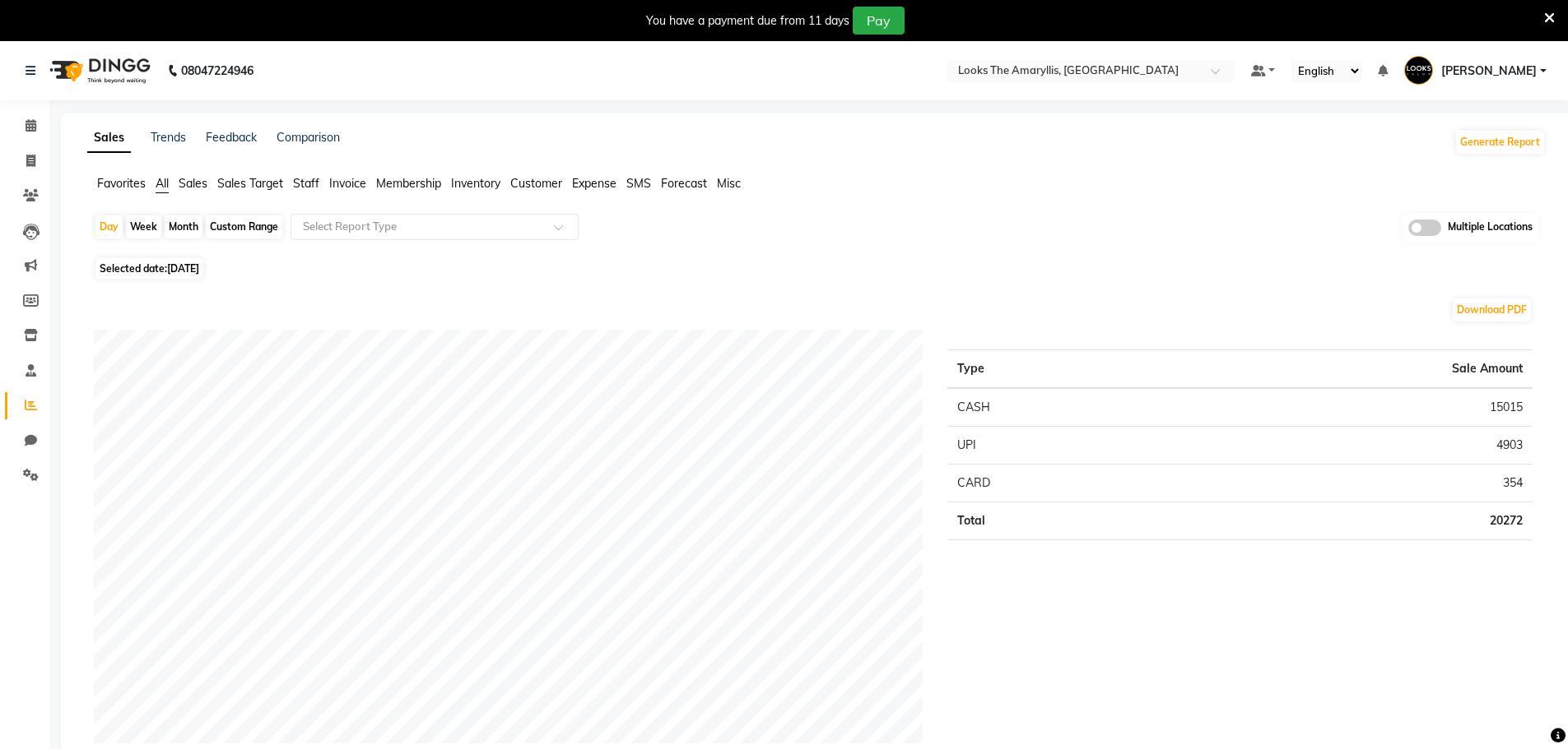
click at [849, 198] on div "Favorites All Sales Sales Target Staff Invoice Membership Inventory Customer Ex…" at bounding box center [816, 190] width 1482 height 32
drag, startPoint x: 32, startPoint y: 127, endPoint x: 42, endPoint y: 116, distance: 14.9
click at [32, 127] on icon at bounding box center [31, 125] width 11 height 12
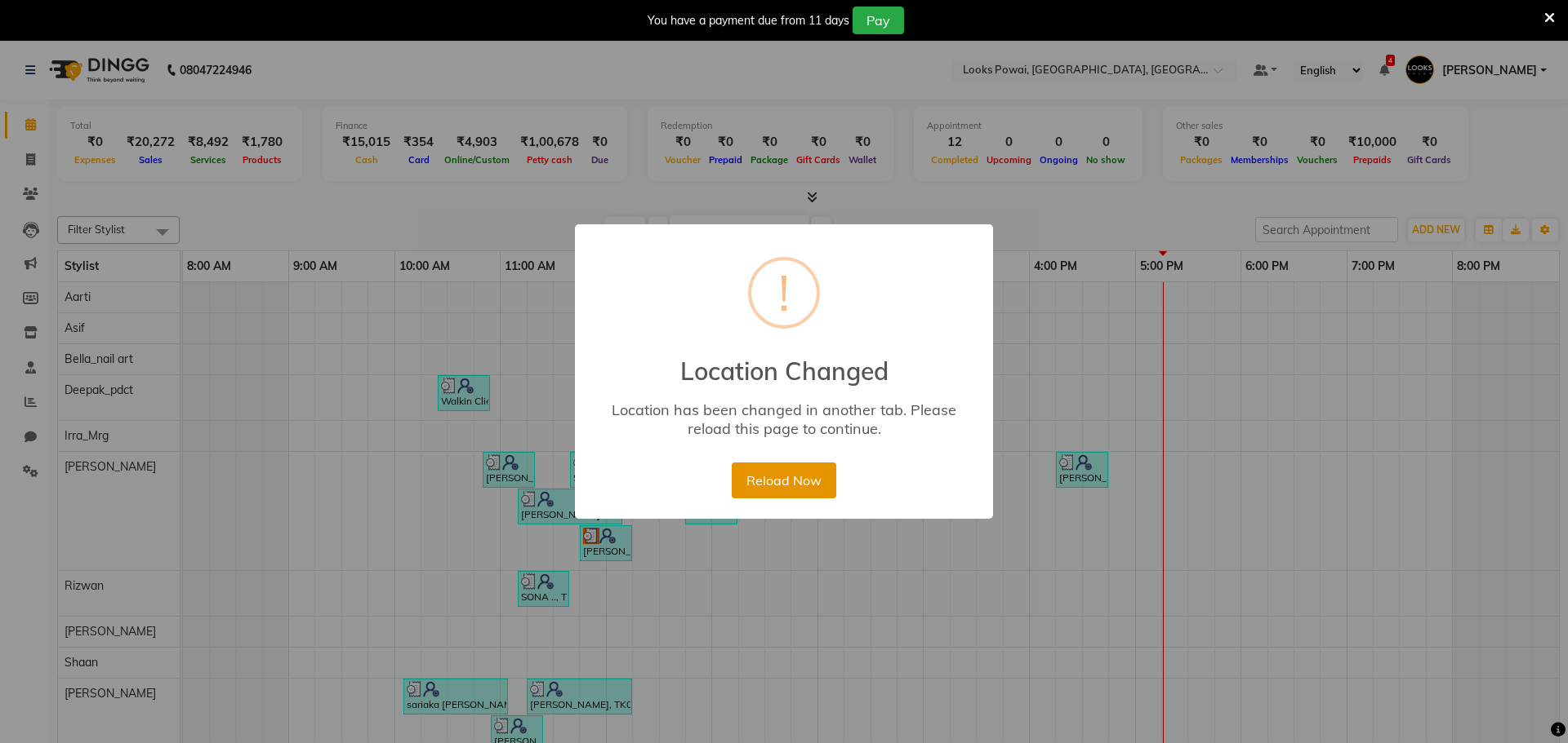
click at [794, 475] on button "Reload Now" at bounding box center [783, 481] width 104 height 36
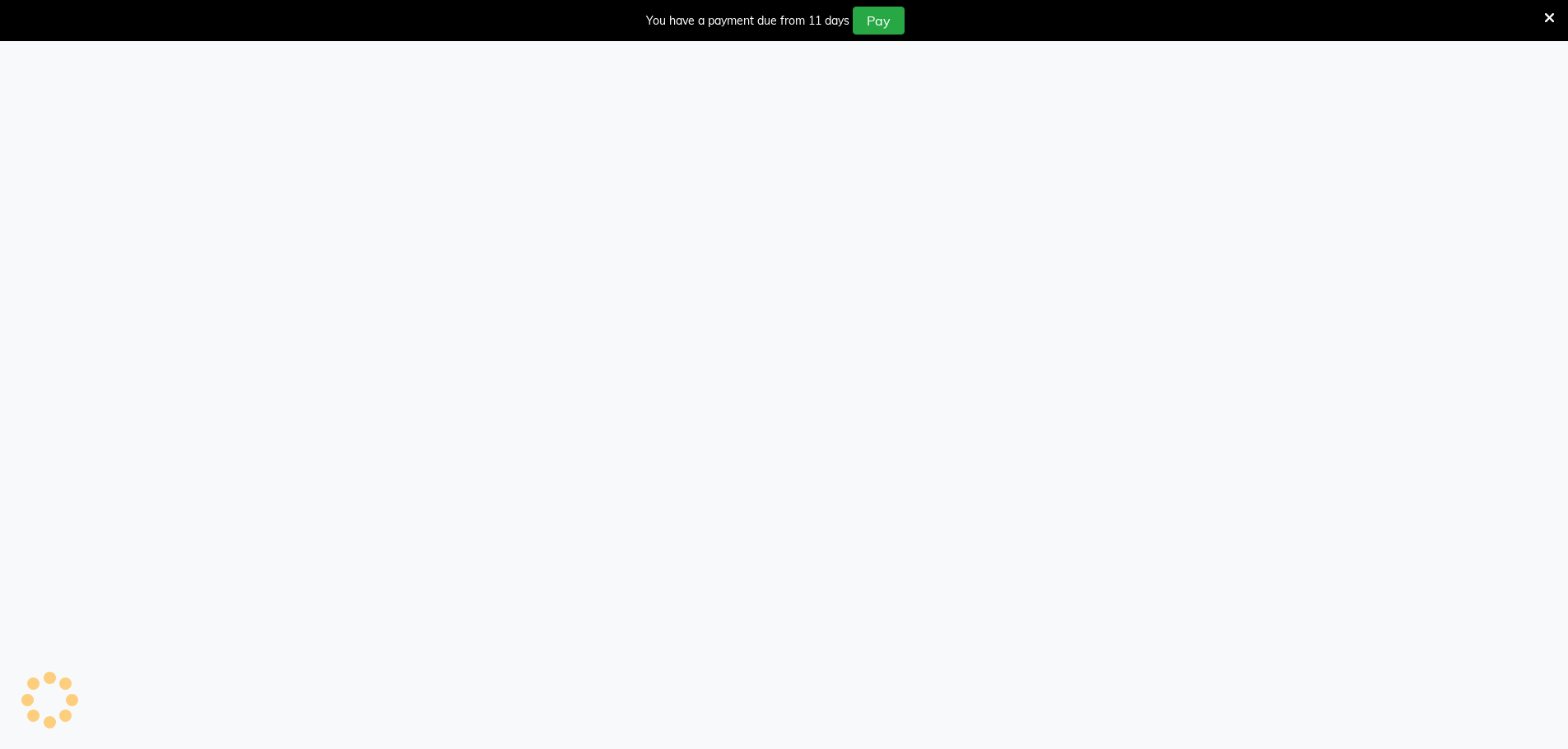
select select "8117"
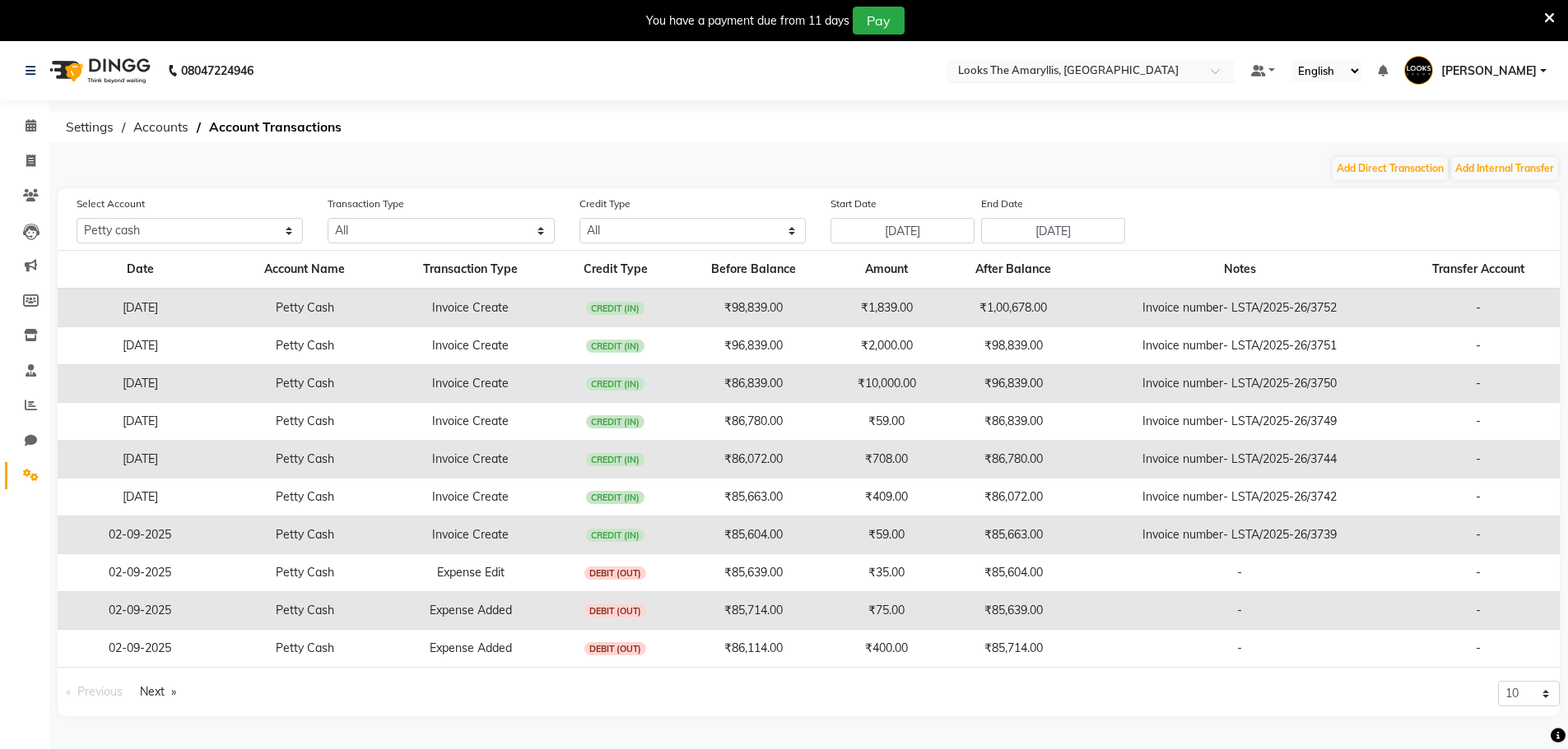
click at [1053, 78] on input "text" at bounding box center [1074, 72] width 238 height 16
type input "powai"
click at [1055, 105] on div "Looks Powai, [GEOGRAPHIC_DATA], [GEOGRAPHIC_DATA], [GEOGRAPHIC_DATA]" at bounding box center [1090, 105] width 286 height 45
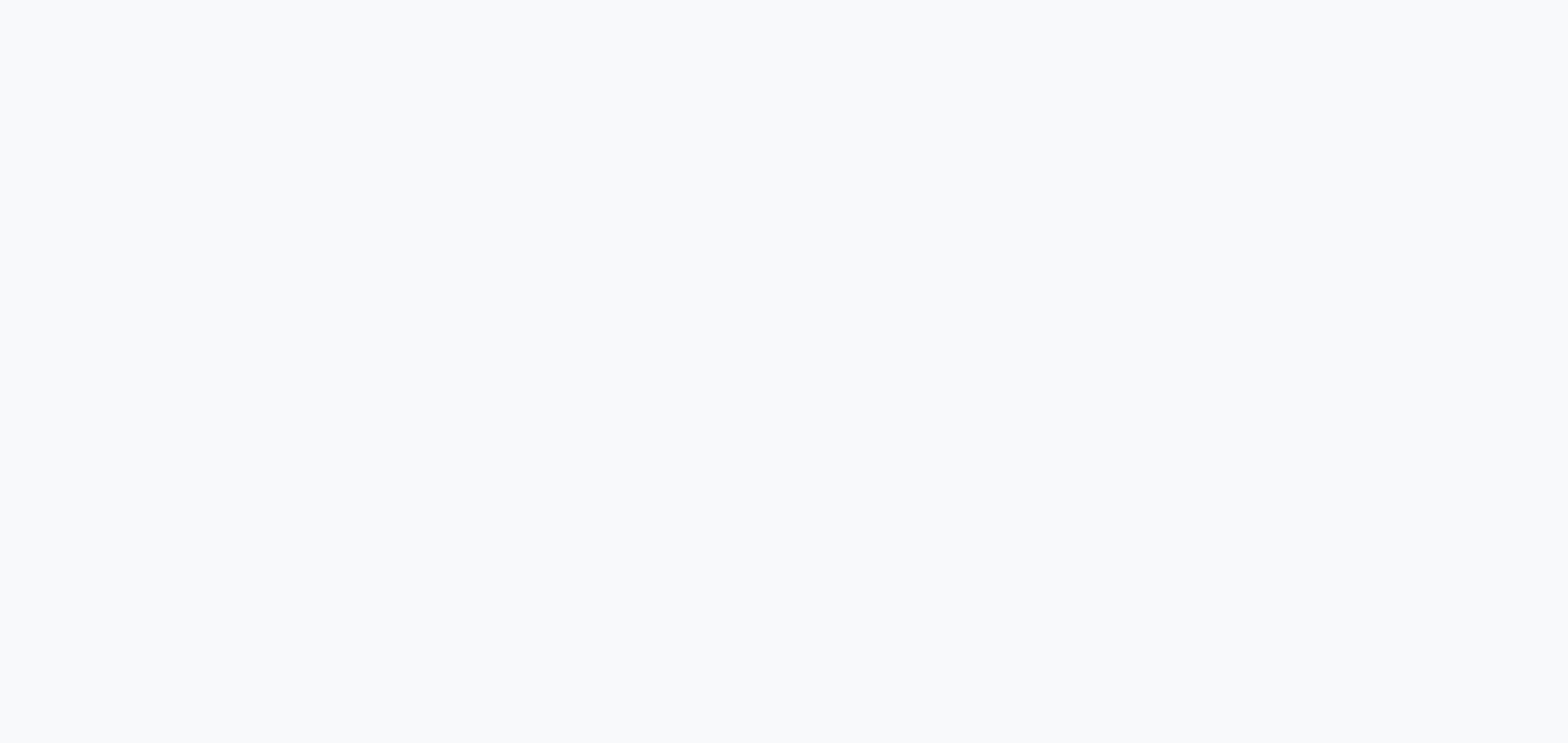
select select "6512"
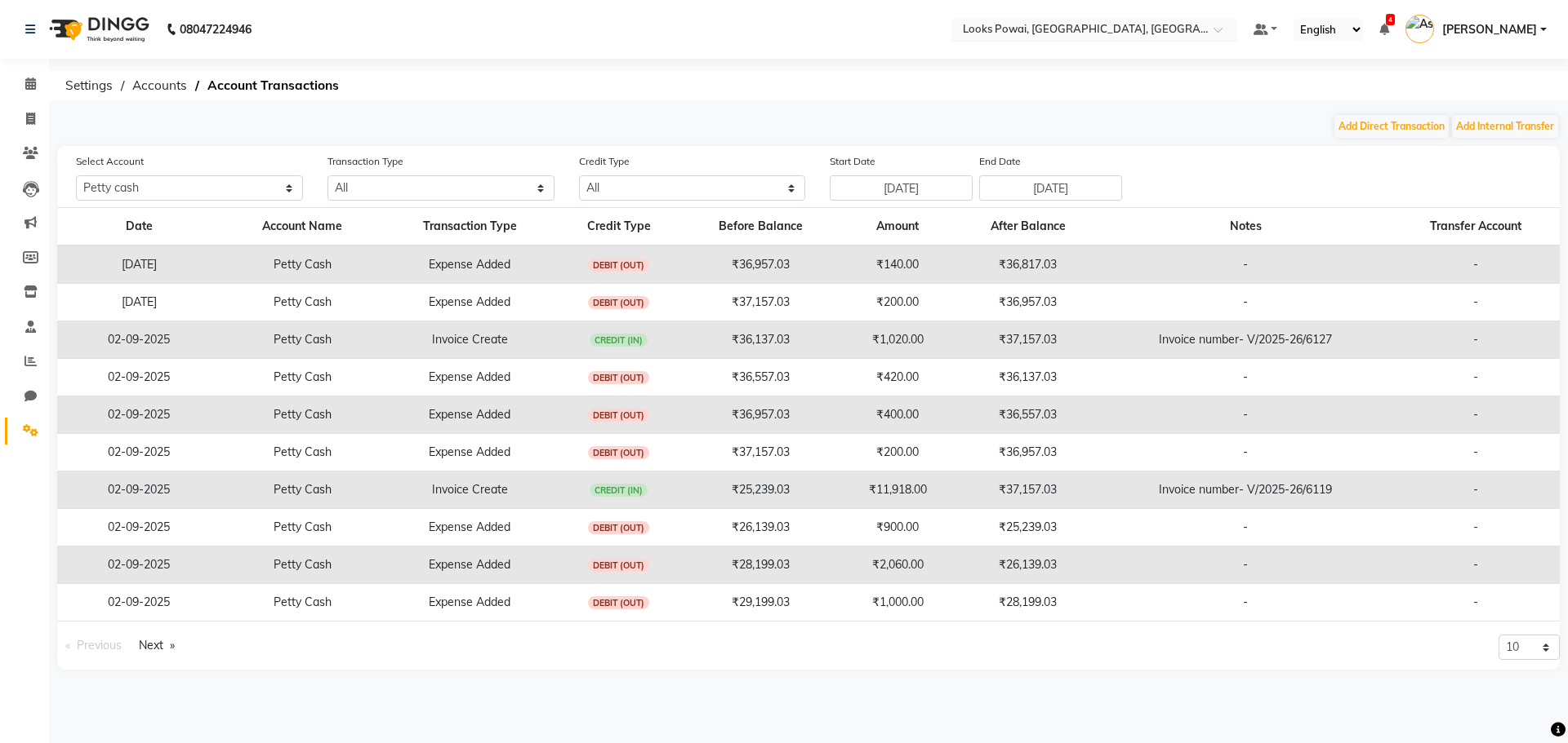
click at [1060, 25] on input "text" at bounding box center [1077, 30] width 236 height 16
type input "MALCHA"
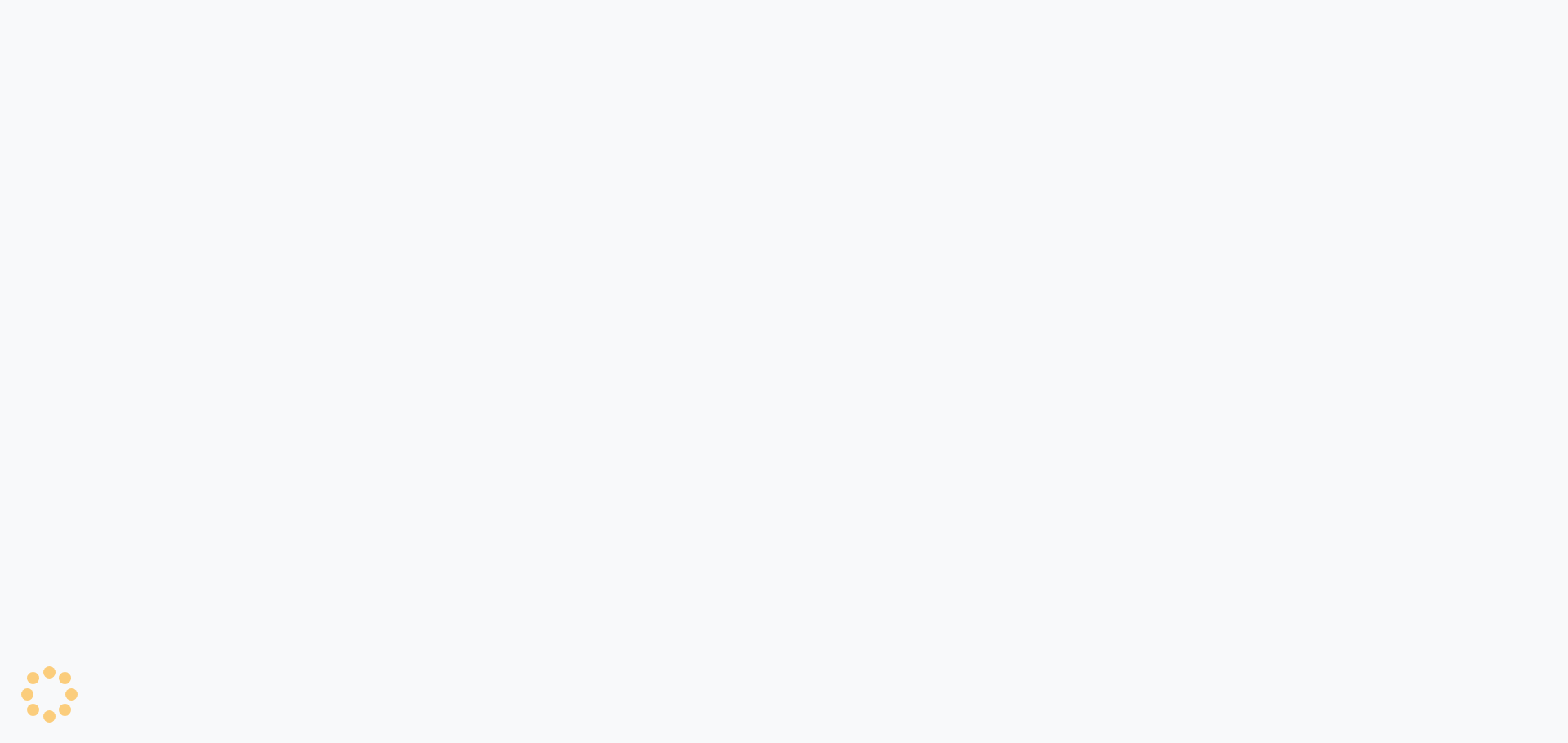
select select "6693"
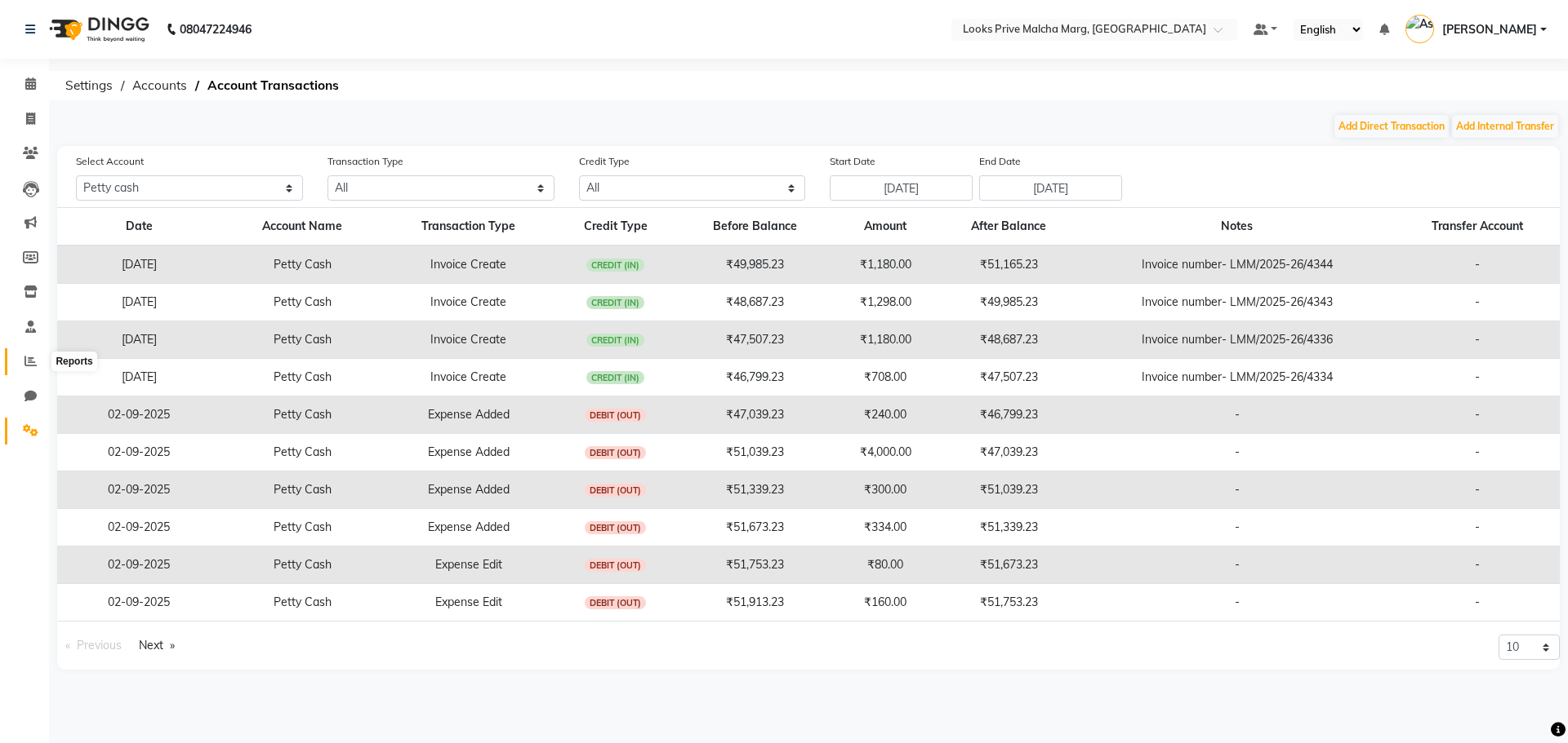
click at [34, 367] on span at bounding box center [31, 362] width 29 height 19
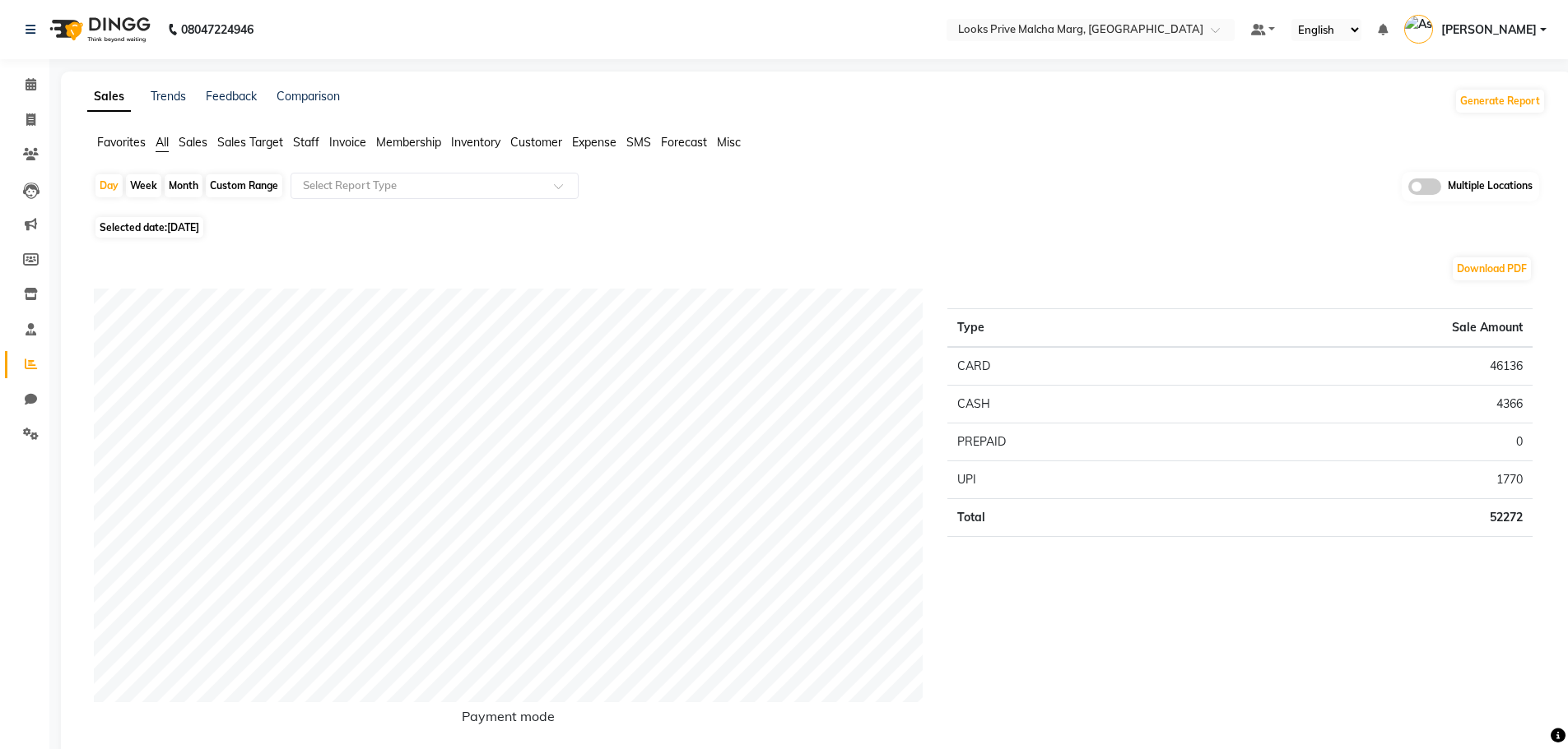
click at [609, 146] on span "Expense" at bounding box center [594, 141] width 44 height 14
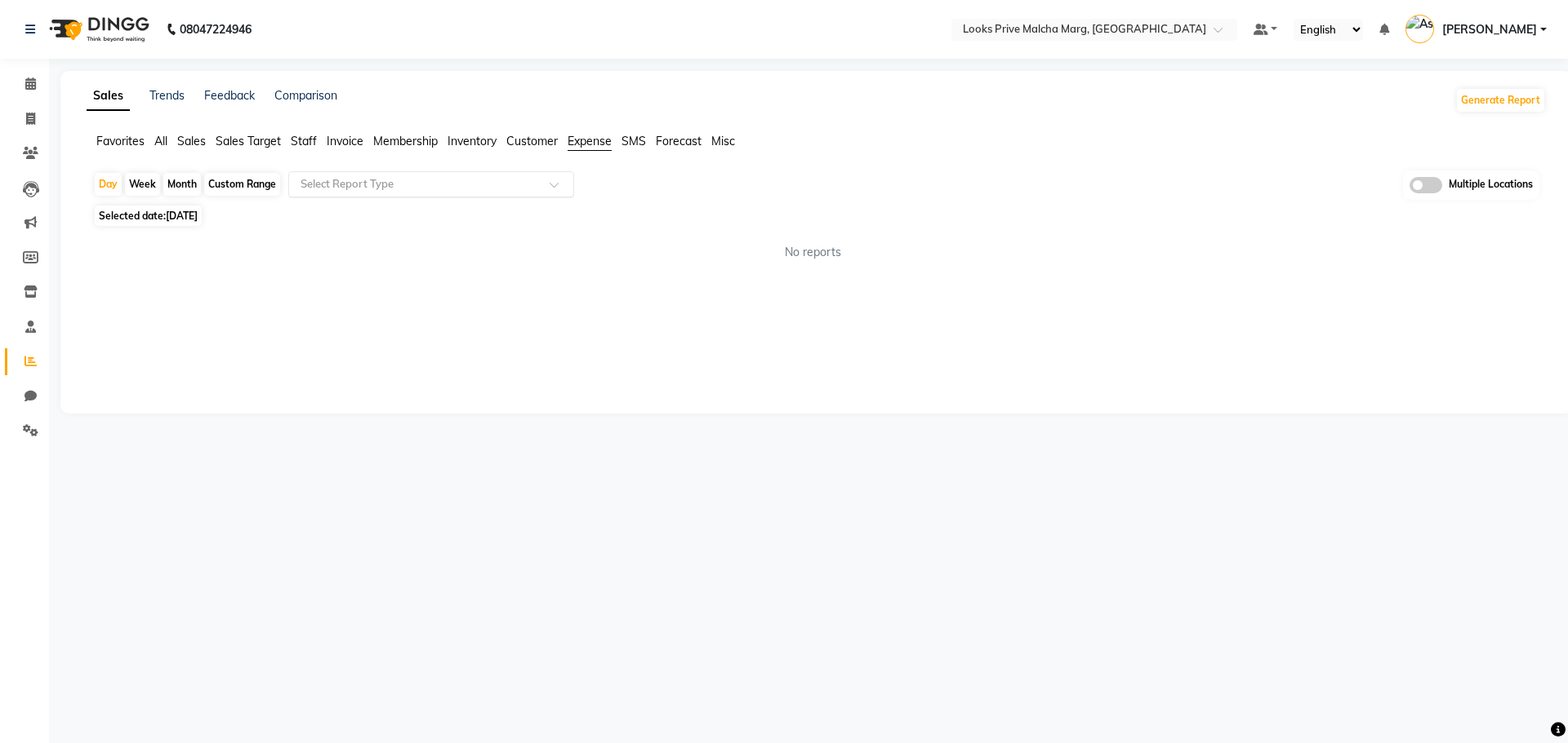
click at [548, 189] on div at bounding box center [431, 184] width 284 height 16
click at [471, 242] on div "Expense" at bounding box center [431, 247] width 284 height 32
click at [235, 185] on div "Custom Range" at bounding box center [242, 185] width 76 height 23
select select "9"
select select "2025"
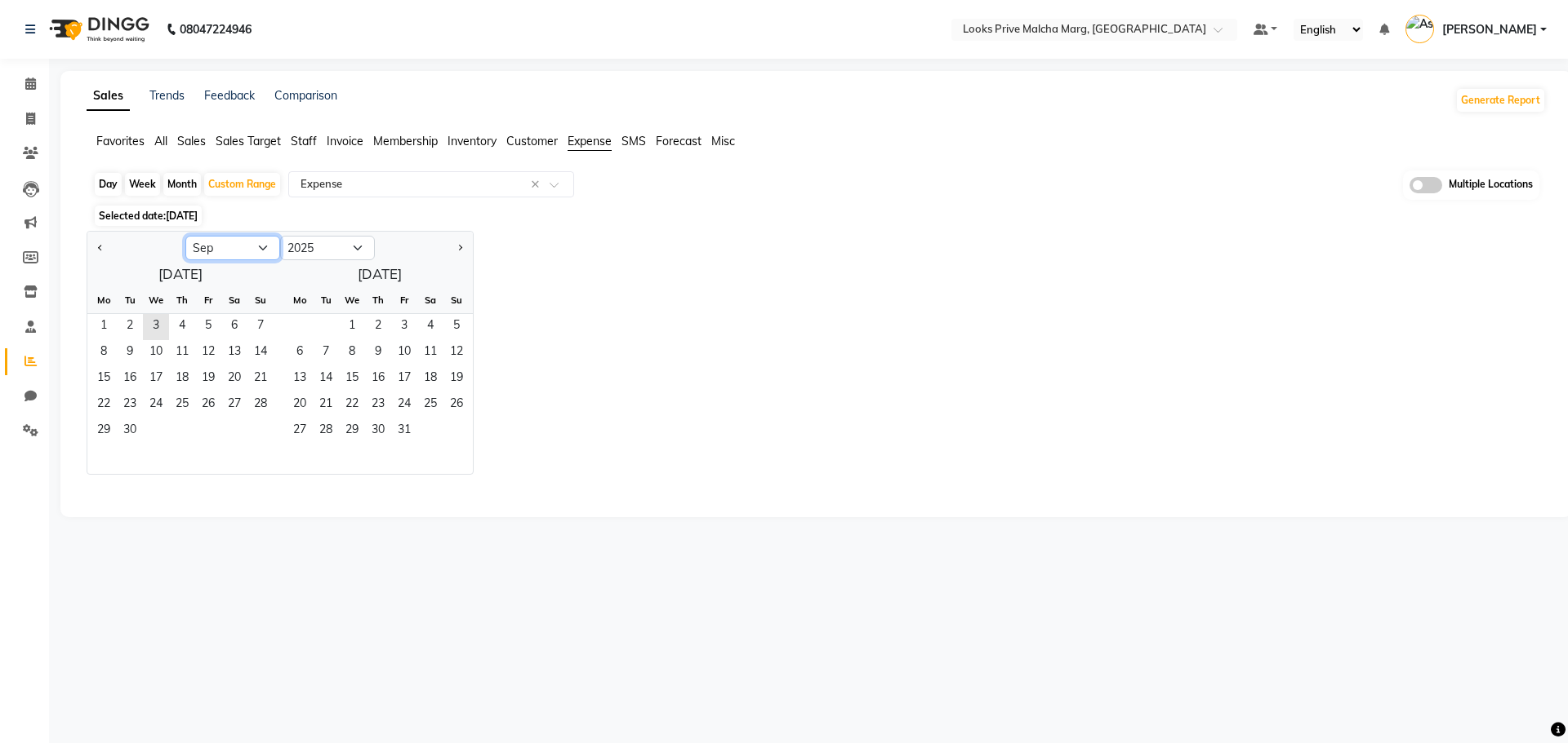
click at [240, 248] on select "Jan Feb Mar Apr May Jun Jul Aug Sep Oct Nov Dec" at bounding box center [232, 249] width 94 height 25
select select "8"
click at [185, 236] on select "Jan Feb Mar Apr May Jun Jul Aug Sep Oct Nov Dec" at bounding box center [232, 249] width 94 height 25
click at [211, 321] on span "1" at bounding box center [208, 327] width 26 height 26
click at [264, 431] on span "31" at bounding box center [260, 431] width 26 height 26
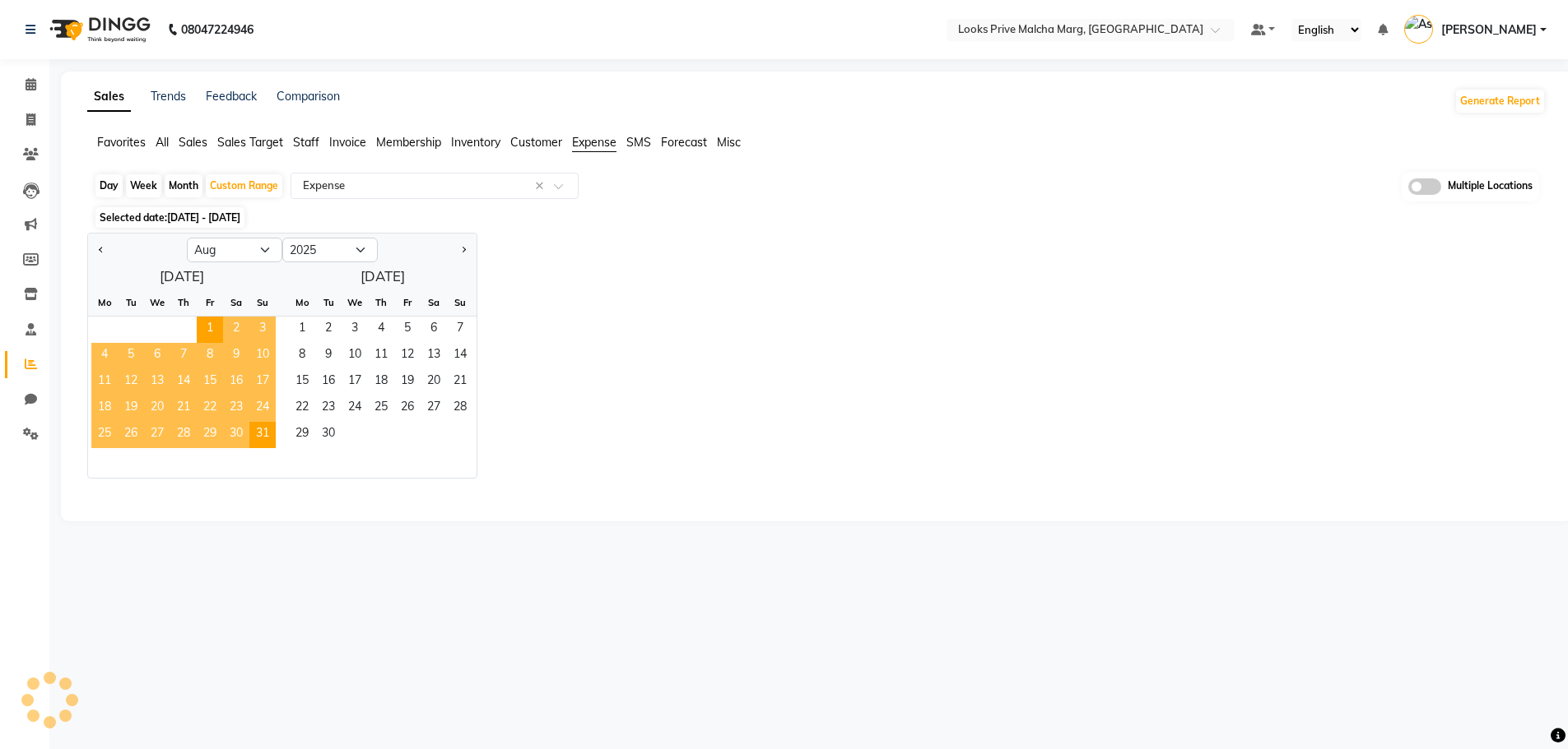
select select "full_report"
select select "csv"
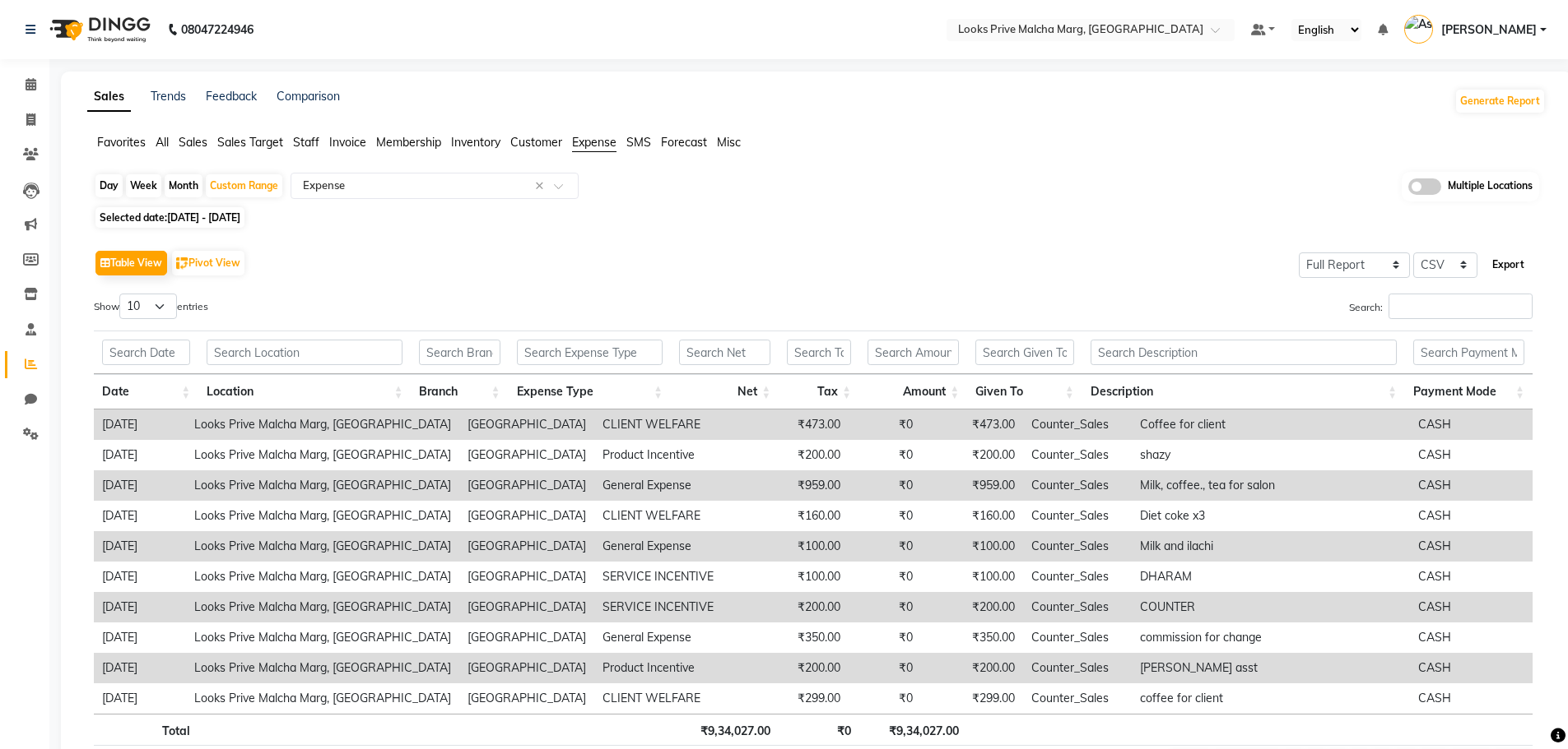
click at [1502, 267] on button "Export" at bounding box center [1507, 264] width 45 height 28
click at [966, 189] on div "Day Week Month Custom Range Select Report Type × Expense × Multiple Locations" at bounding box center [817, 187] width 1445 height 31
click at [1503, 106] on button "Generate Report" at bounding box center [1500, 101] width 88 height 23
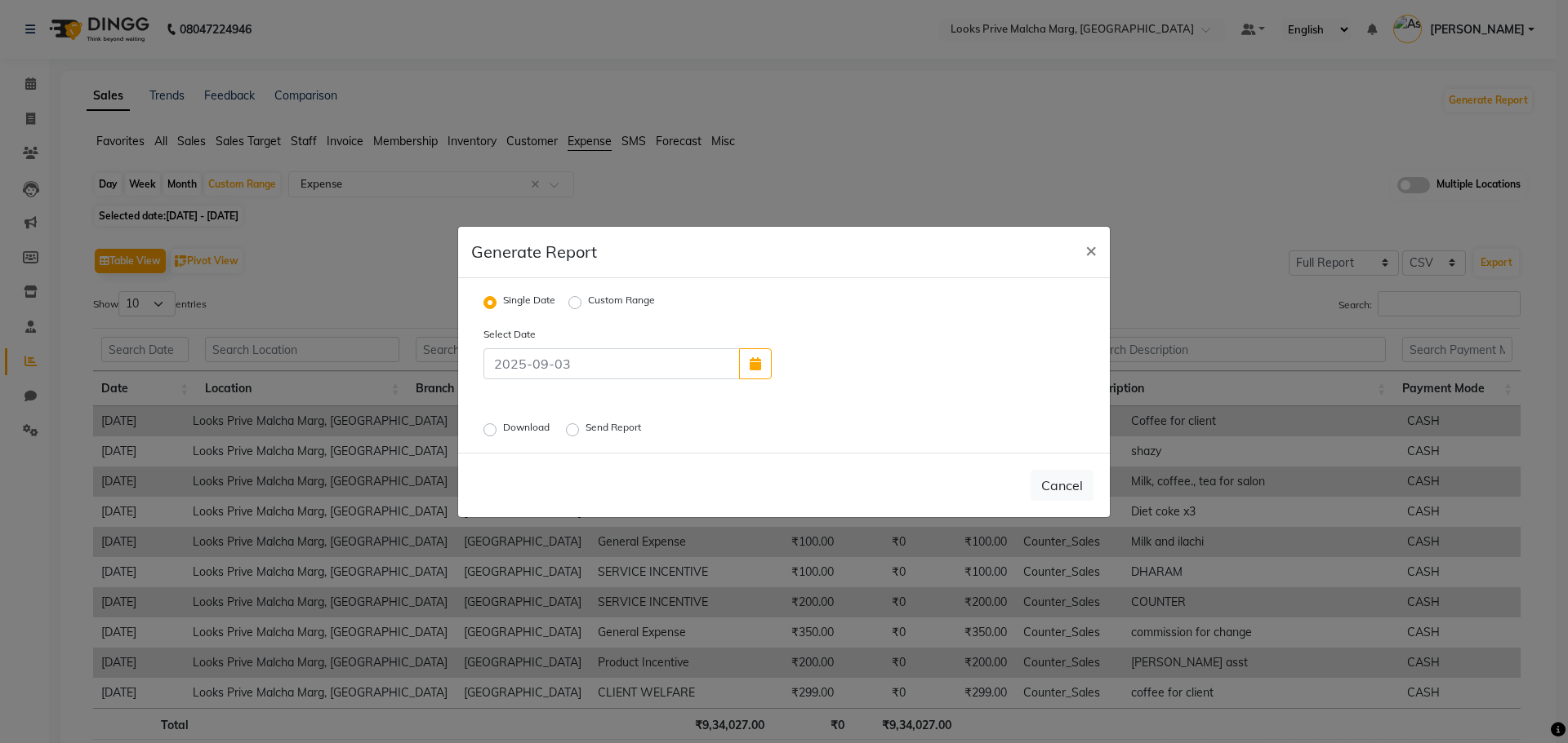
click at [1346, 140] on ngb-modal-window "Generate Report × Single Date Custom Range Select Date Download Send Report Can…" at bounding box center [784, 372] width 1568 height 743
click at [1089, 248] on span "×" at bounding box center [1090, 250] width 11 height 25
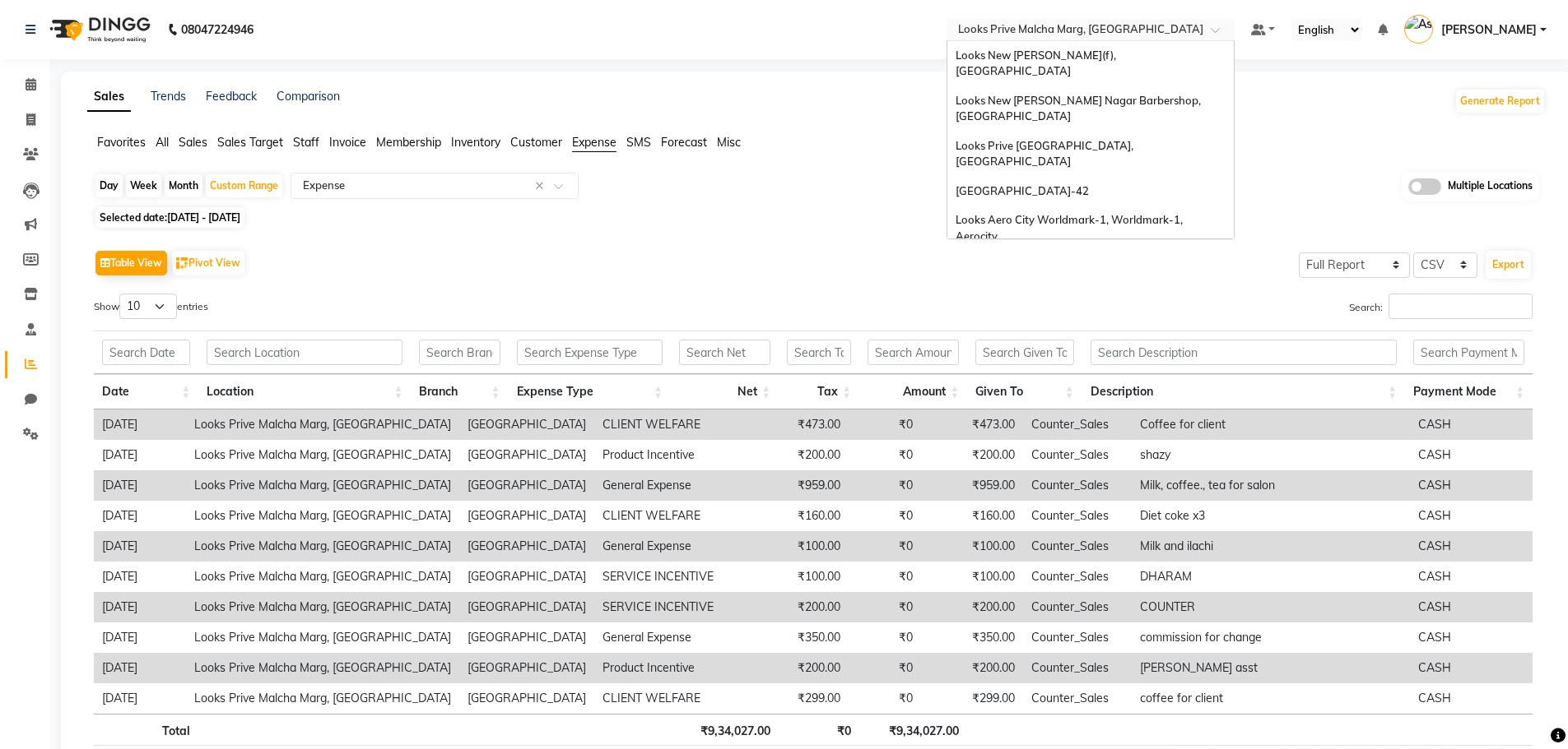
click at [1113, 36] on input "text" at bounding box center [1074, 31] width 238 height 16
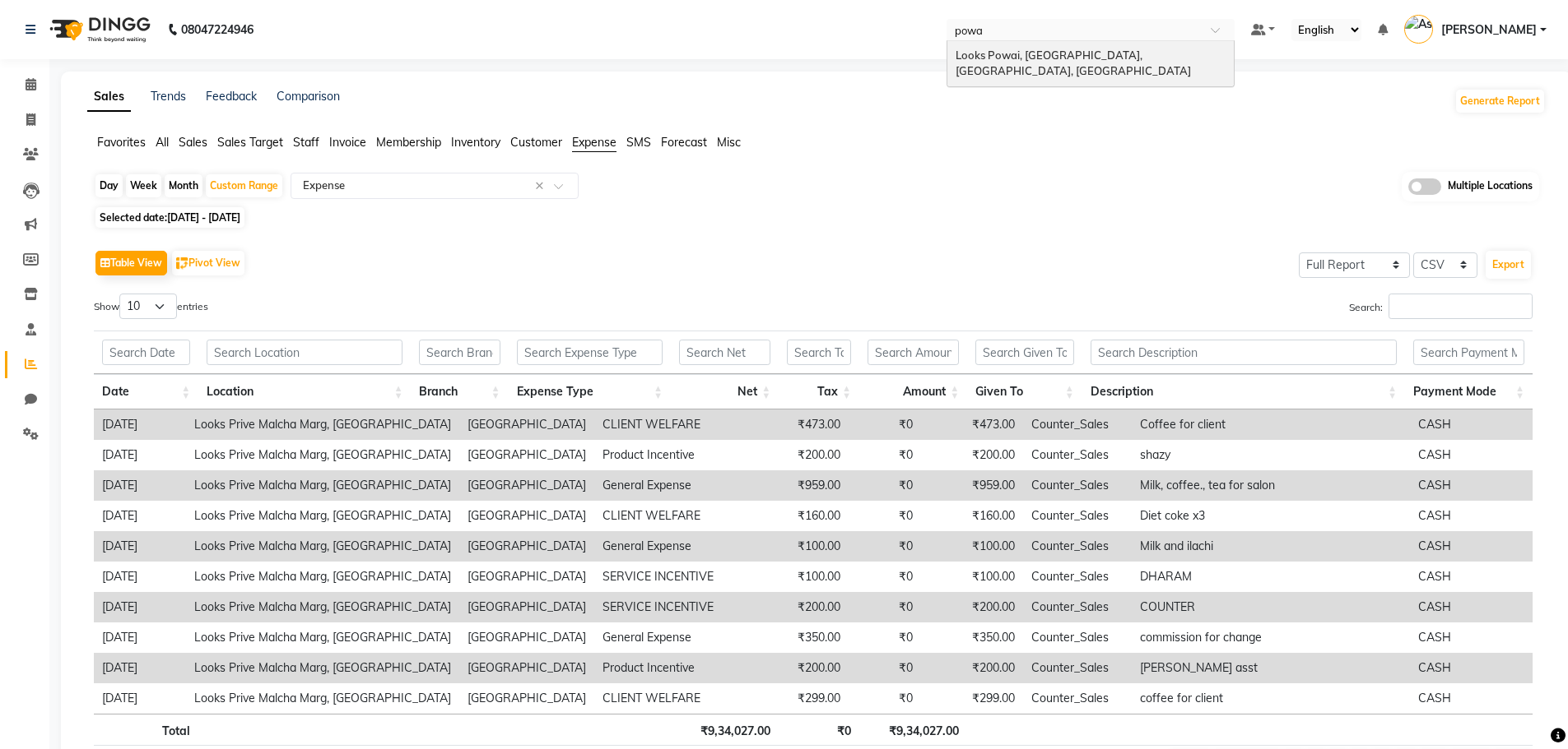
type input "powai"
click at [1110, 56] on span "Looks Powai, [GEOGRAPHIC_DATA], [GEOGRAPHIC_DATA], [GEOGRAPHIC_DATA]" at bounding box center [1072, 63] width 235 height 30
